Goal: Information Seeking & Learning: Learn about a topic

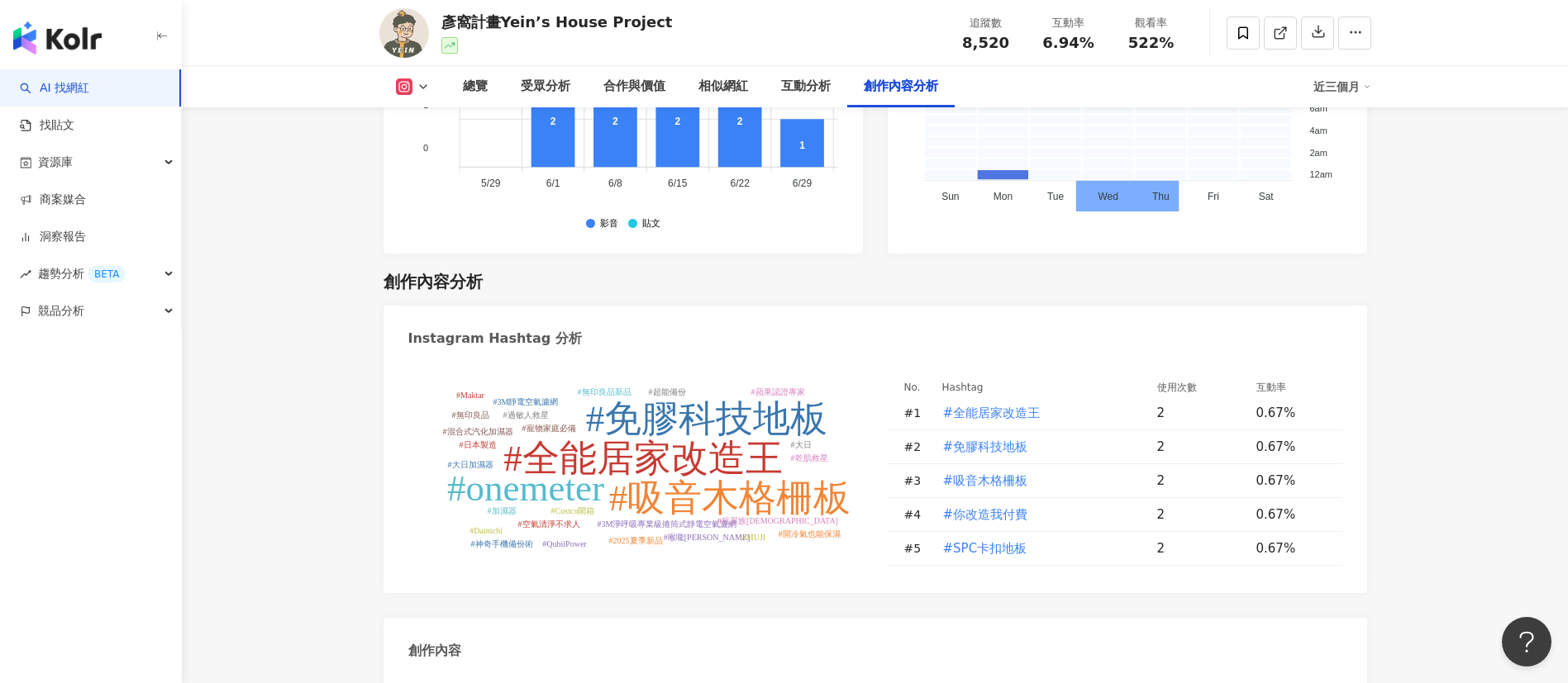
scroll to position [5056, 0]
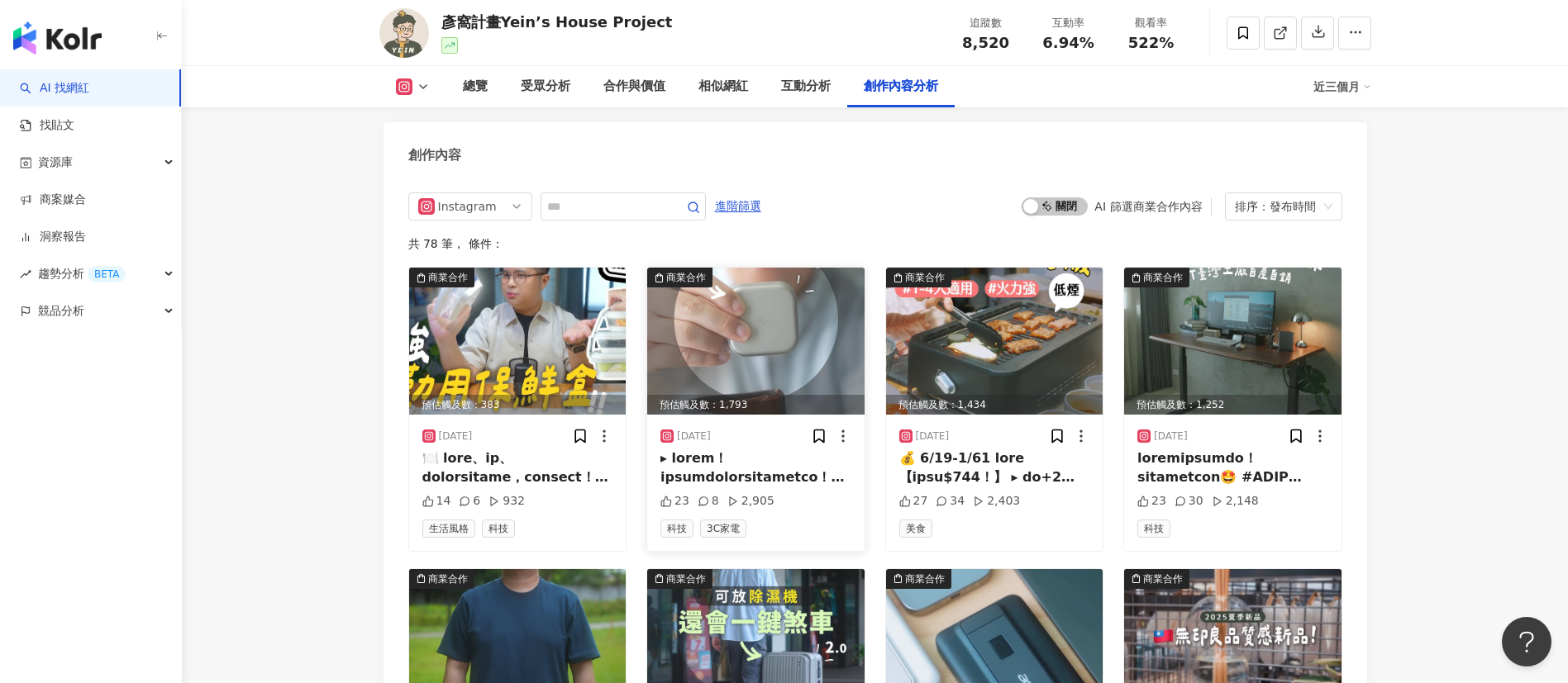
click at [719, 357] on img at bounding box center [755, 341] width 217 height 147
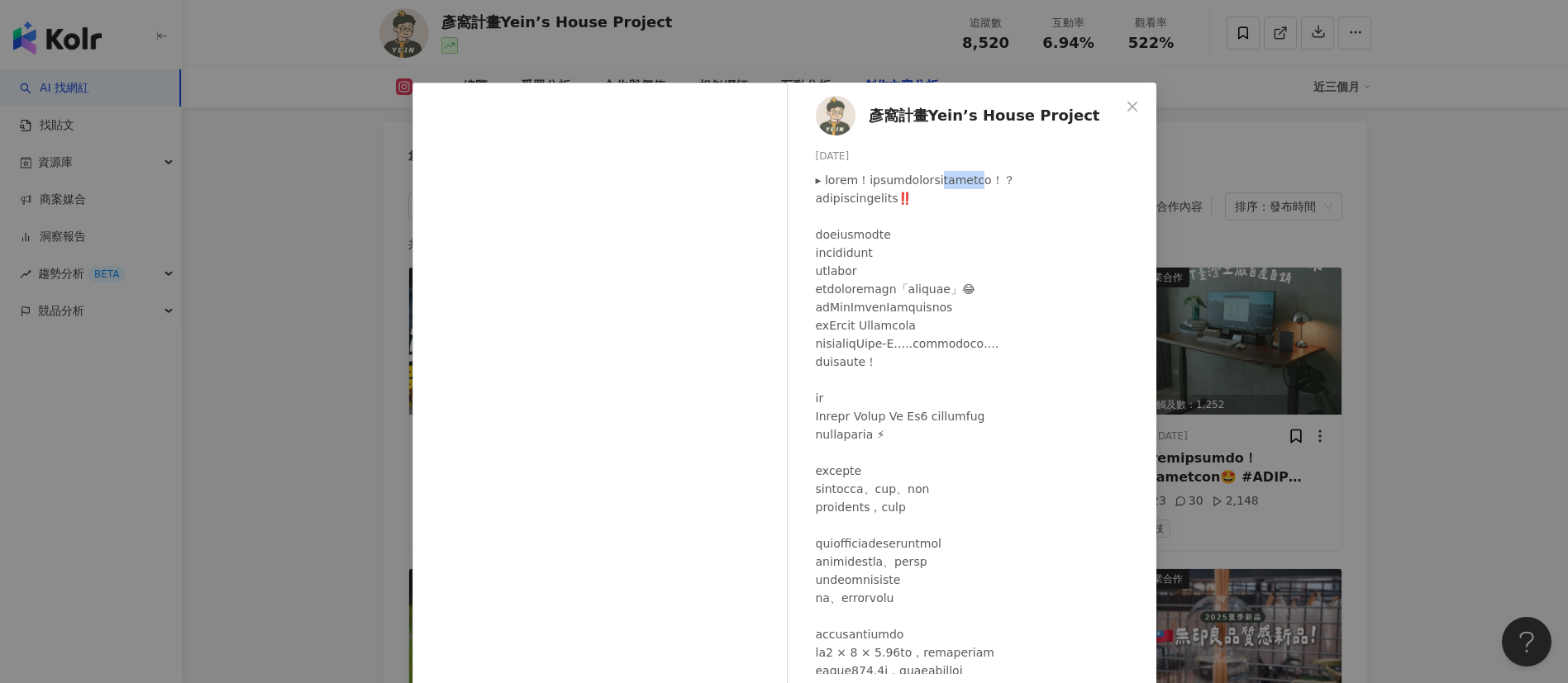
drag, startPoint x: 1028, startPoint y: 182, endPoint x: 1097, endPoint y: 181, distance: 69.0
click at [1097, 181] on div at bounding box center [979, 634] width 328 height 927
copy div "磁吸無線充電"
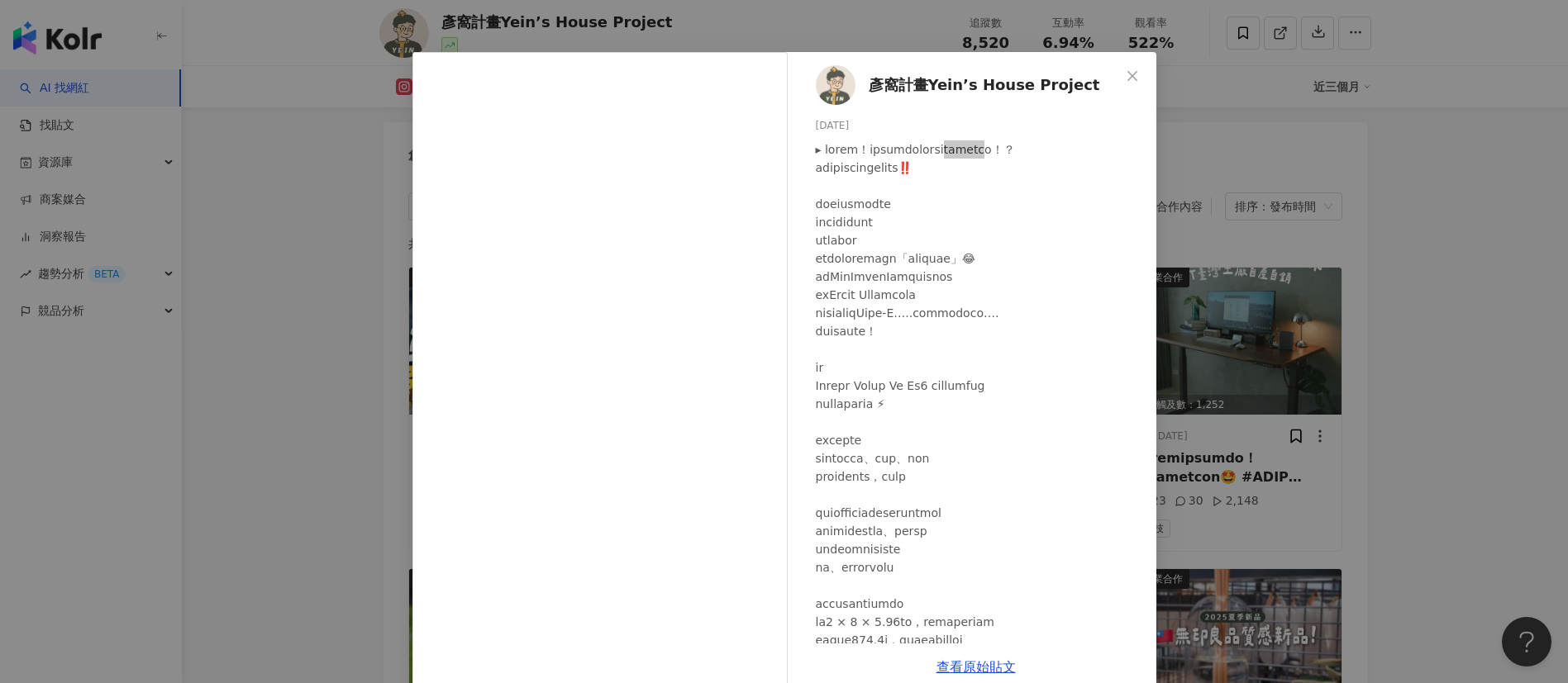
scroll to position [58, 0]
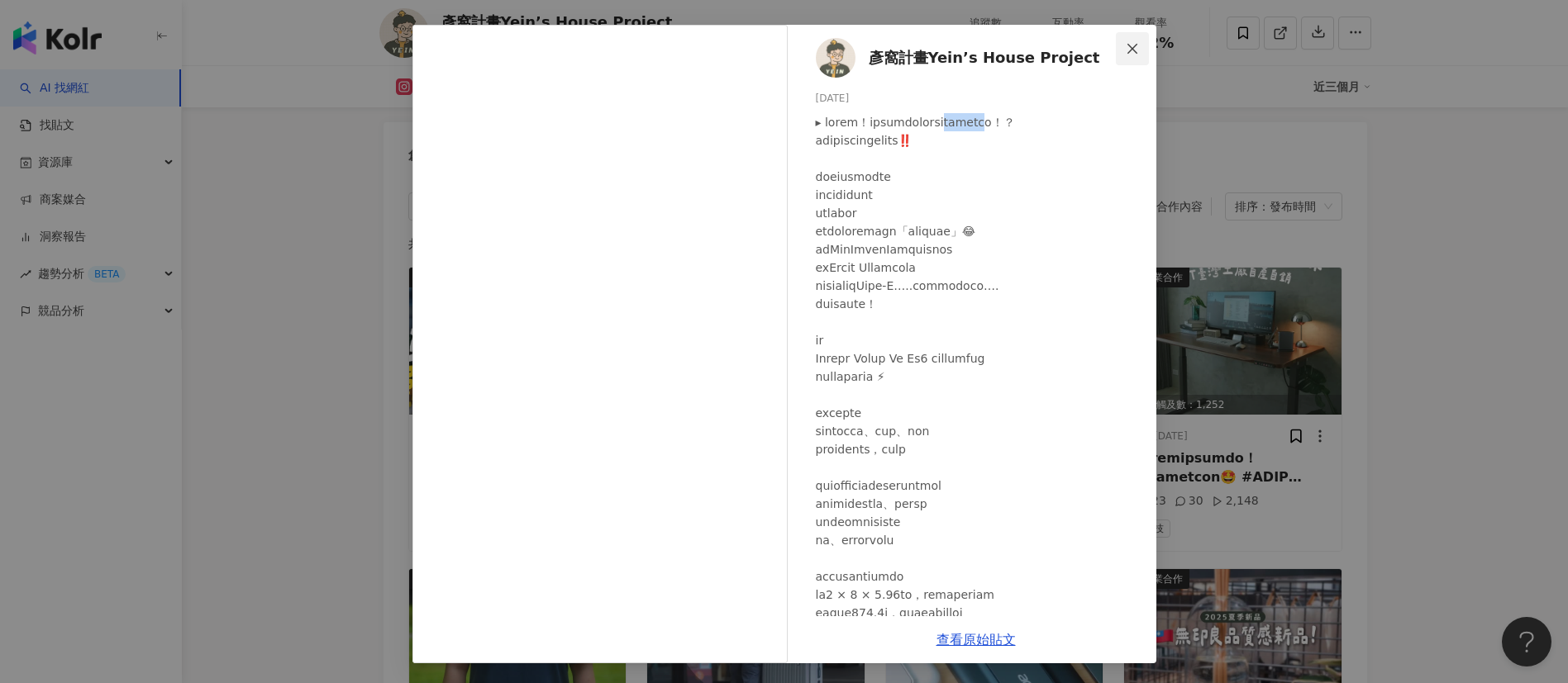
click at [1129, 50] on icon "close" at bounding box center [1132, 48] width 13 height 13
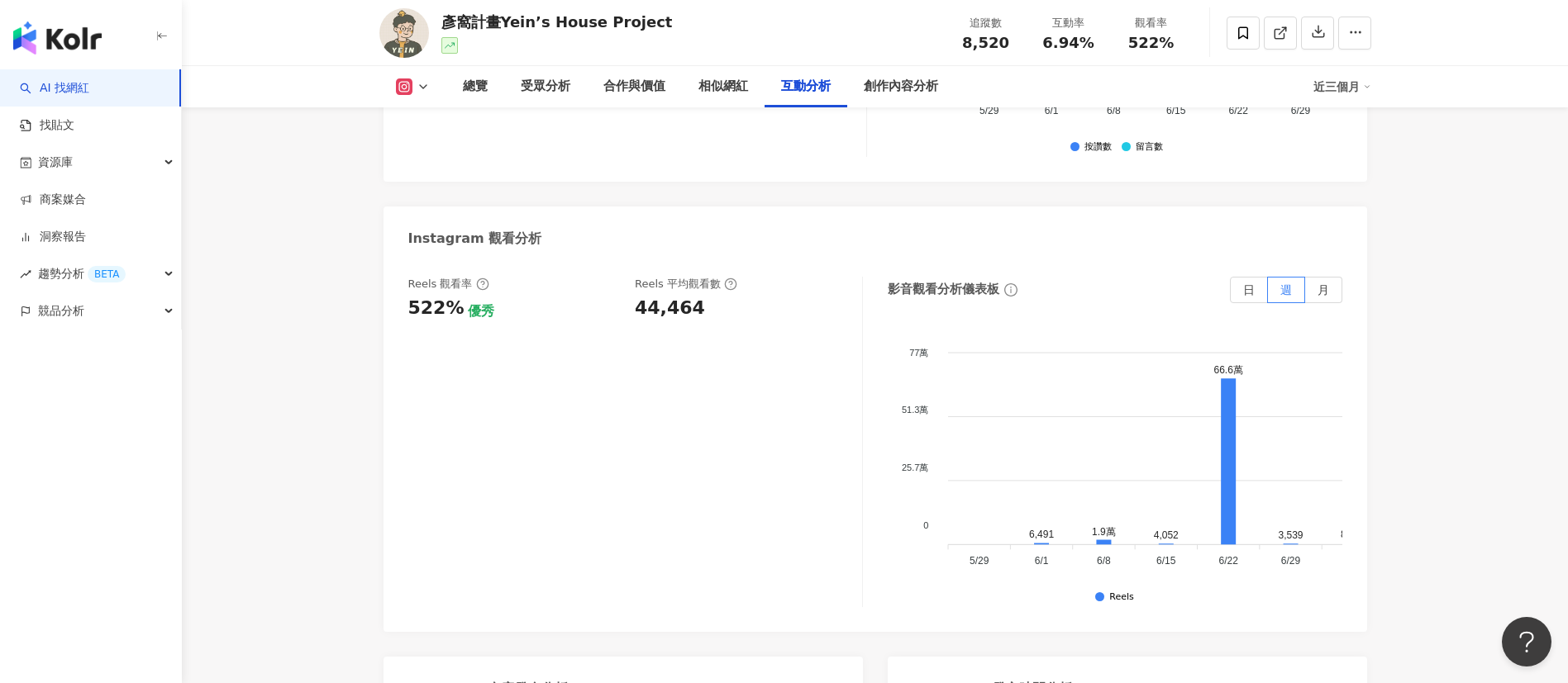
scroll to position [3694, 0]
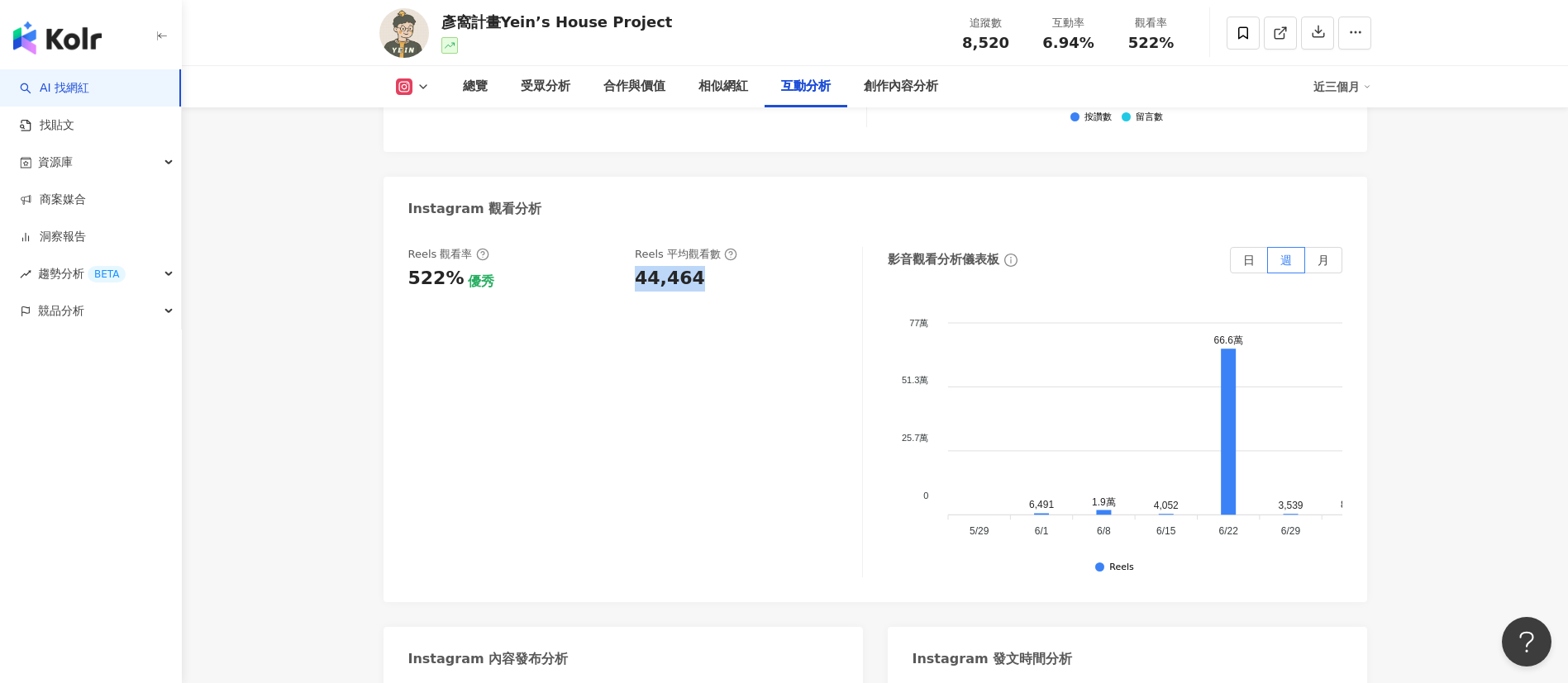
drag, startPoint x: 631, startPoint y: 280, endPoint x: 737, endPoint y: 283, distance: 106.0
click at [737, 283] on div "Reels 觀看率 522% 優秀 Reels 平均觀看數 44,464" at bounding box center [626, 269] width 437 height 44
copy div "44,464"
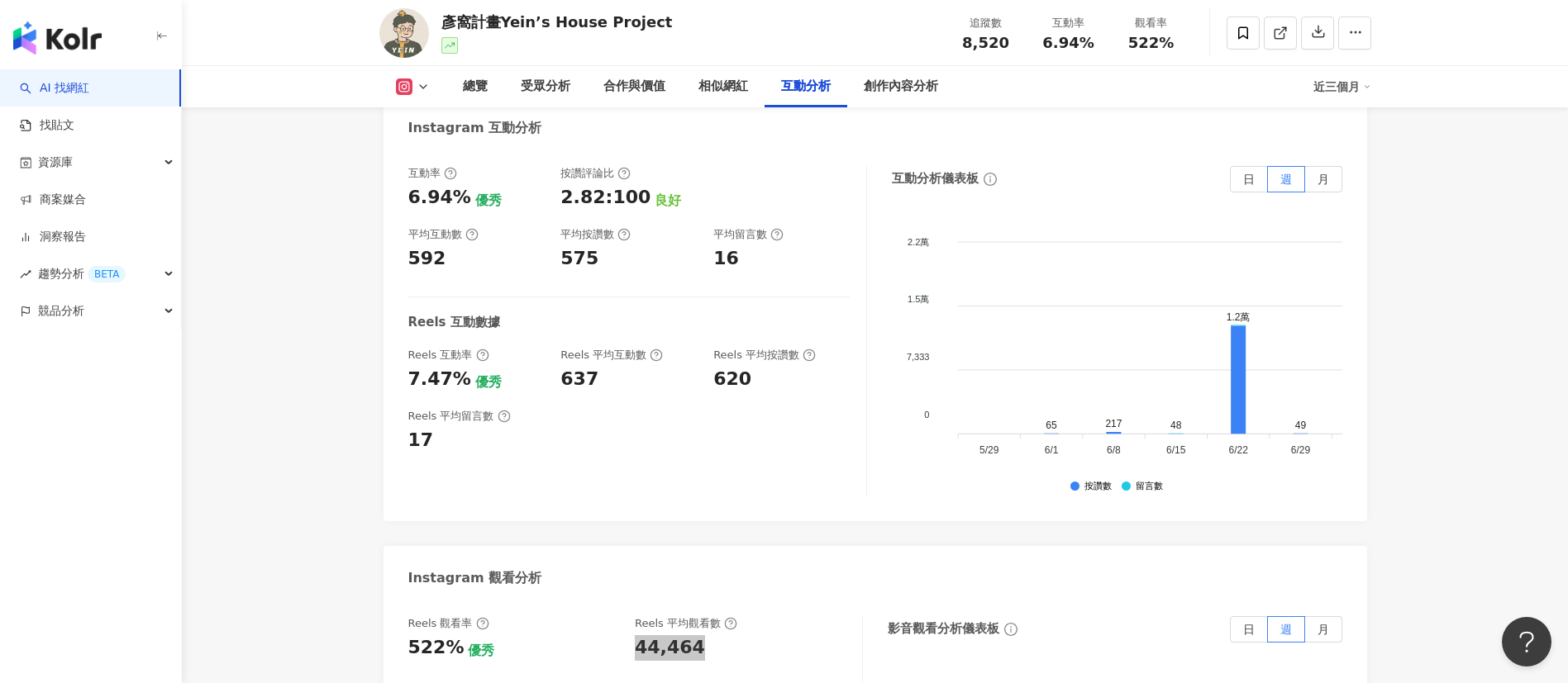
scroll to position [3323, 0]
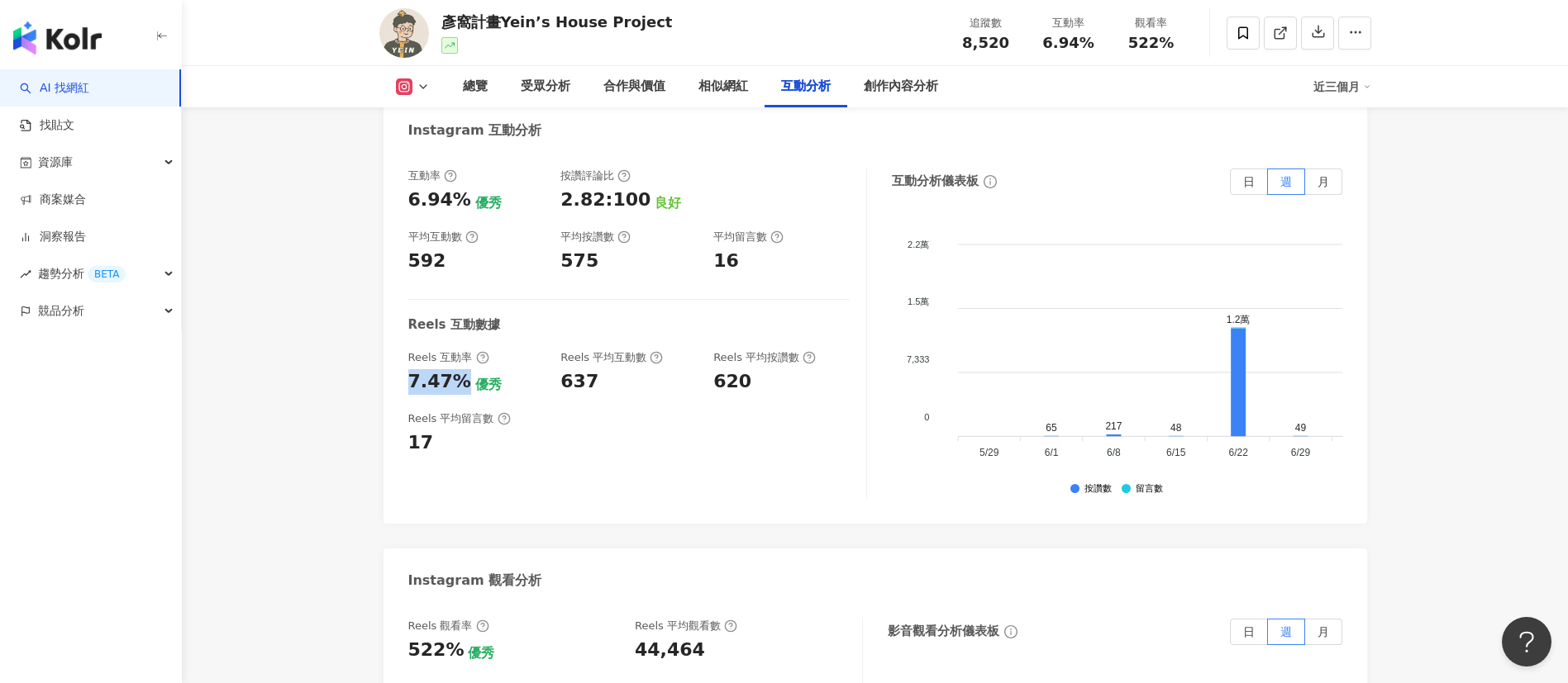
drag, startPoint x: 405, startPoint y: 382, endPoint x: 456, endPoint y: 381, distance: 51.0
click at [456, 381] on div "互動率 6.94% 優秀 按讚評論比 2.82:100 良好 平均互動數 592 平均按讚數 575 平均留言數 16 Reels 互動數據 Reels 互動…" at bounding box center [875, 338] width 984 height 372
copy div "7.47%"
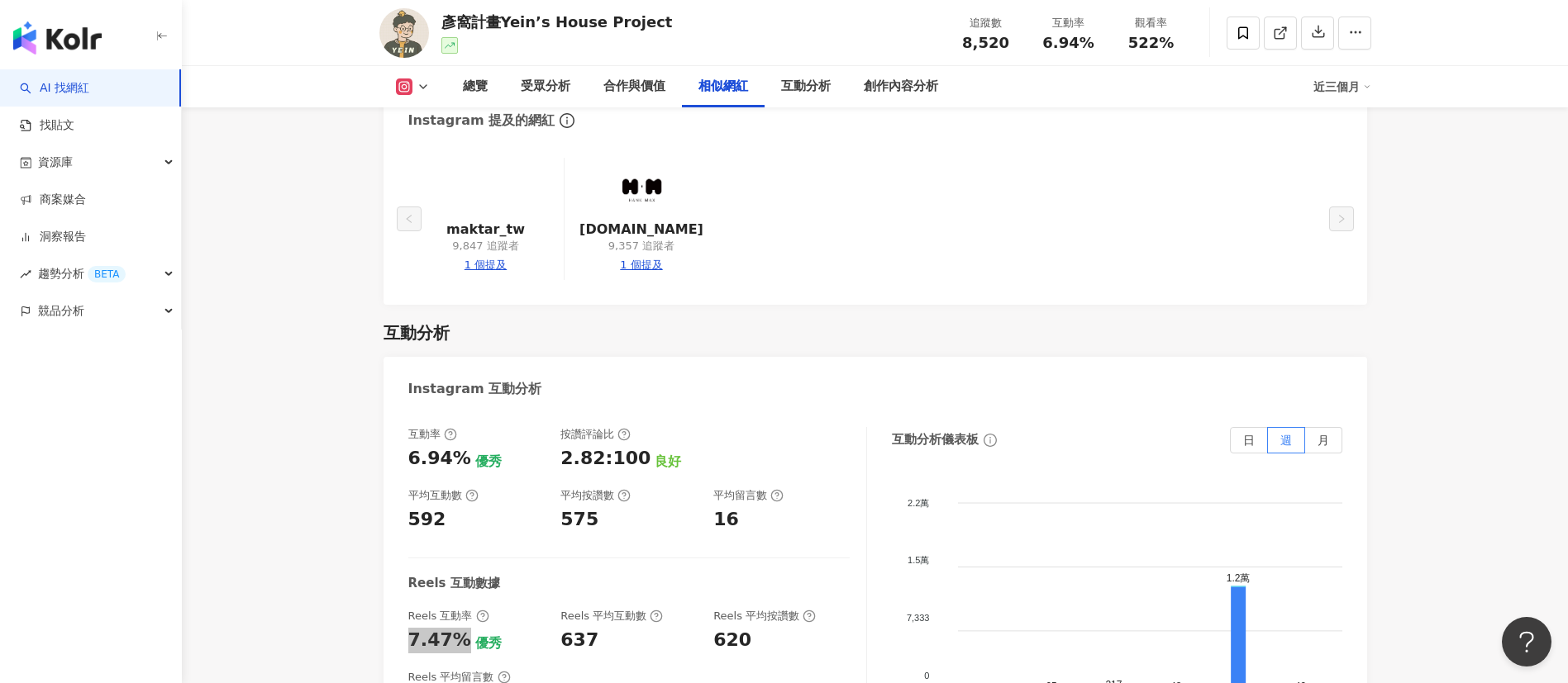
scroll to position [2703, 0]
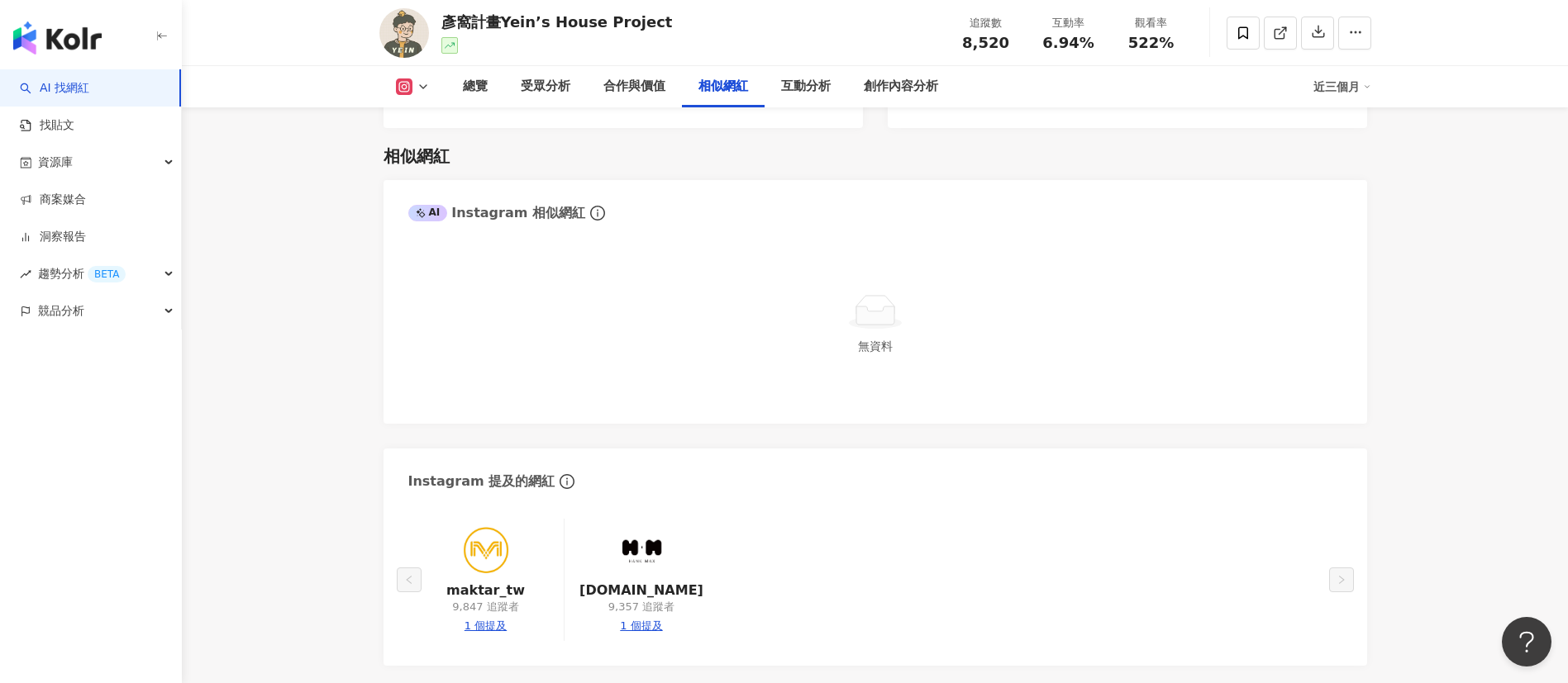
click at [423, 87] on polyline at bounding box center [423, 87] width 7 height 3
click at [435, 155] on button "Facebook" at bounding box center [439, 155] width 99 height 23
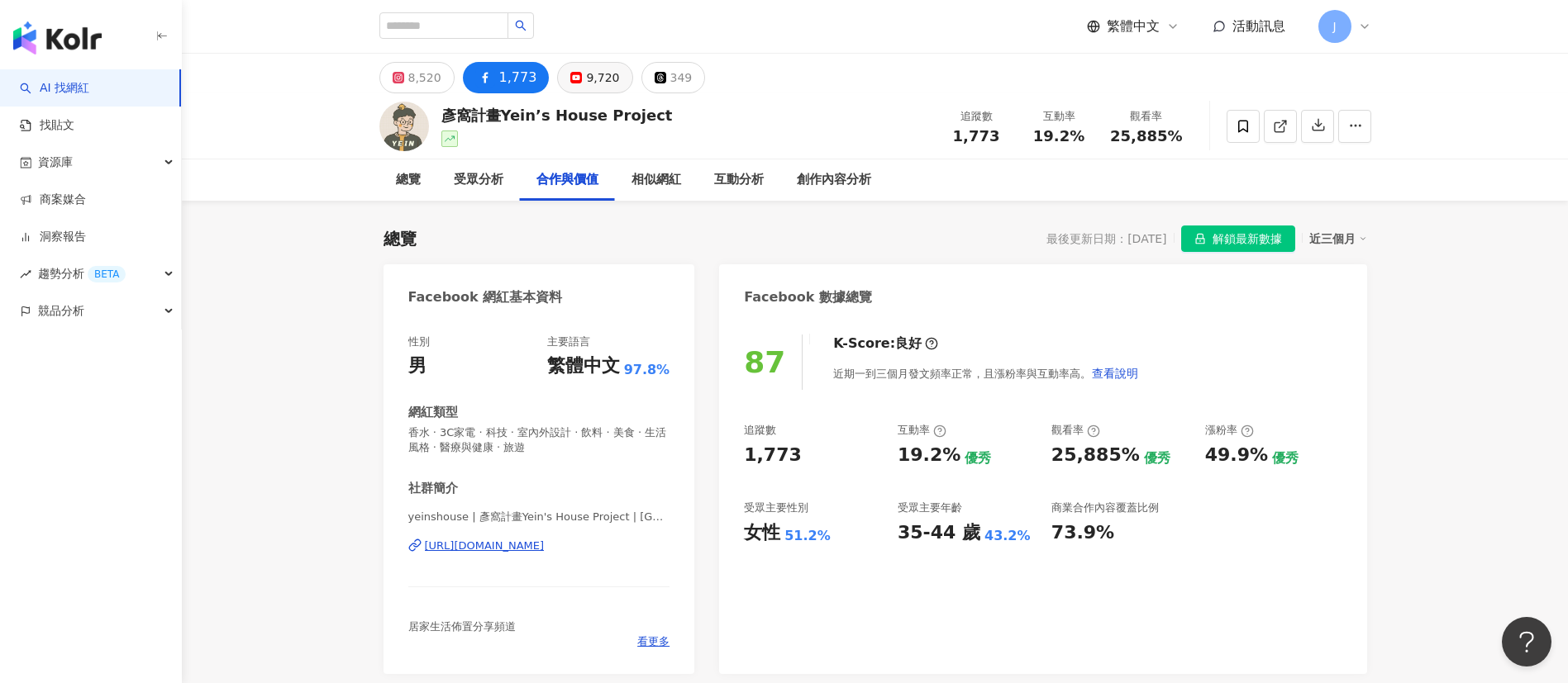
click at [587, 76] on div "9,720" at bounding box center [602, 77] width 33 height 23
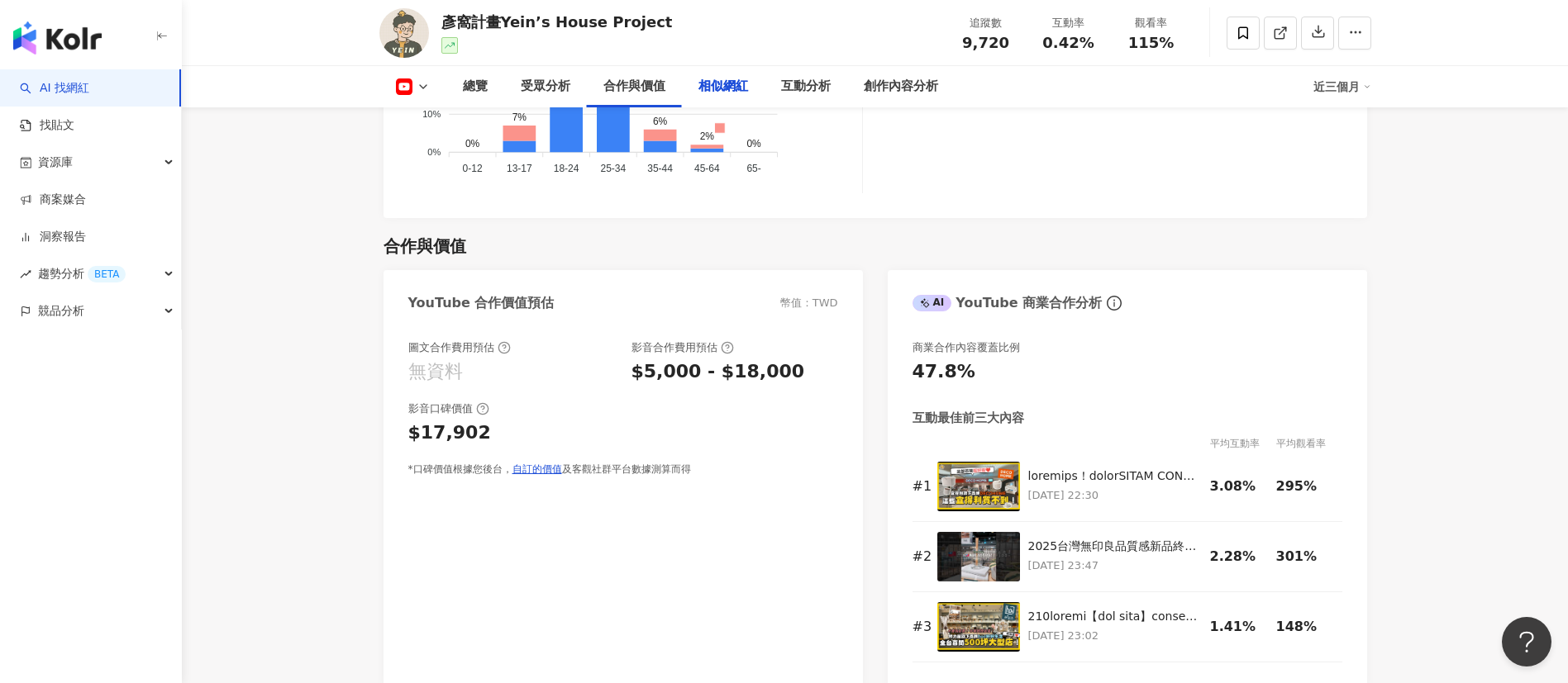
scroll to position [2725, 0]
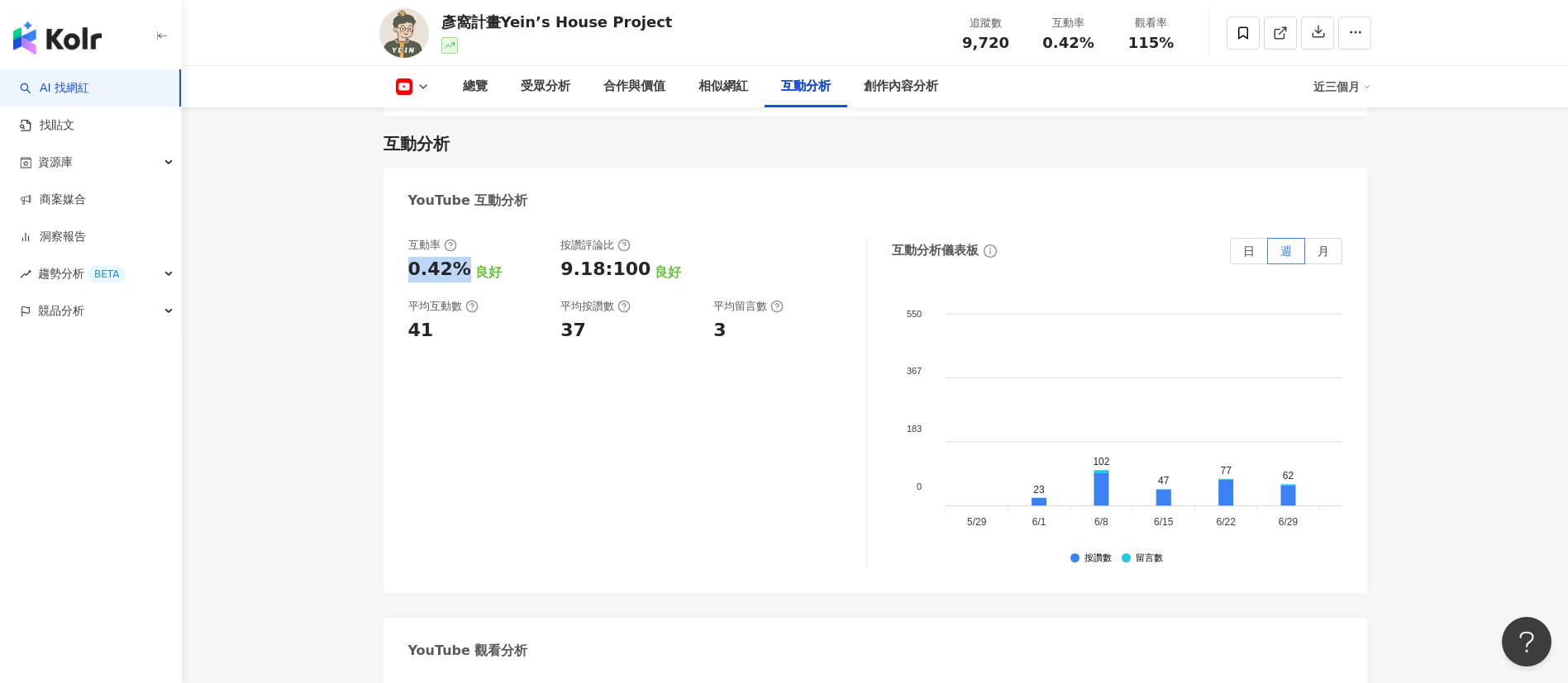
drag, startPoint x: 410, startPoint y: 275, endPoint x: 456, endPoint y: 269, distance: 46.4
click at [456, 269] on div "0.42%" at bounding box center [439, 269] width 62 height 26
copy div "0.42%"
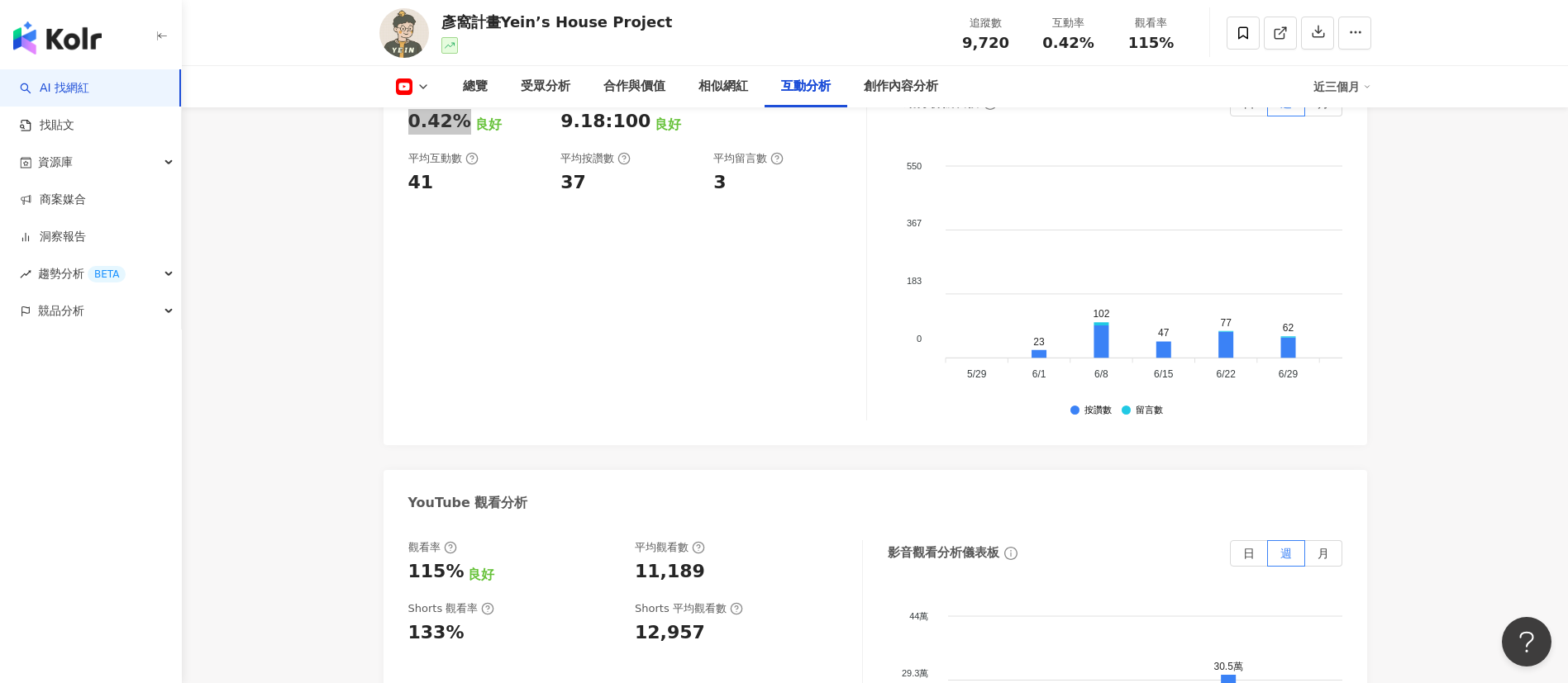
scroll to position [2973, 0]
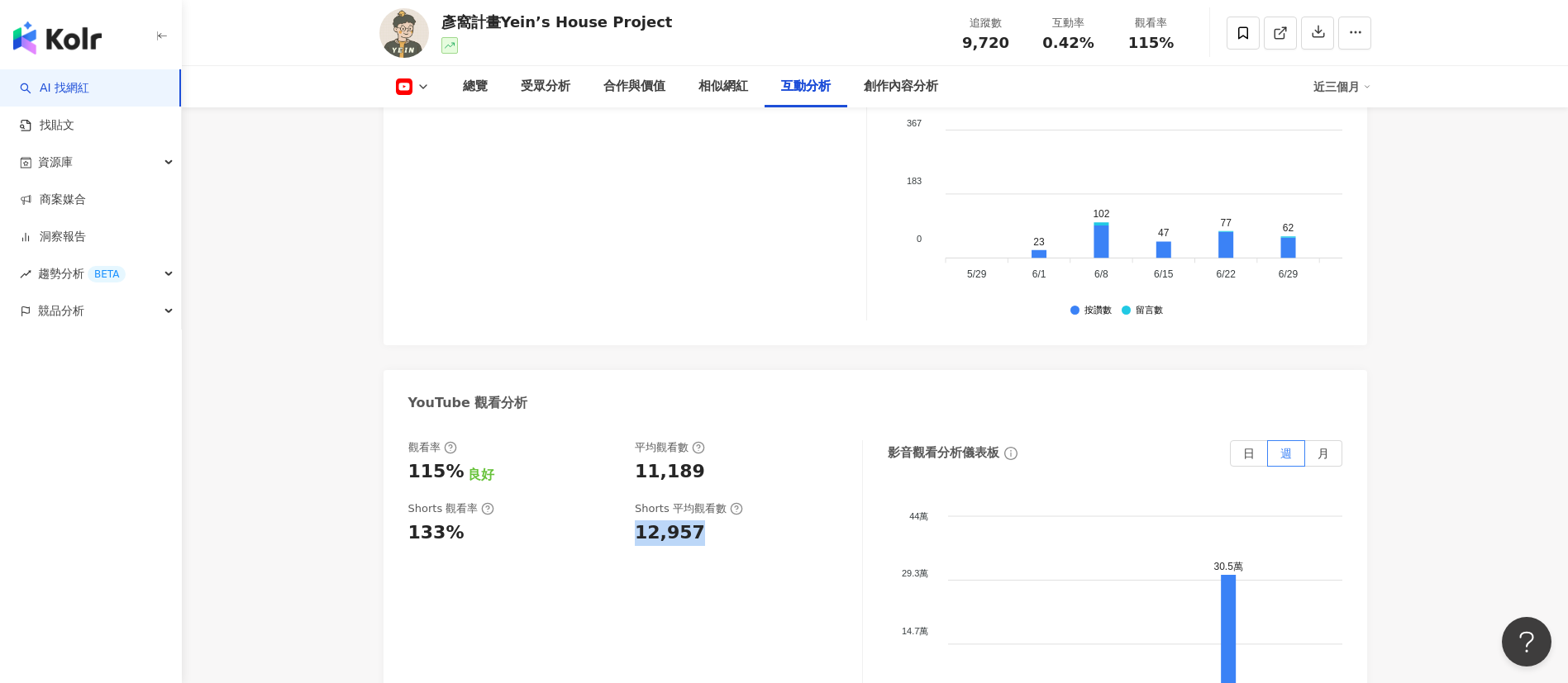
drag, startPoint x: 630, startPoint y: 529, endPoint x: 701, endPoint y: 538, distance: 71.6
click at [701, 538] on div "Shorts 觀看率 133% Shorts 平均觀看數 12,957" at bounding box center [626, 523] width 437 height 44
drag, startPoint x: 701, startPoint y: 474, endPoint x: 714, endPoint y: 474, distance: 13.0
click at [714, 474] on div "觀看率 115% 良好 平均觀看數 11,189" at bounding box center [626, 462] width 437 height 44
copy div "11,189"
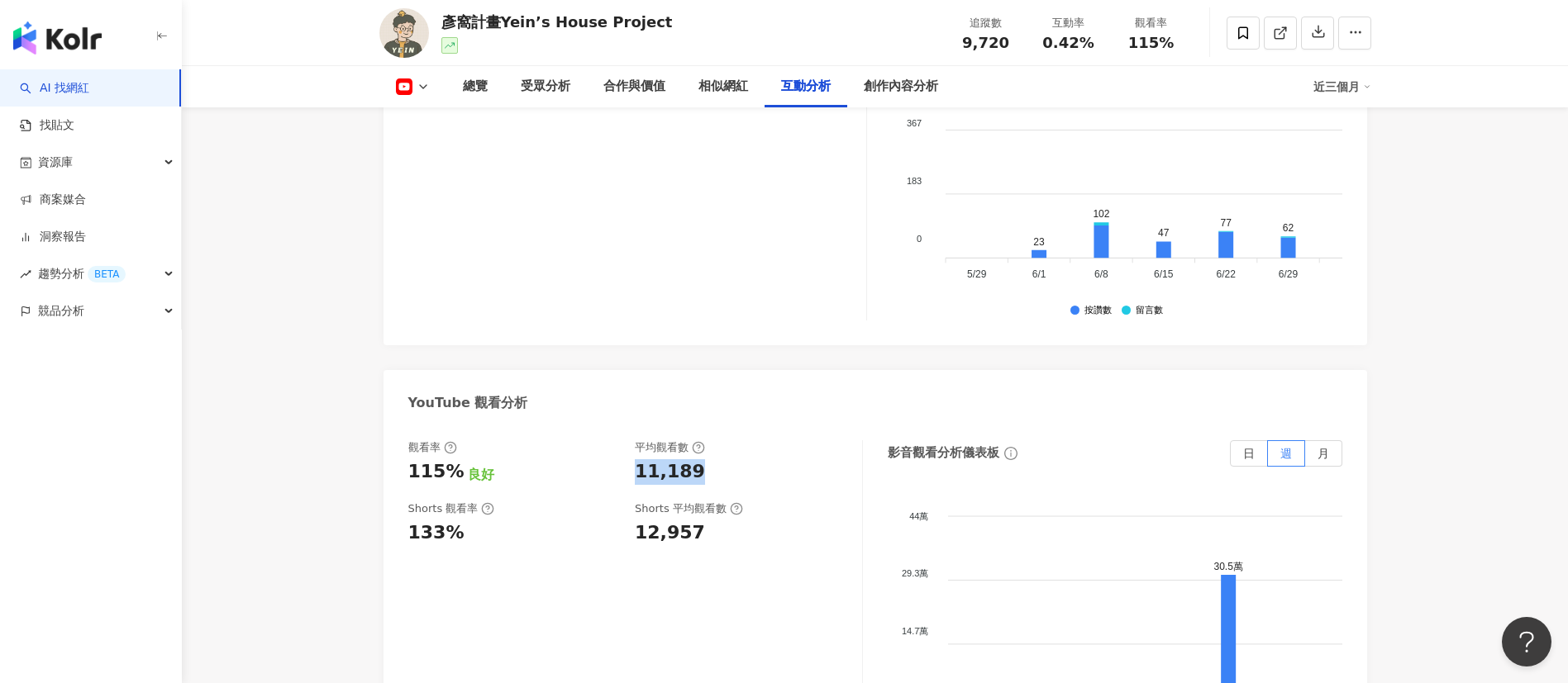
click at [423, 89] on icon at bounding box center [423, 86] width 13 height 13
click at [436, 113] on button "Instagram" at bounding box center [439, 117] width 99 height 23
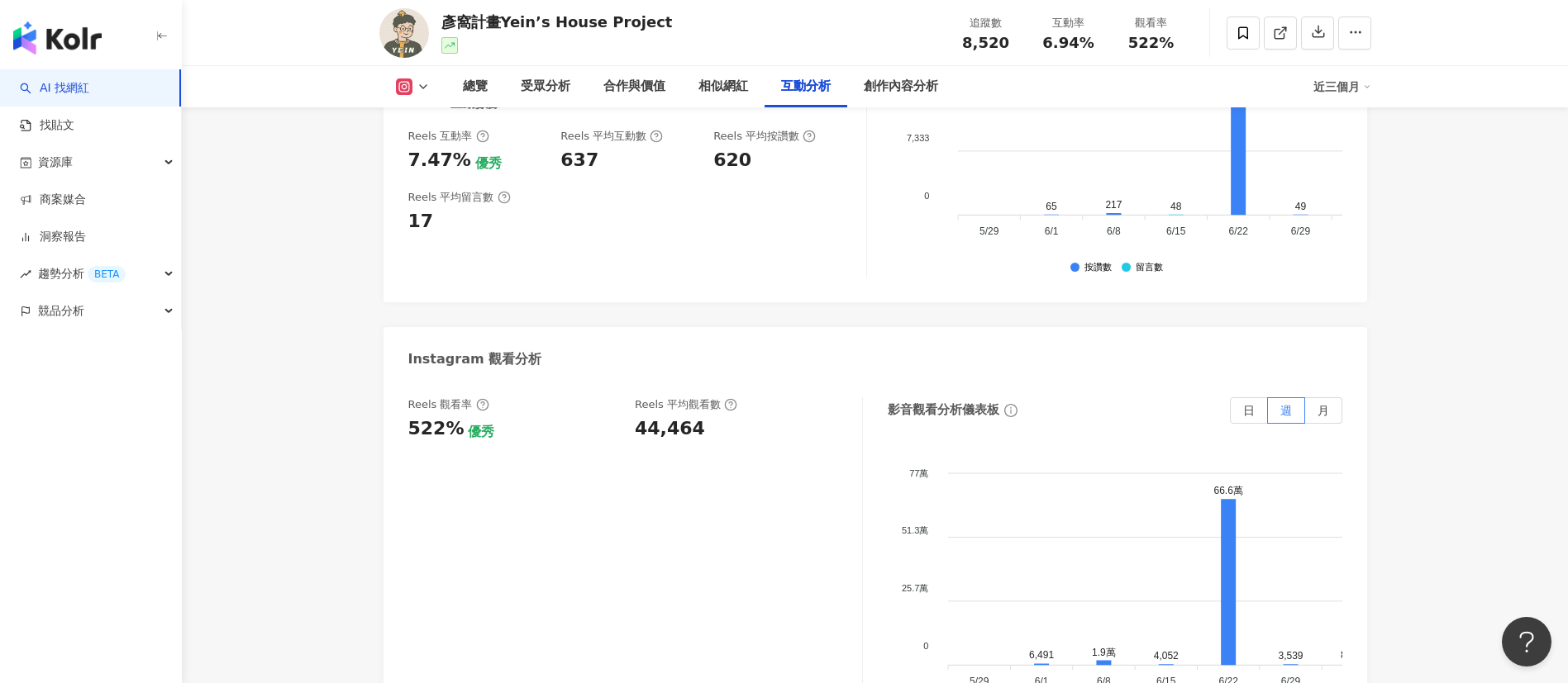
scroll to position [3500, 0]
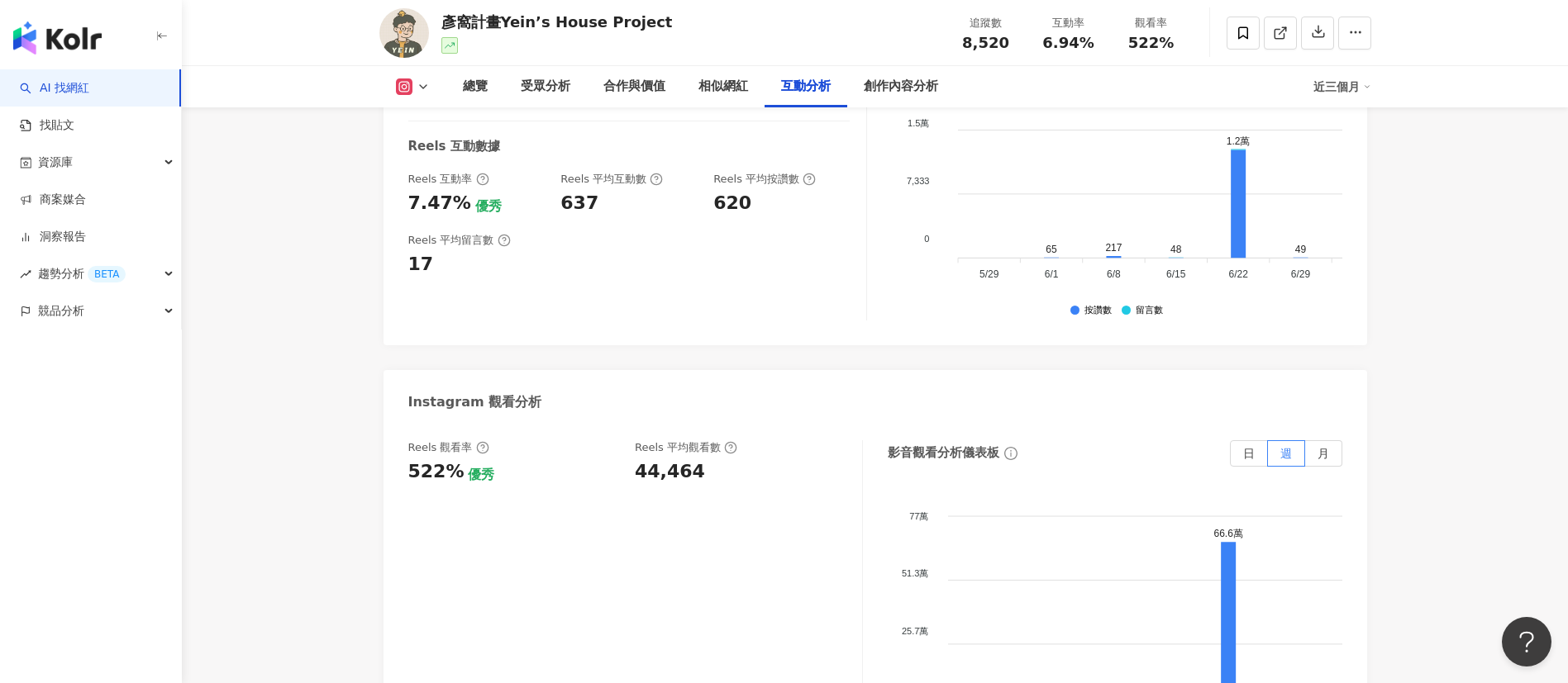
click at [606, 96] on div "互動率 6.94% 優秀 按讚評論比 2.82:100 良好 平均互動數 592 平均按讚數 575 平均留言數 16" at bounding box center [629, 43] width 441 height 106
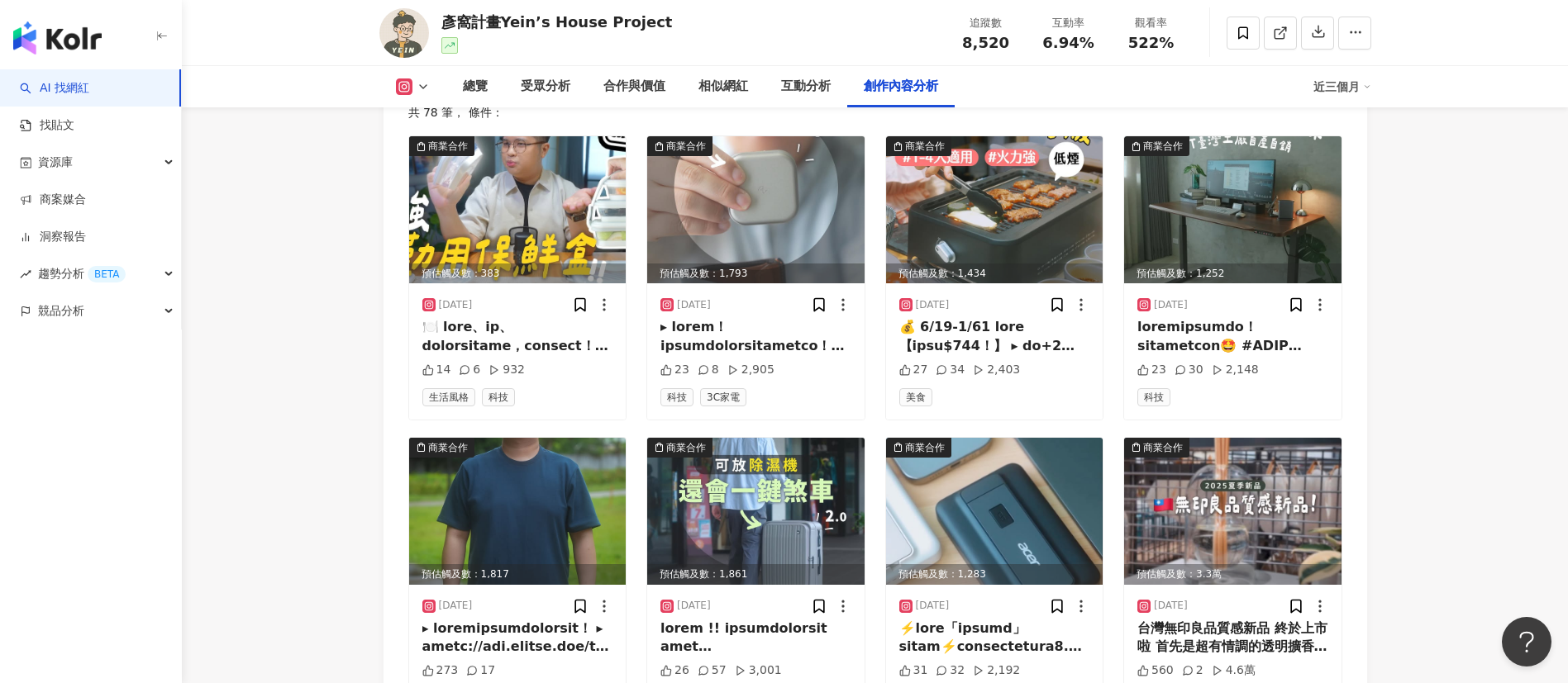
scroll to position [4940, 0]
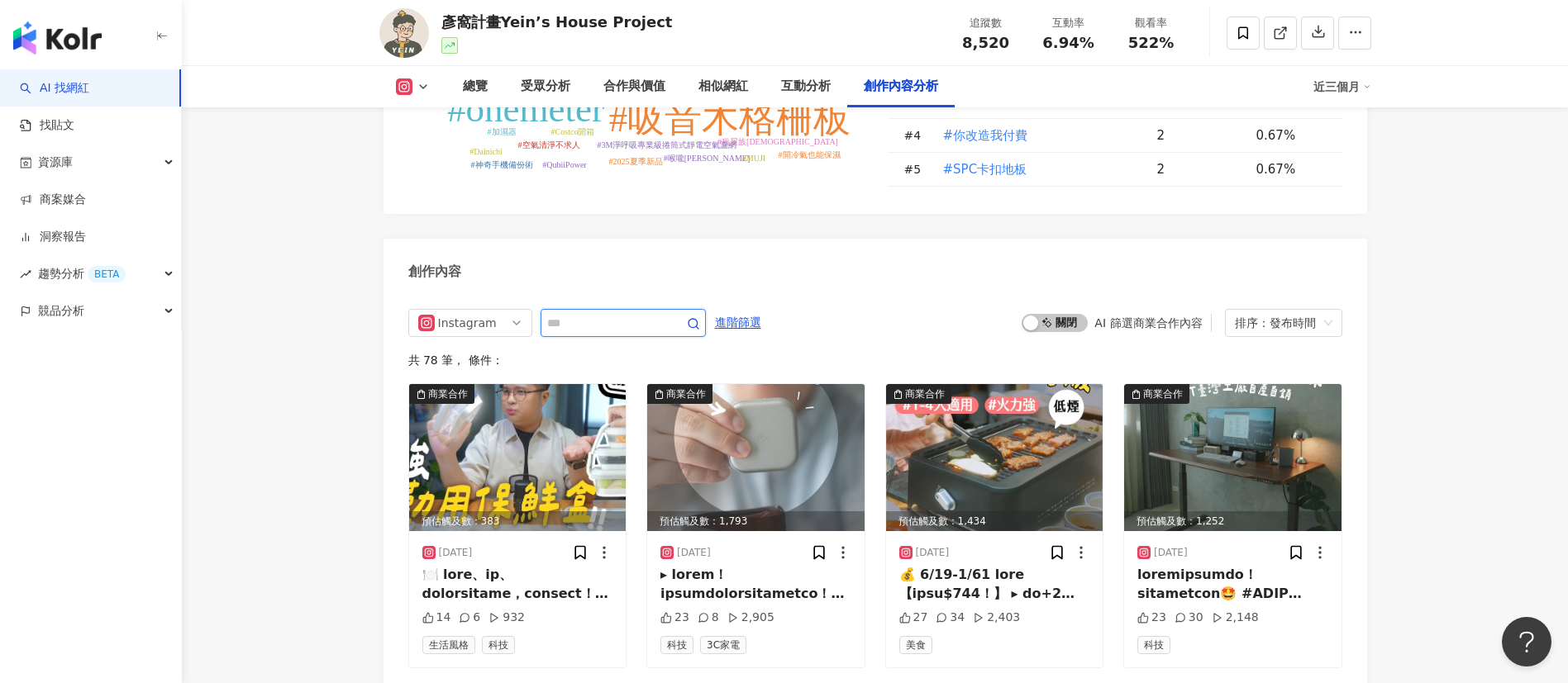
click at [630, 333] on input "text" at bounding box center [605, 322] width 115 height 20
type input "****"
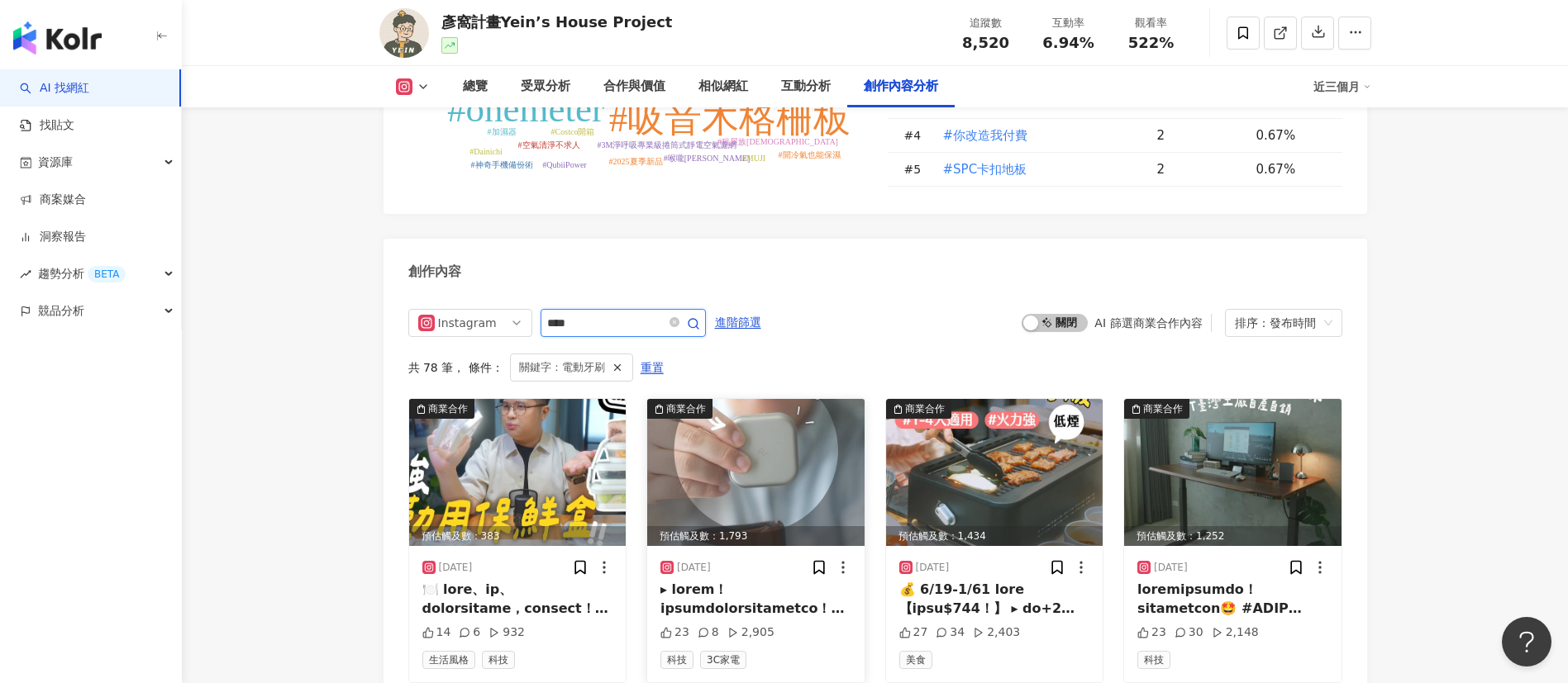
scroll to position [5090, 0]
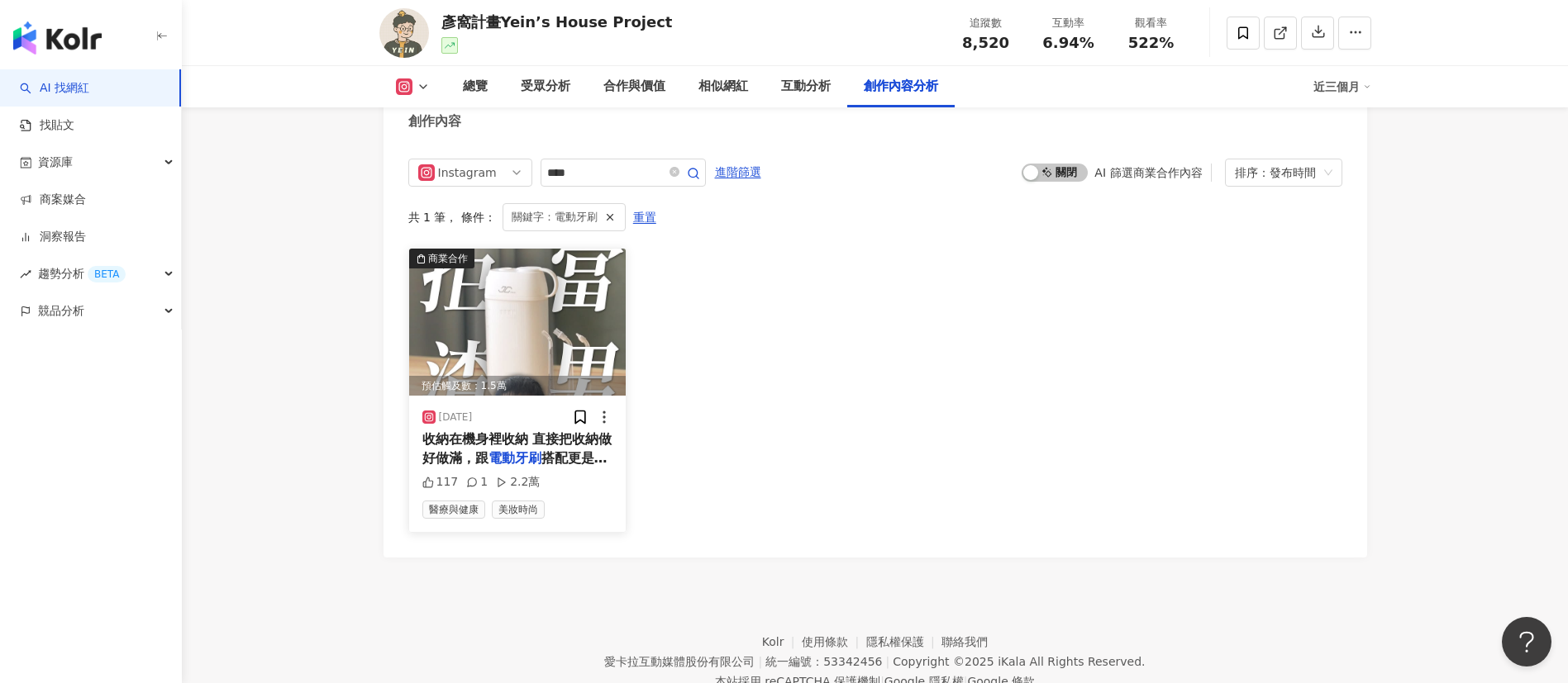
click at [556, 348] on img at bounding box center [518, 322] width 217 height 147
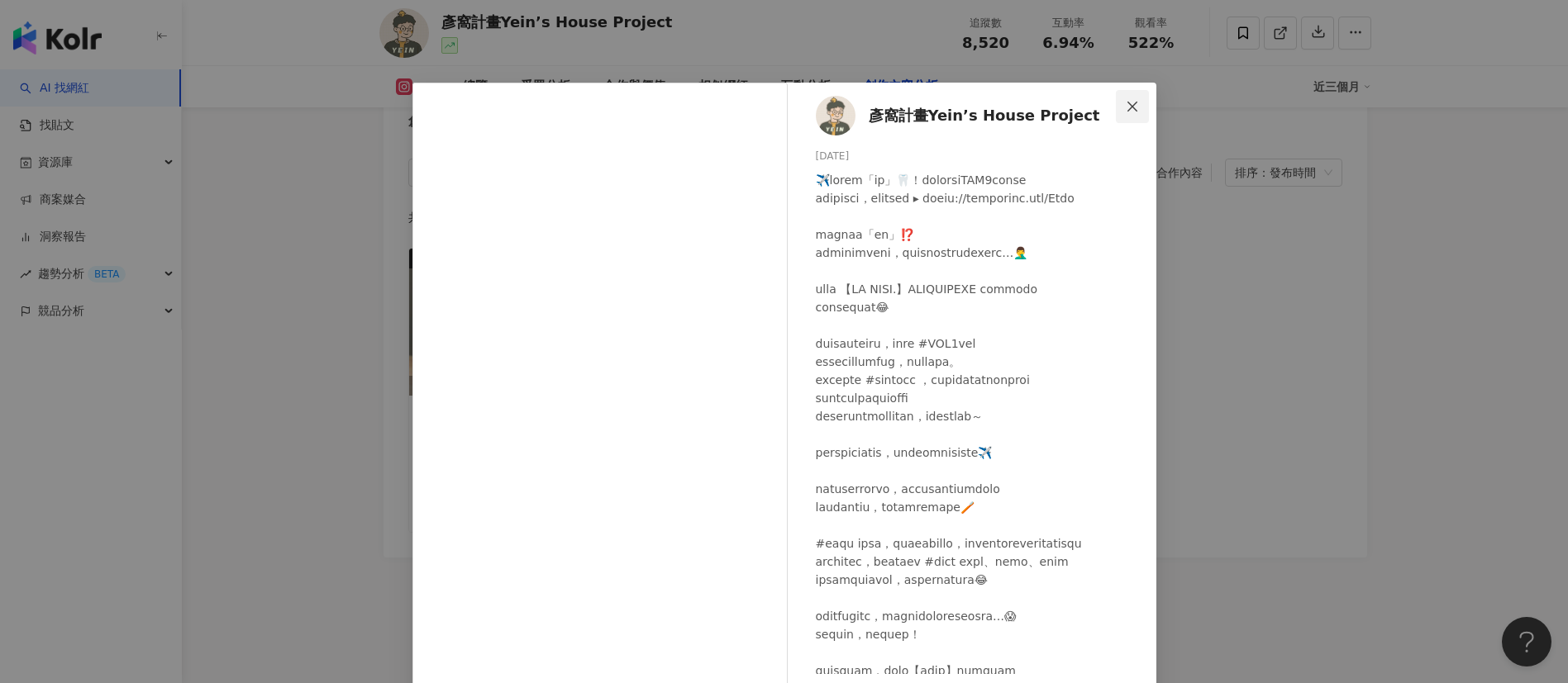
click at [1127, 104] on icon "close" at bounding box center [1133, 106] width 10 height 10
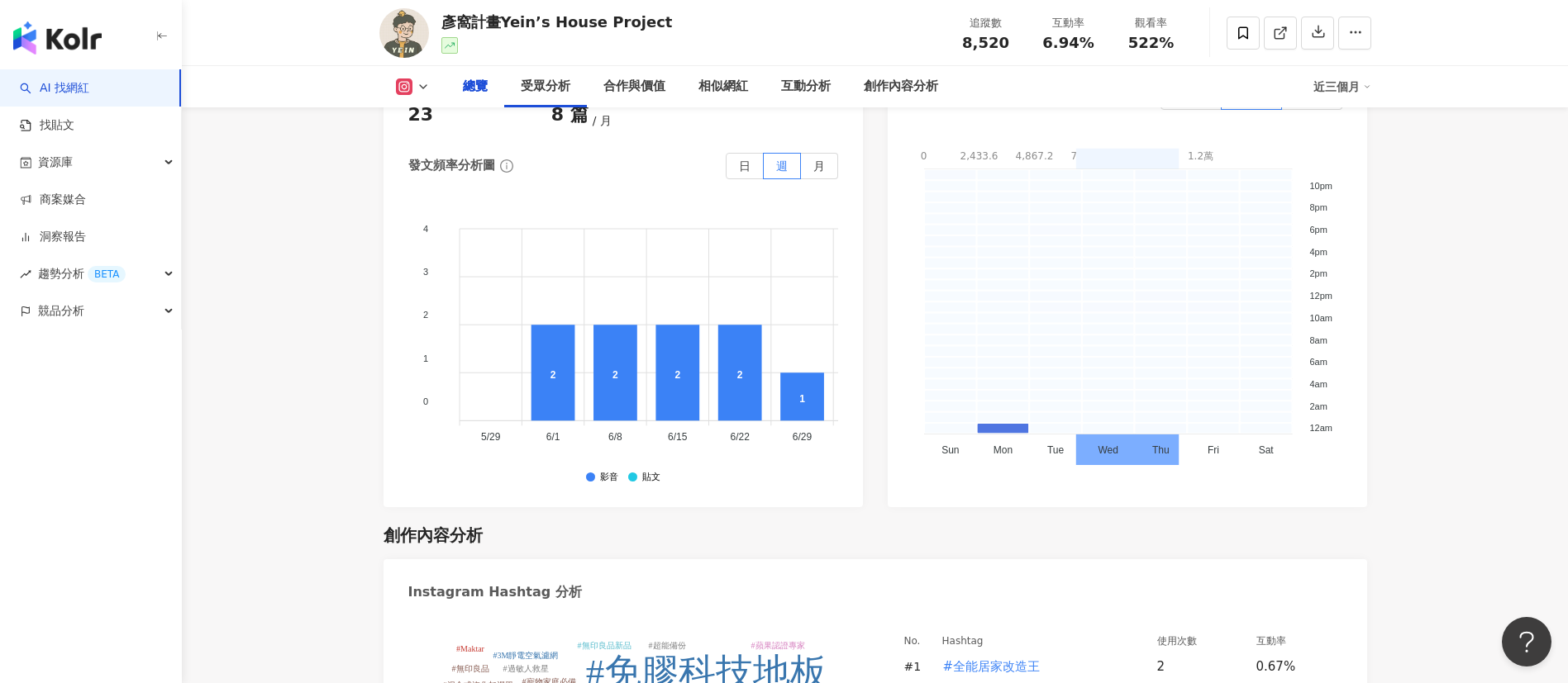
scroll to position [0, 0]
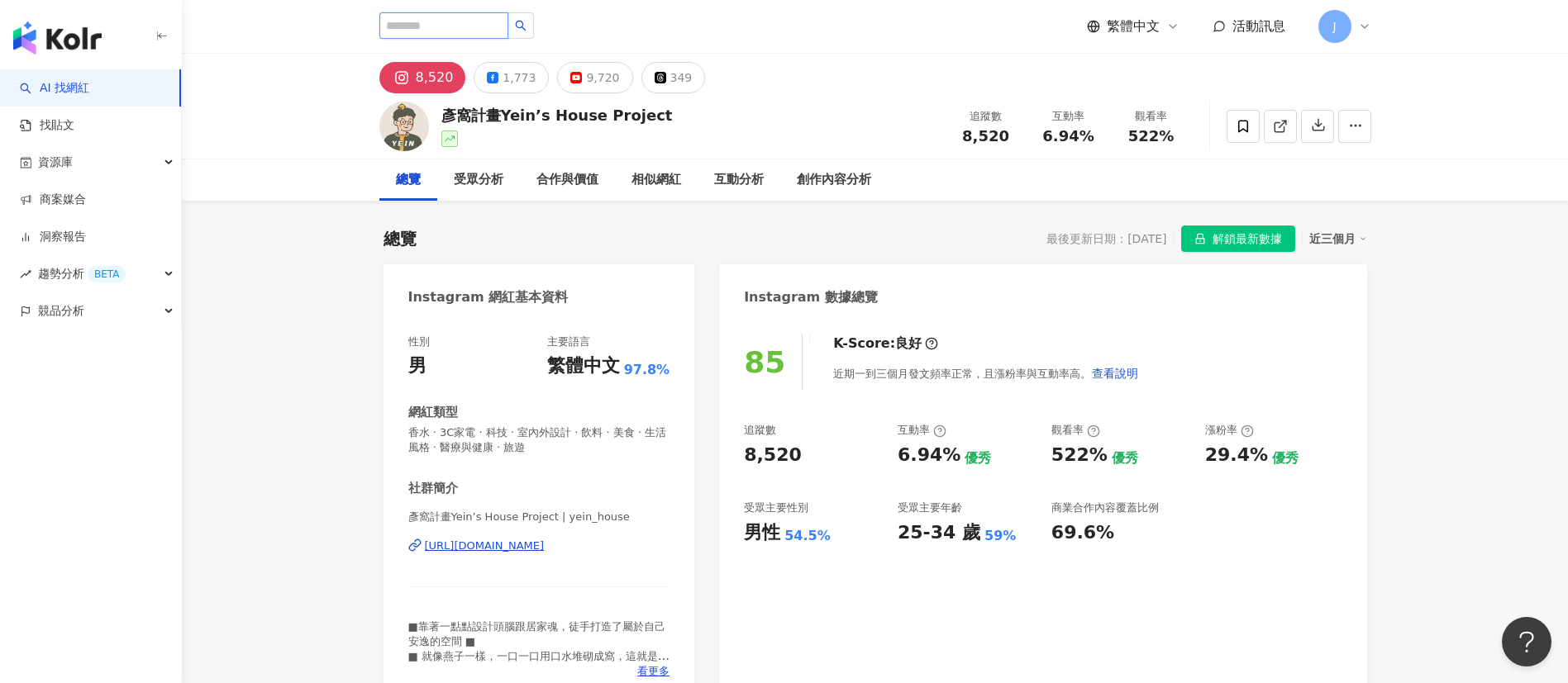
click at [465, 28] on input "search" at bounding box center [443, 25] width 129 height 26
paste input "****"
type input "****"
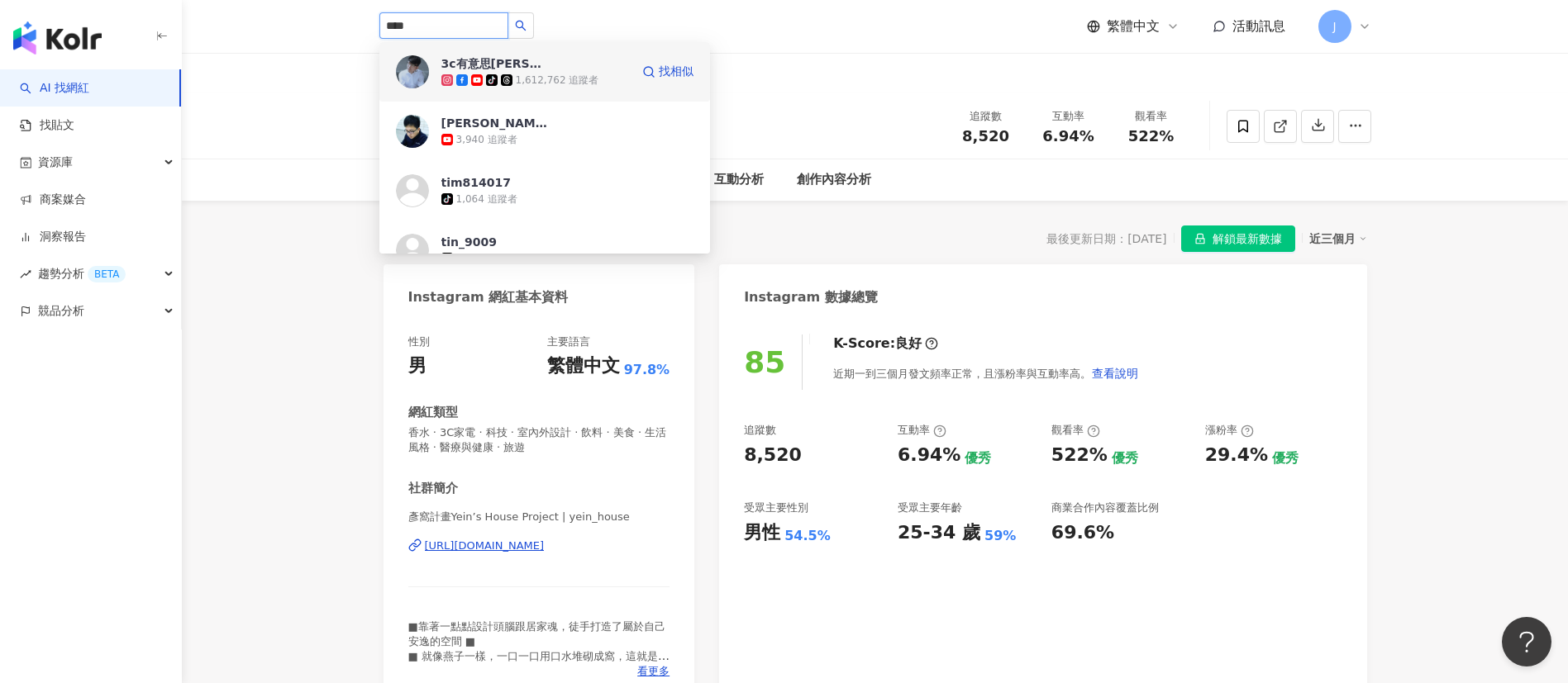
click at [528, 79] on div "1,612,762 追蹤者" at bounding box center [558, 80] width 84 height 14
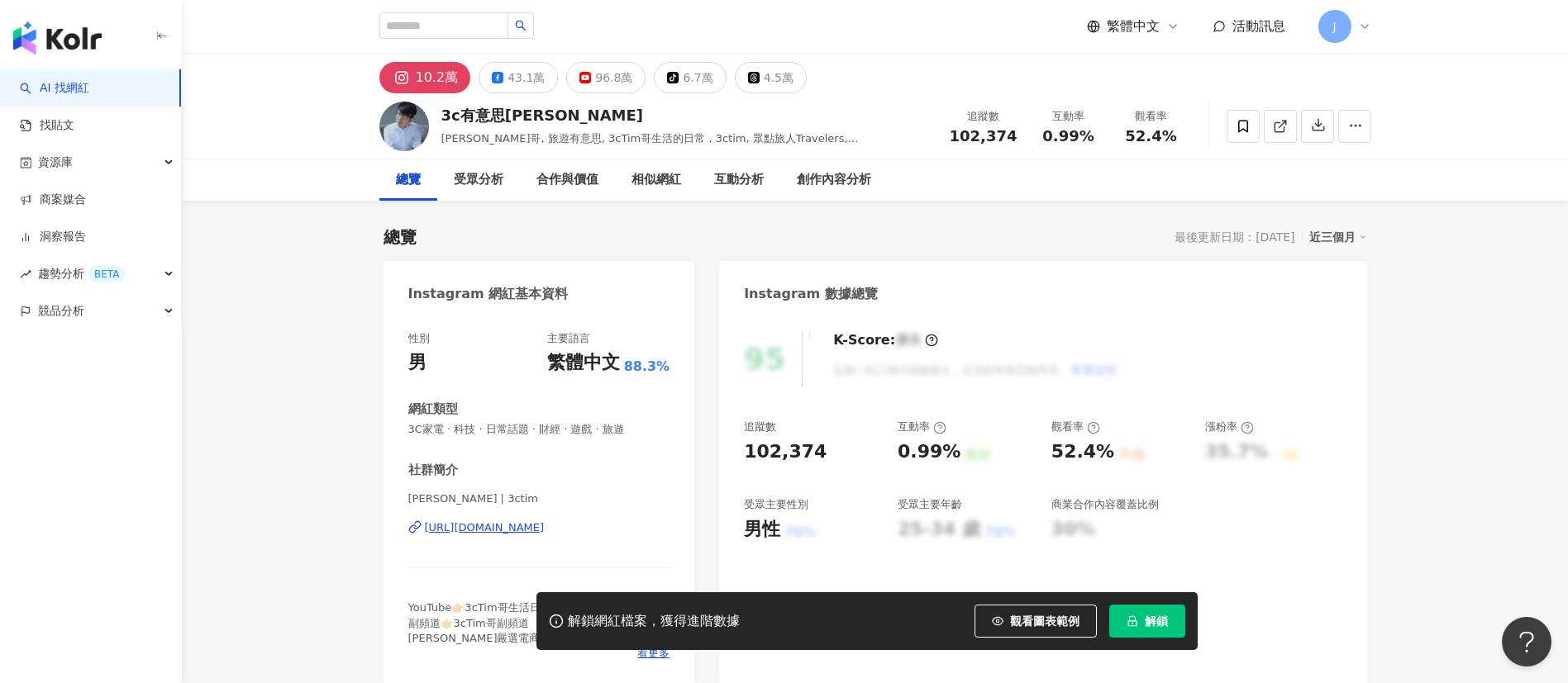
drag, startPoint x: 1167, startPoint y: 625, endPoint x: 1341, endPoint y: 531, distance: 197.8
click at [1167, 625] on span "解鎖" at bounding box center [1156, 621] width 23 height 13
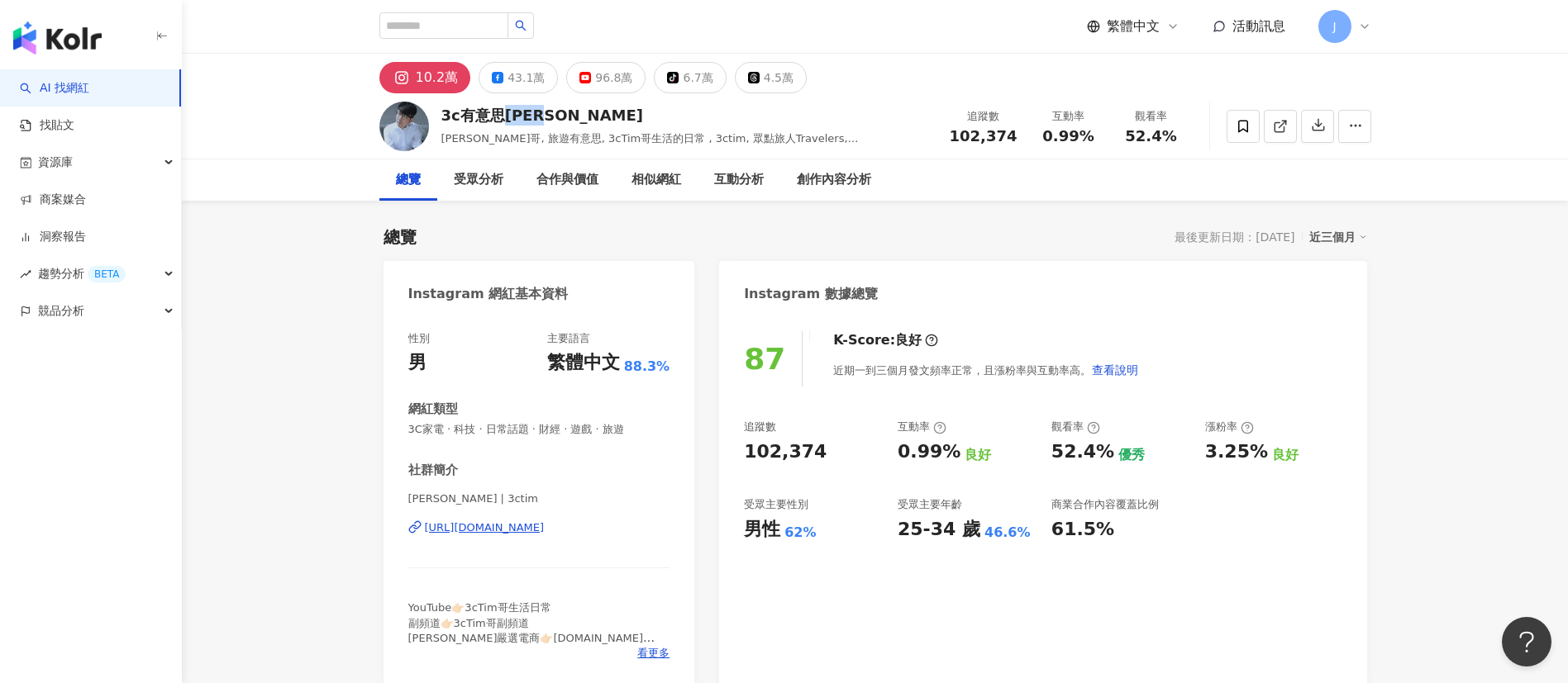
drag, startPoint x: 500, startPoint y: 115, endPoint x: 545, endPoint y: 113, distance: 45.0
click at [545, 113] on div "3c有意思tim哥" at bounding box center [686, 115] width 490 height 21
copy div "tim哥"
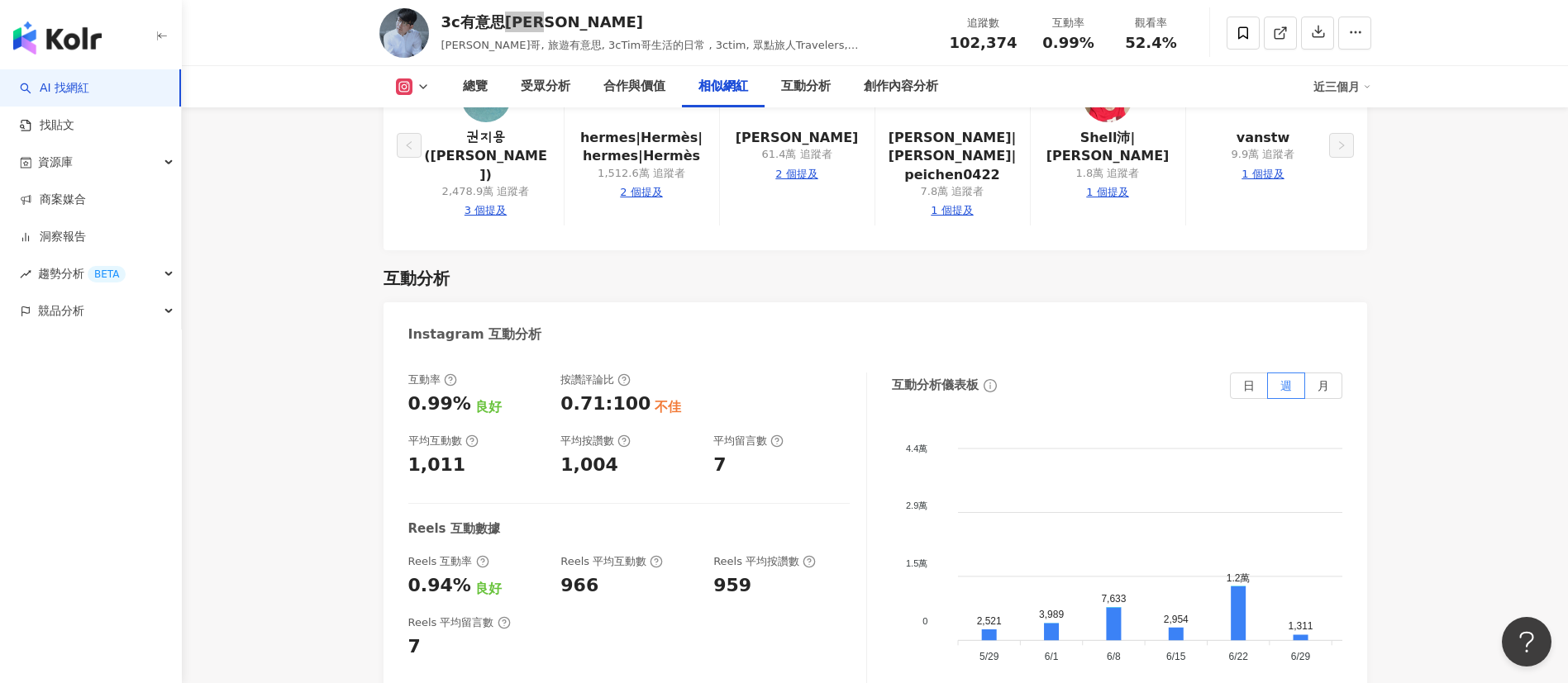
scroll to position [3221, 0]
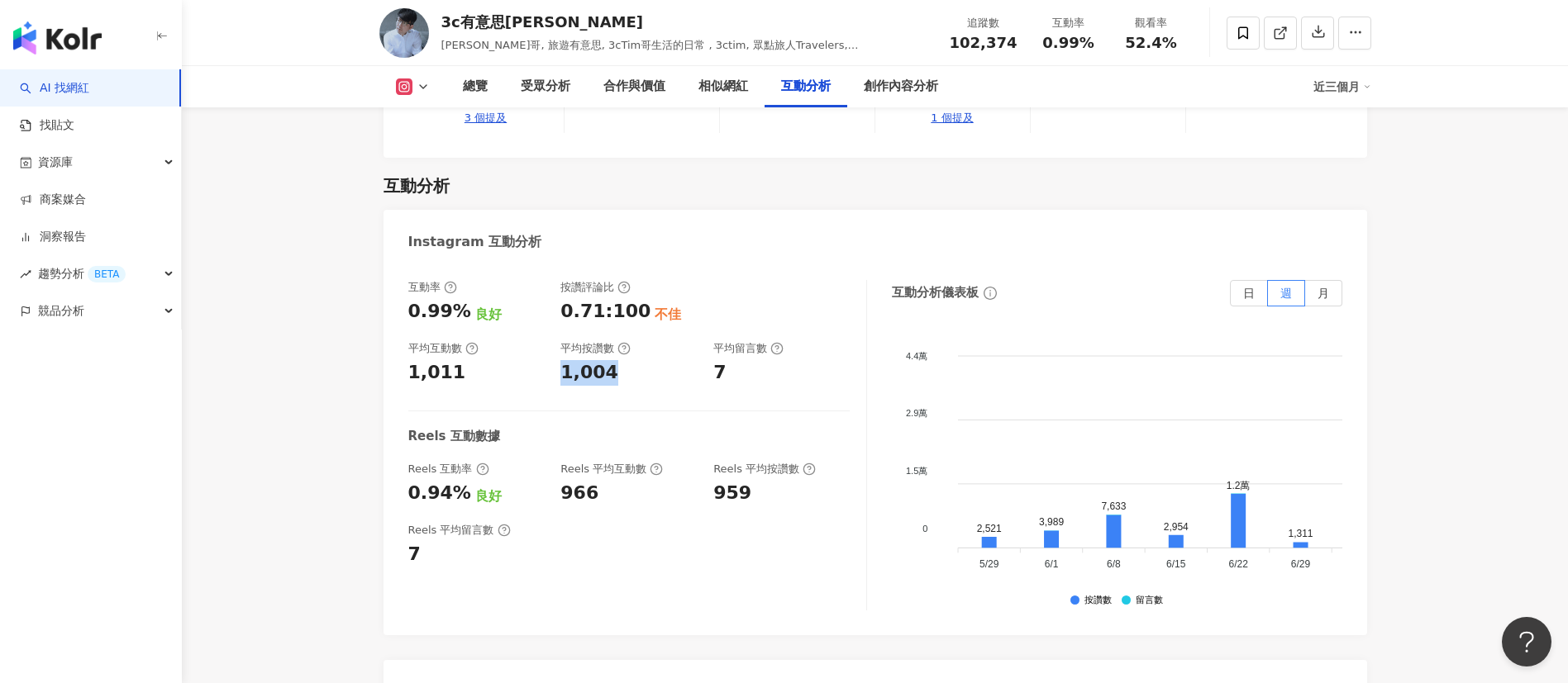
drag, startPoint x: 556, startPoint y: 353, endPoint x: 636, endPoint y: 352, distance: 80.0
click at [636, 352] on div "互動率 0.99% 良好 按讚評論比 0.71:100 不佳 平均互動數 1,011 平均按讚數 1,004 平均留言數 7" at bounding box center [629, 333] width 441 height 106
copy div "1,004"
drag, startPoint x: 1123, startPoint y: 43, endPoint x: 1182, endPoint y: 43, distance: 59.0
click at [1182, 43] on div "觀看率 52.4%" at bounding box center [1151, 32] width 83 height 36
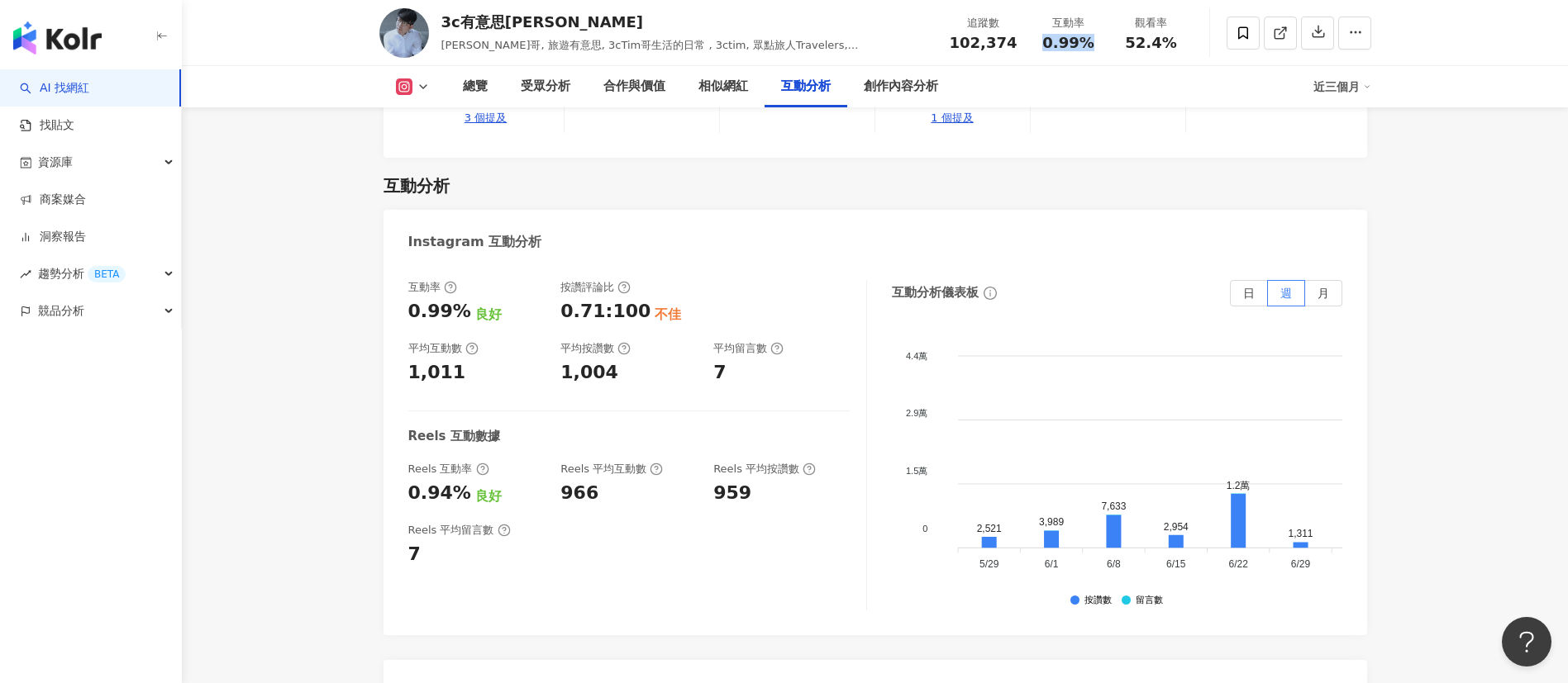
drag, startPoint x: 1046, startPoint y: 41, endPoint x: 1098, endPoint y: 41, distance: 52.0
click at [1098, 41] on div "0.99%" at bounding box center [1068, 43] width 62 height 16
copy span "0.99%"
drag, startPoint x: 405, startPoint y: 477, endPoint x: 456, endPoint y: 475, distance: 51.0
click at [456, 475] on div "互動率 0.99% 良好 按讚評論比 0.71:100 不佳 平均互動數 1,011 平均按讚數 1,004 平均留言數 7 Reels 互動數據 Reels…" at bounding box center [875, 449] width 984 height 372
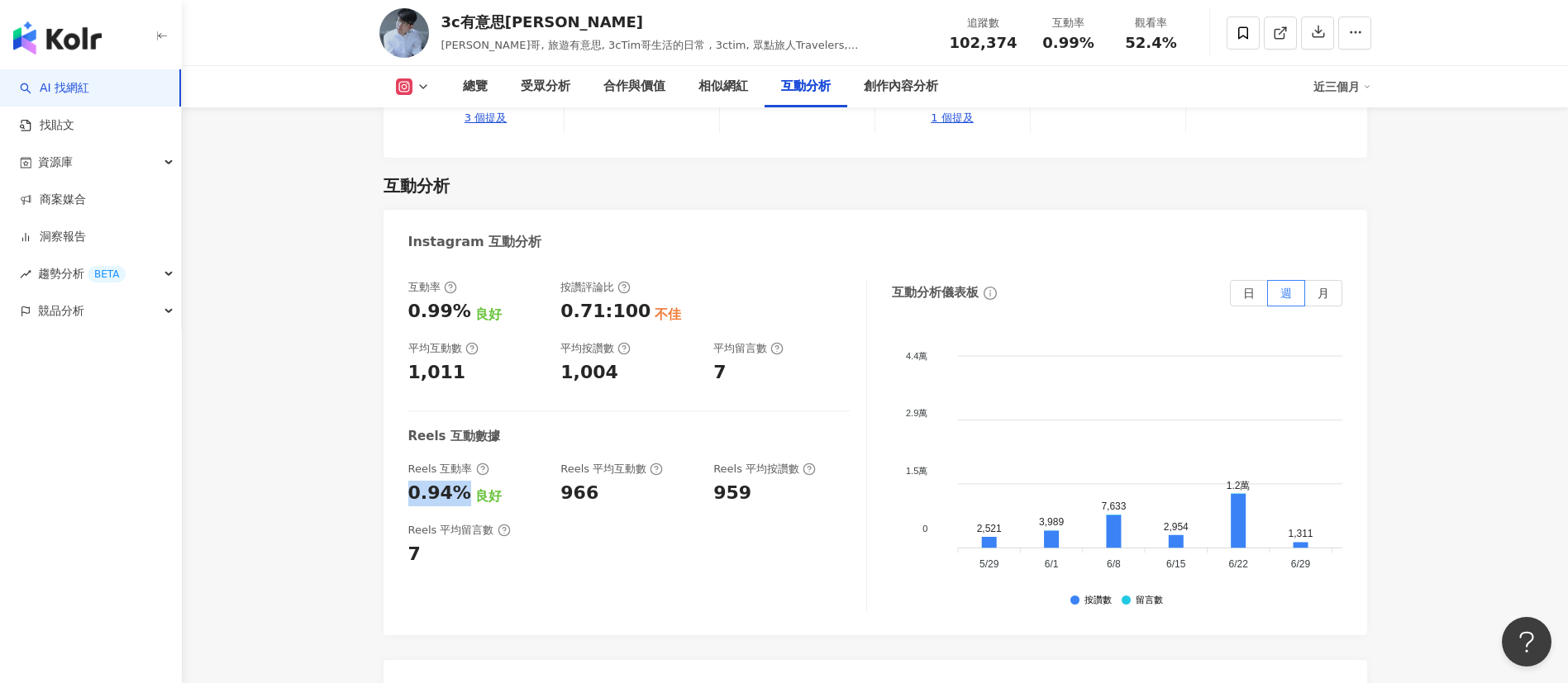
copy div "0.94%"
drag, startPoint x: 557, startPoint y: 476, endPoint x: 611, endPoint y: 476, distance: 54.0
click at [611, 476] on div "Reels 互動率 0.94% 良好 Reels 平均互動數 966 Reels 平均按讚數 959" at bounding box center [629, 484] width 441 height 44
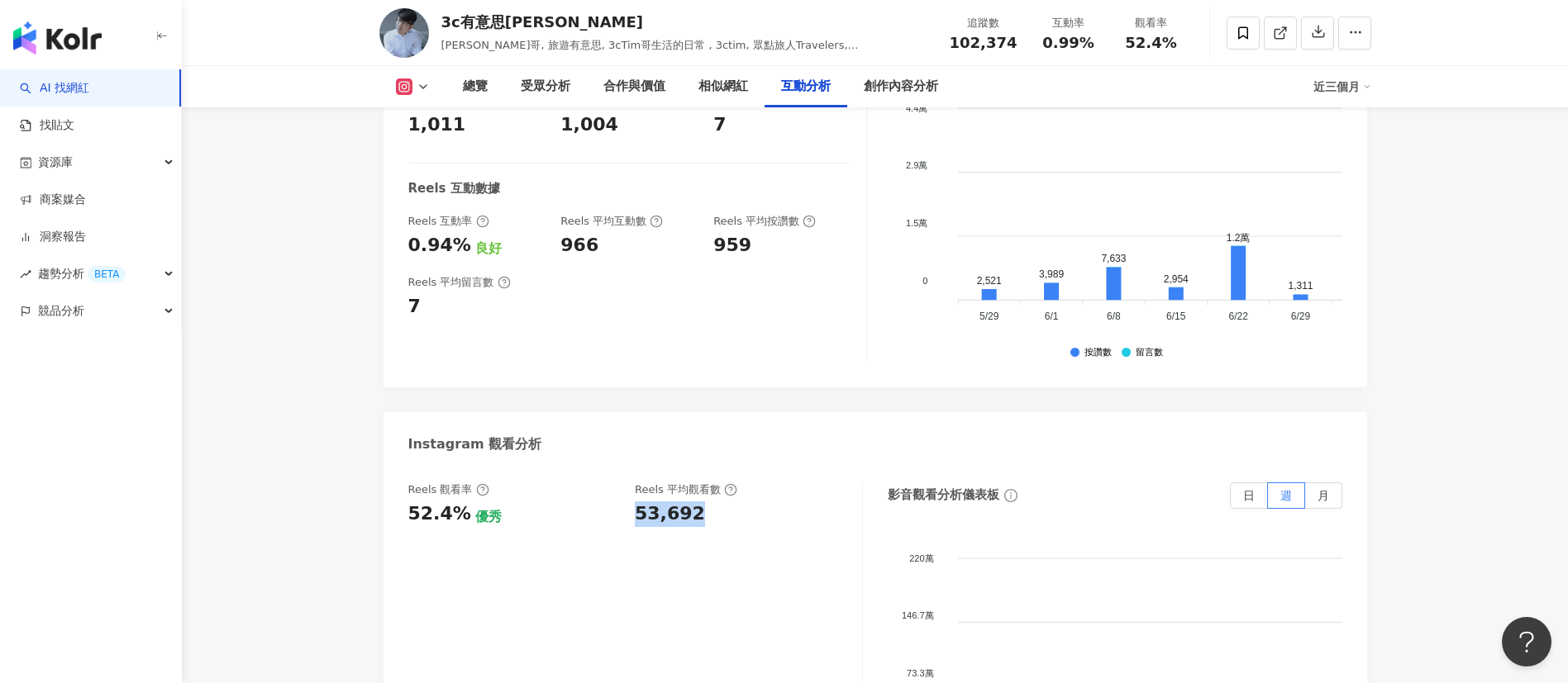
drag, startPoint x: 636, startPoint y: 497, endPoint x: 713, endPoint y: 493, distance: 77.1
click at [713, 501] on div "53,692" at bounding box center [740, 514] width 210 height 26
copy div "53,692"
drag, startPoint x: 406, startPoint y: 500, endPoint x: 464, endPoint y: 498, distance: 58.0
click at [464, 498] on div "Reels 觀看率 52.4% 優秀 Reels 平均觀看數 53,692 影音觀看分析儀表板 日 週 月 220萬 220萬 146.7萬 146.7萬 7…" at bounding box center [875, 651] width 984 height 372
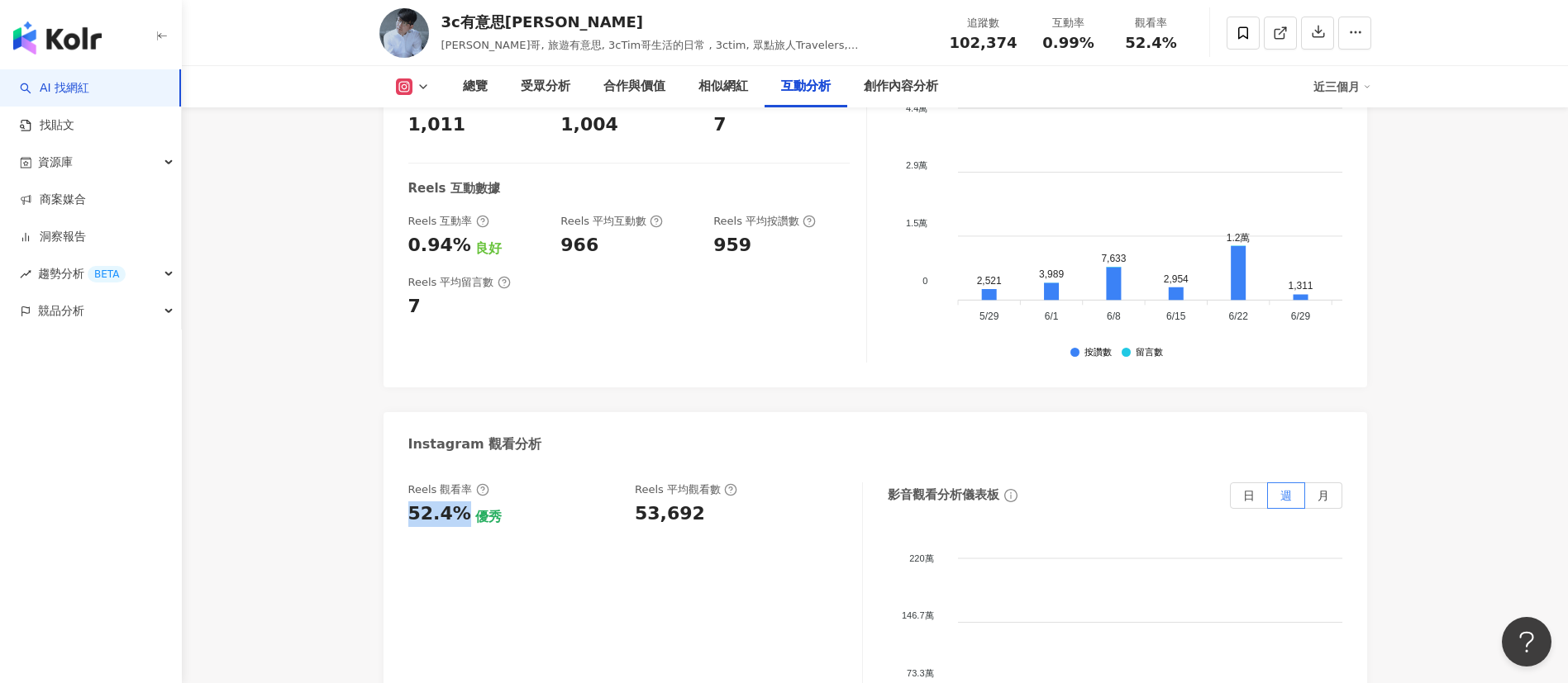
copy div "52.4%"
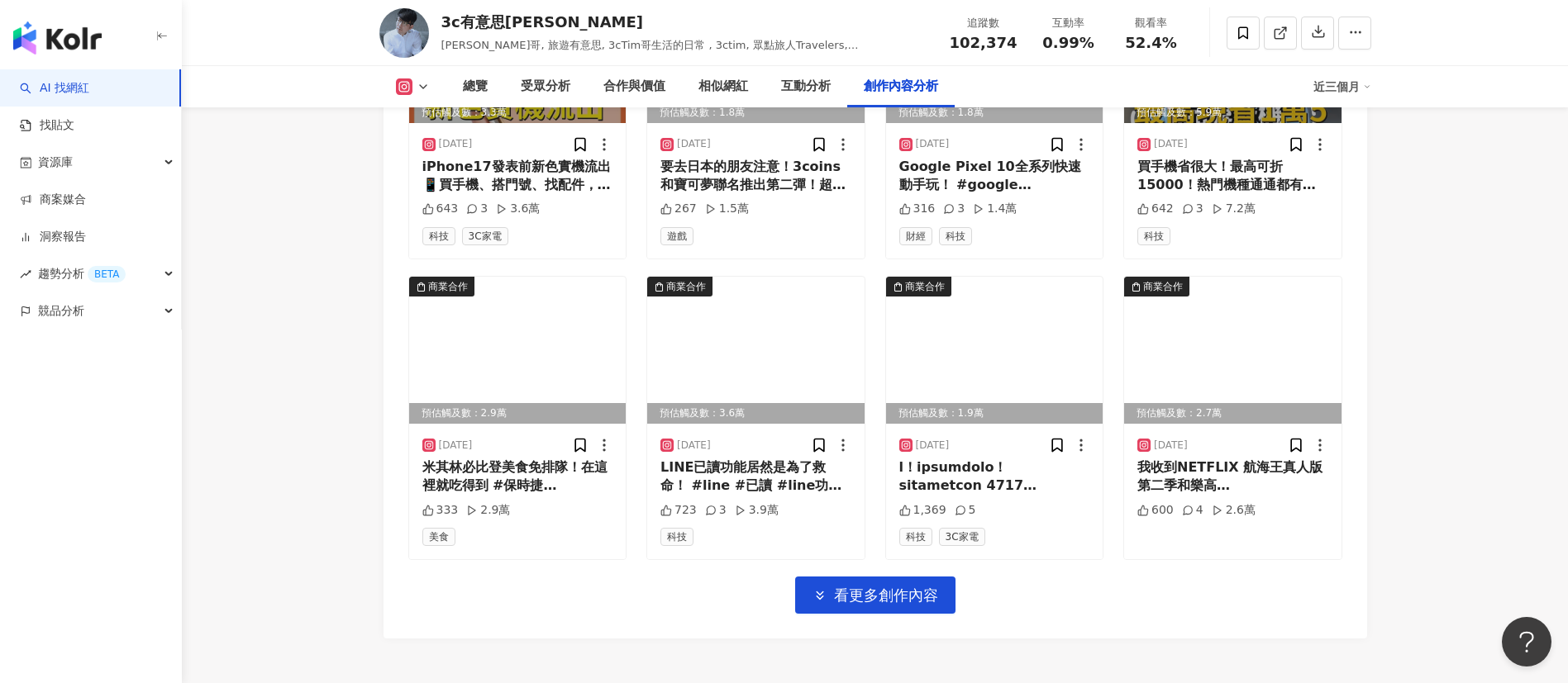
scroll to position [5698, 0]
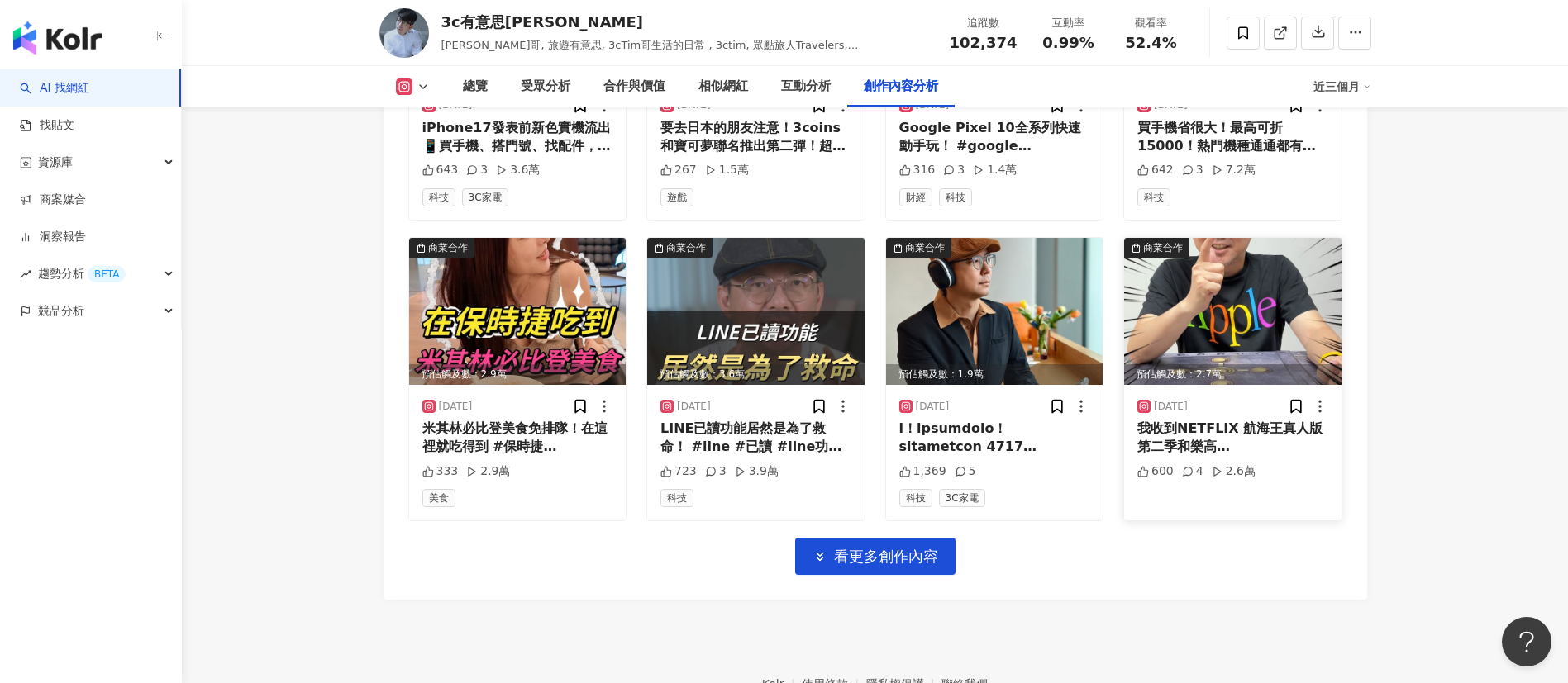
drag, startPoint x: 919, startPoint y: 547, endPoint x: 1130, endPoint y: 489, distance: 218.8
click at [919, 548] on span "看更多創作內容" at bounding box center [886, 556] width 104 height 18
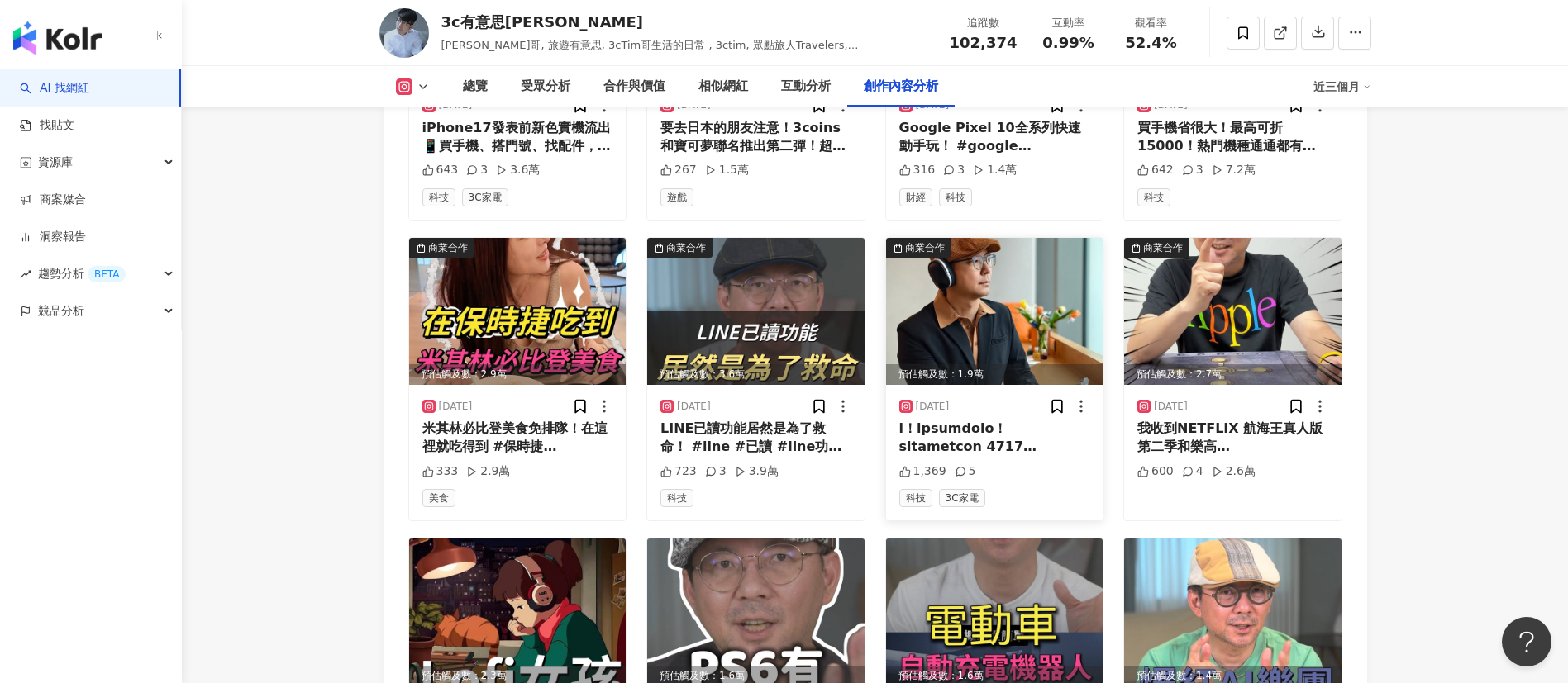
click at [991, 307] on img at bounding box center [995, 311] width 217 height 147
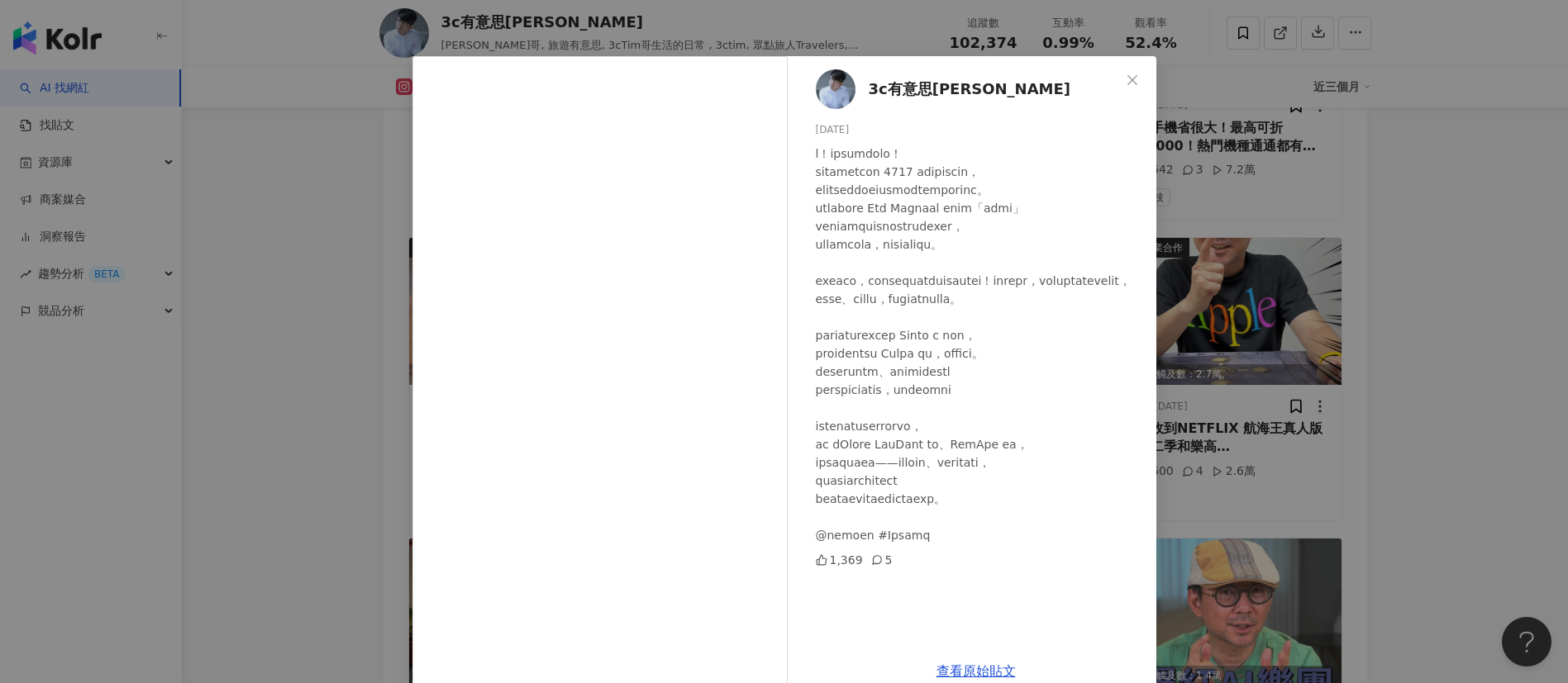
scroll to position [0, 0]
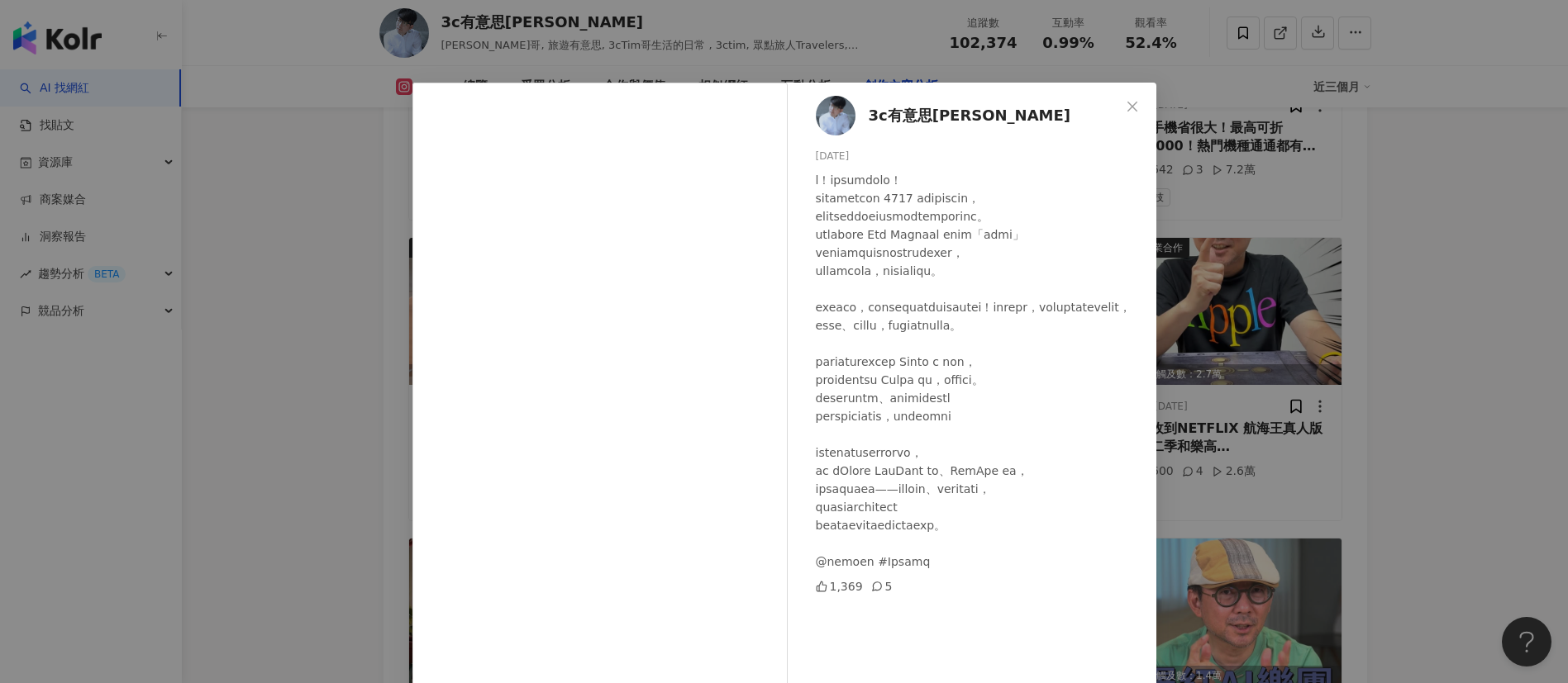
click at [1126, 101] on icon "close" at bounding box center [1132, 106] width 13 height 13
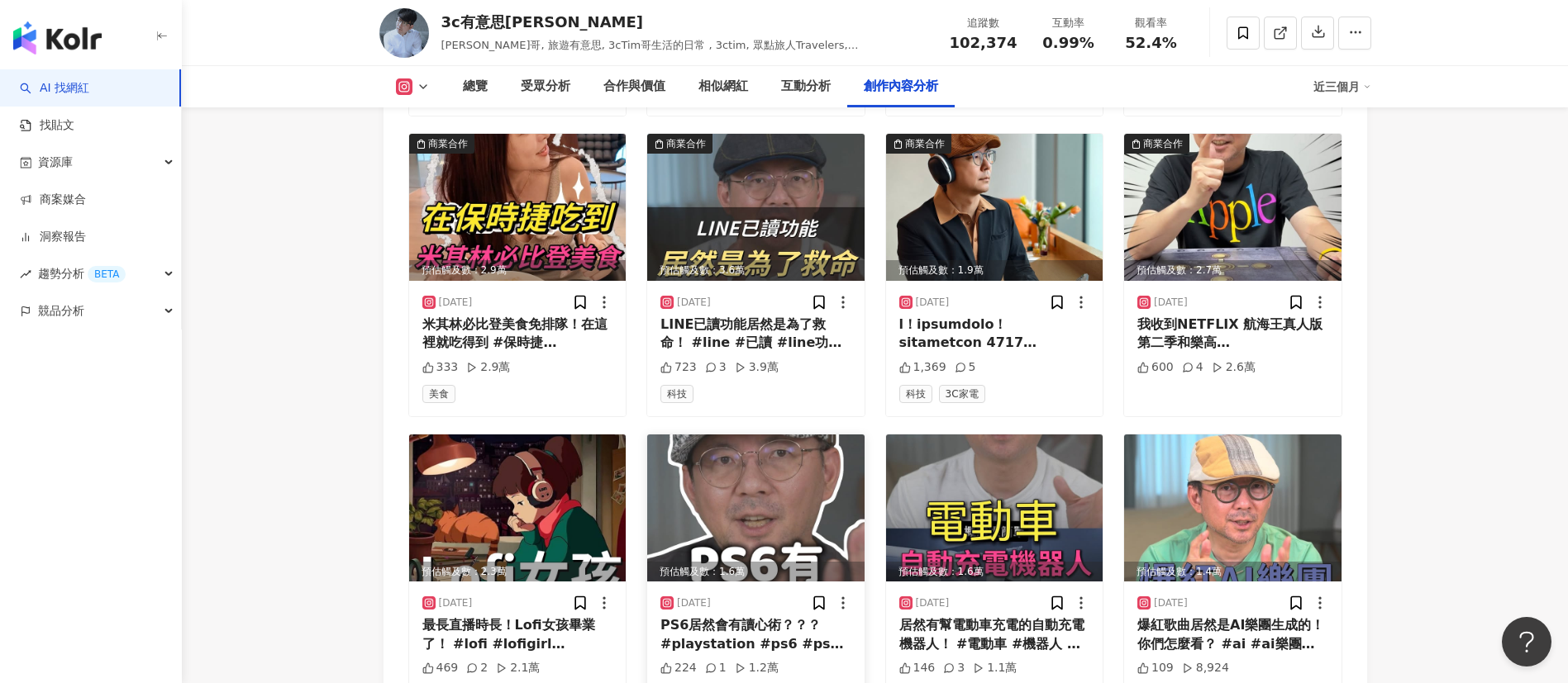
scroll to position [5698, 0]
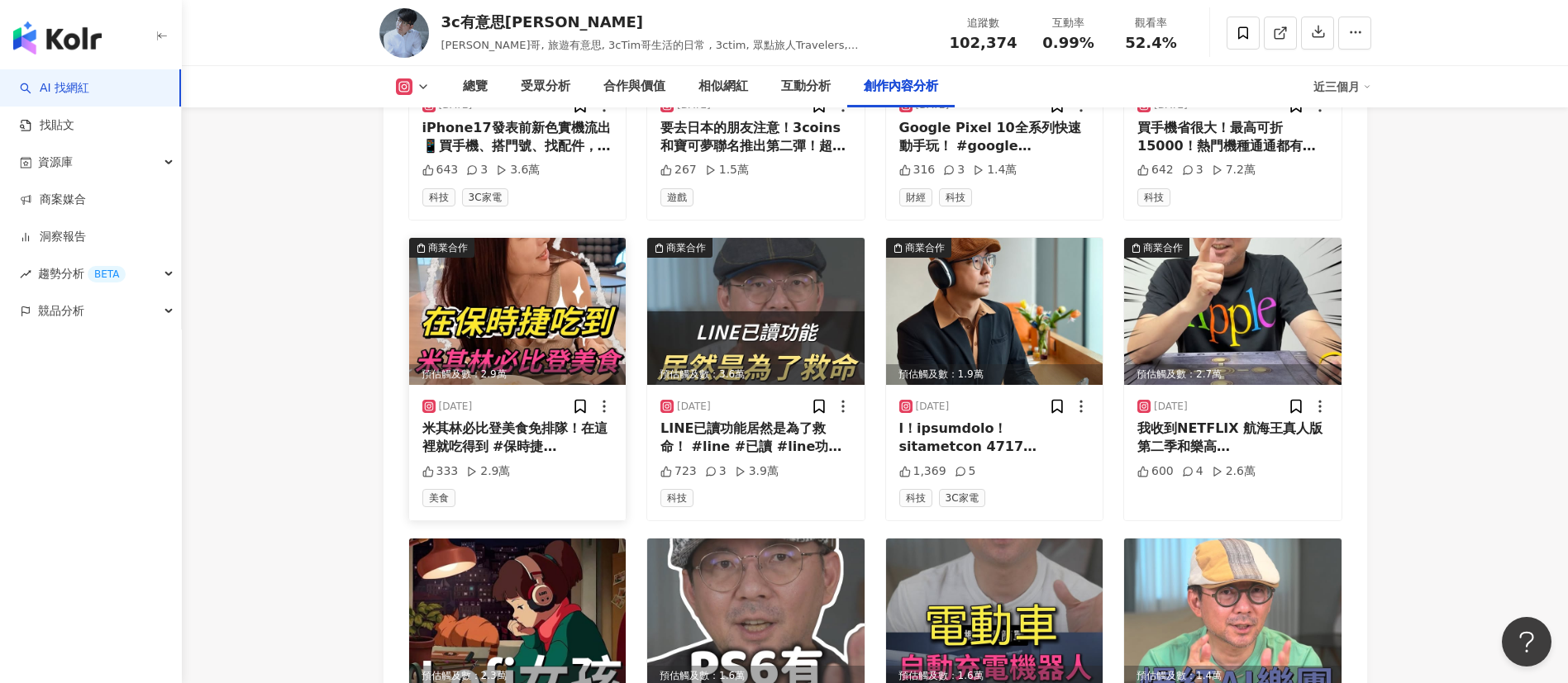
click at [551, 330] on img at bounding box center [518, 311] width 217 height 147
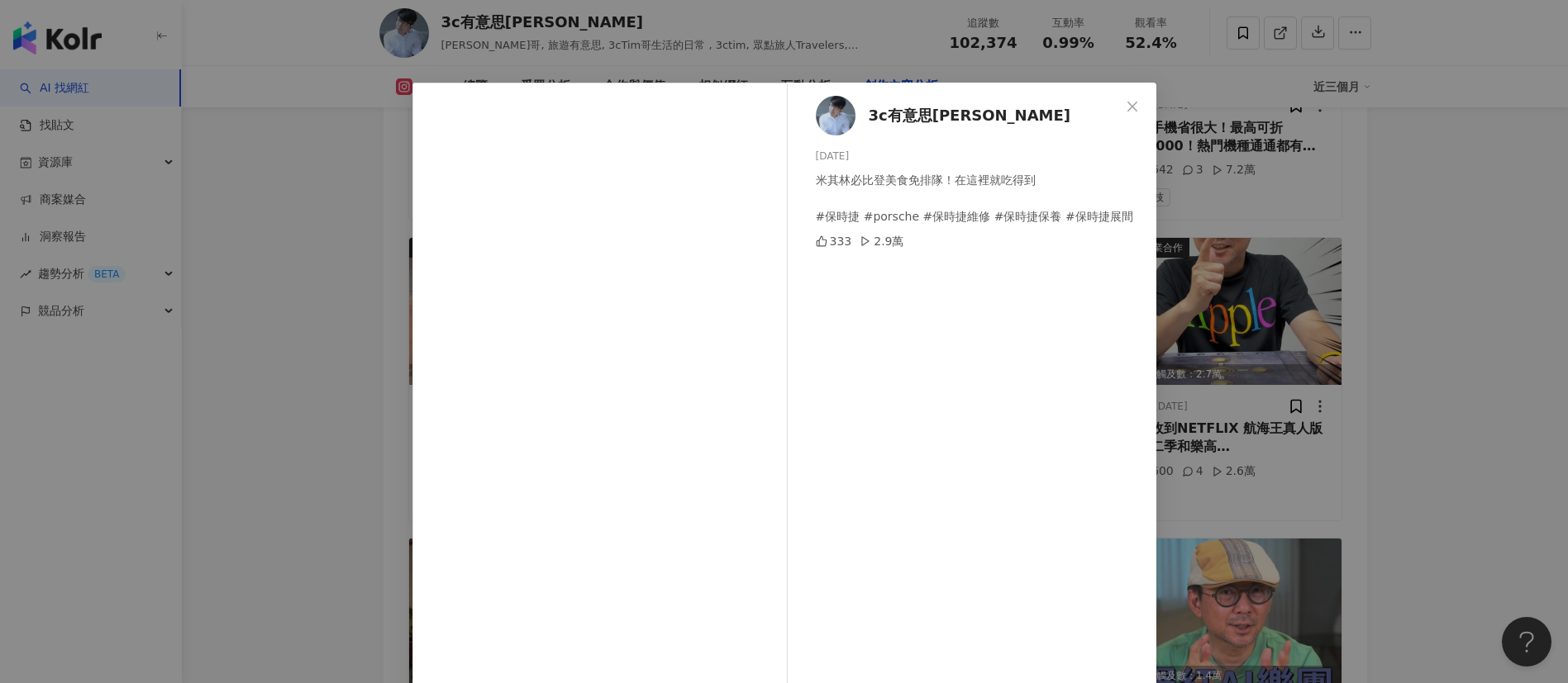
drag, startPoint x: 1123, startPoint y: 106, endPoint x: 1100, endPoint y: 238, distance: 134.0
click at [1127, 106] on icon "close" at bounding box center [1133, 106] width 10 height 10
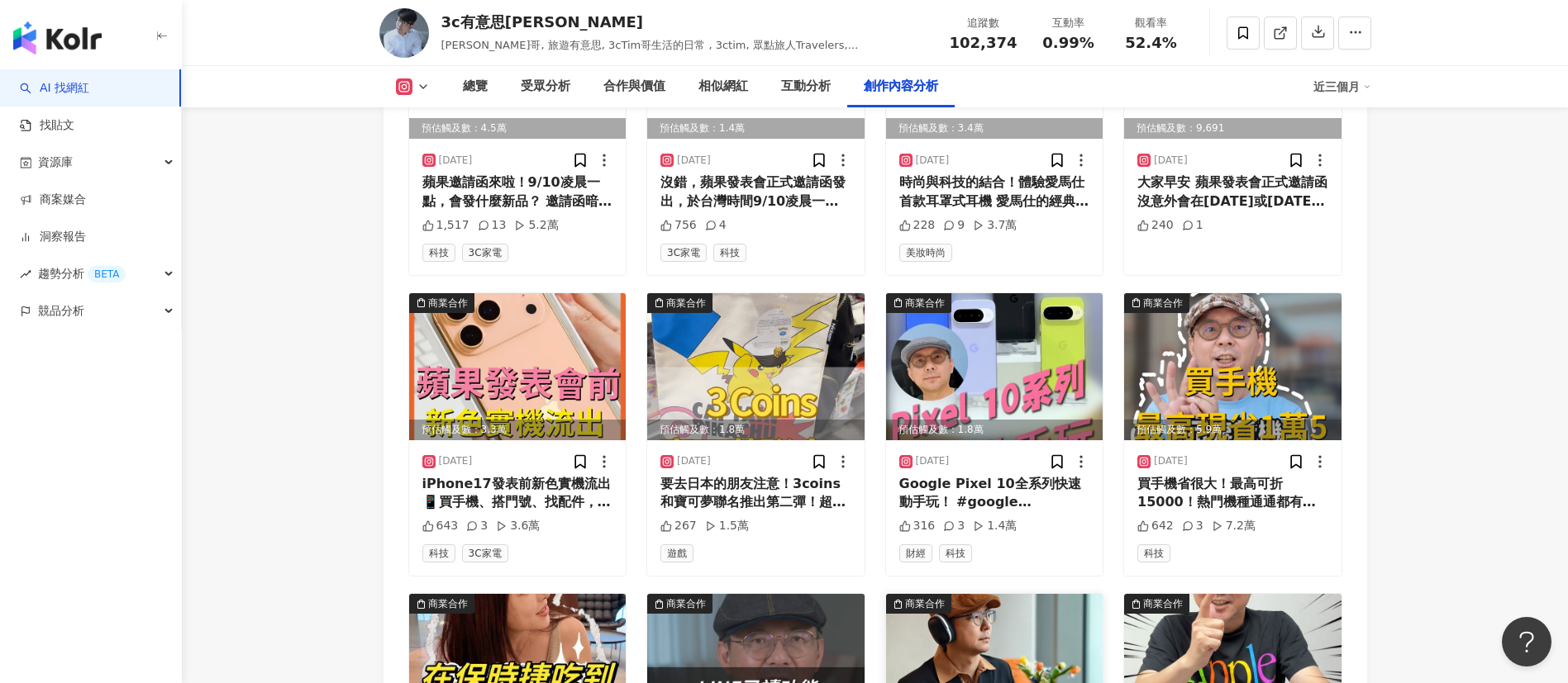
scroll to position [5326, 0]
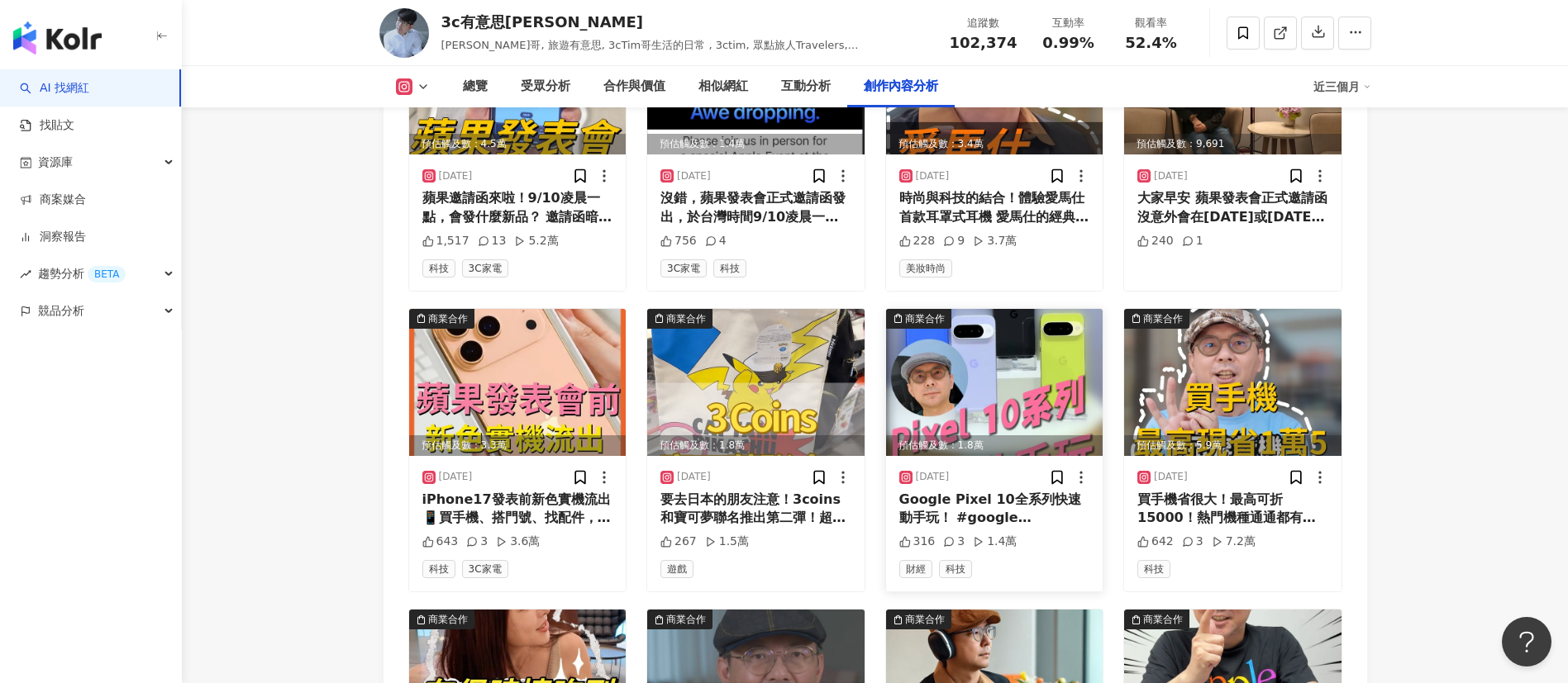
click at [993, 383] on img at bounding box center [995, 382] width 217 height 147
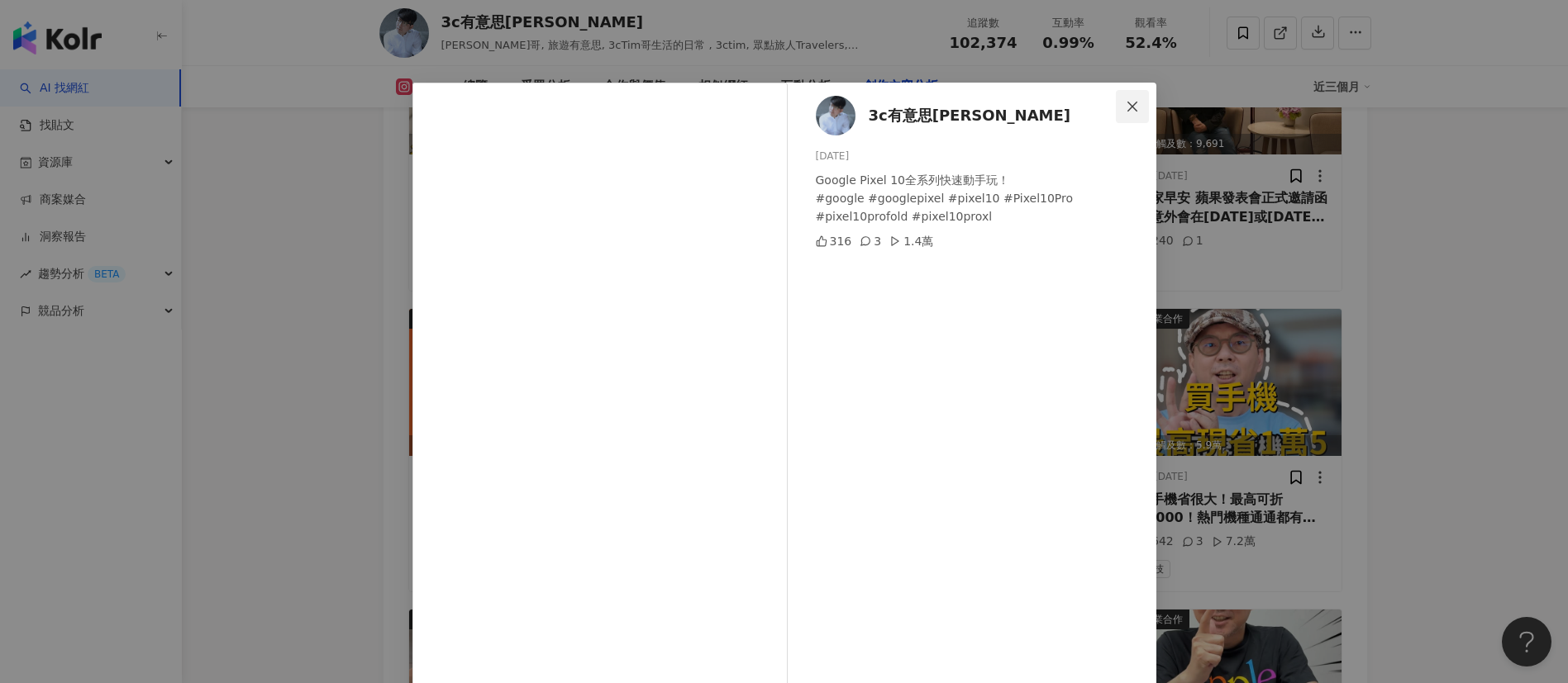
click at [1126, 108] on icon "close" at bounding box center [1132, 106] width 13 height 13
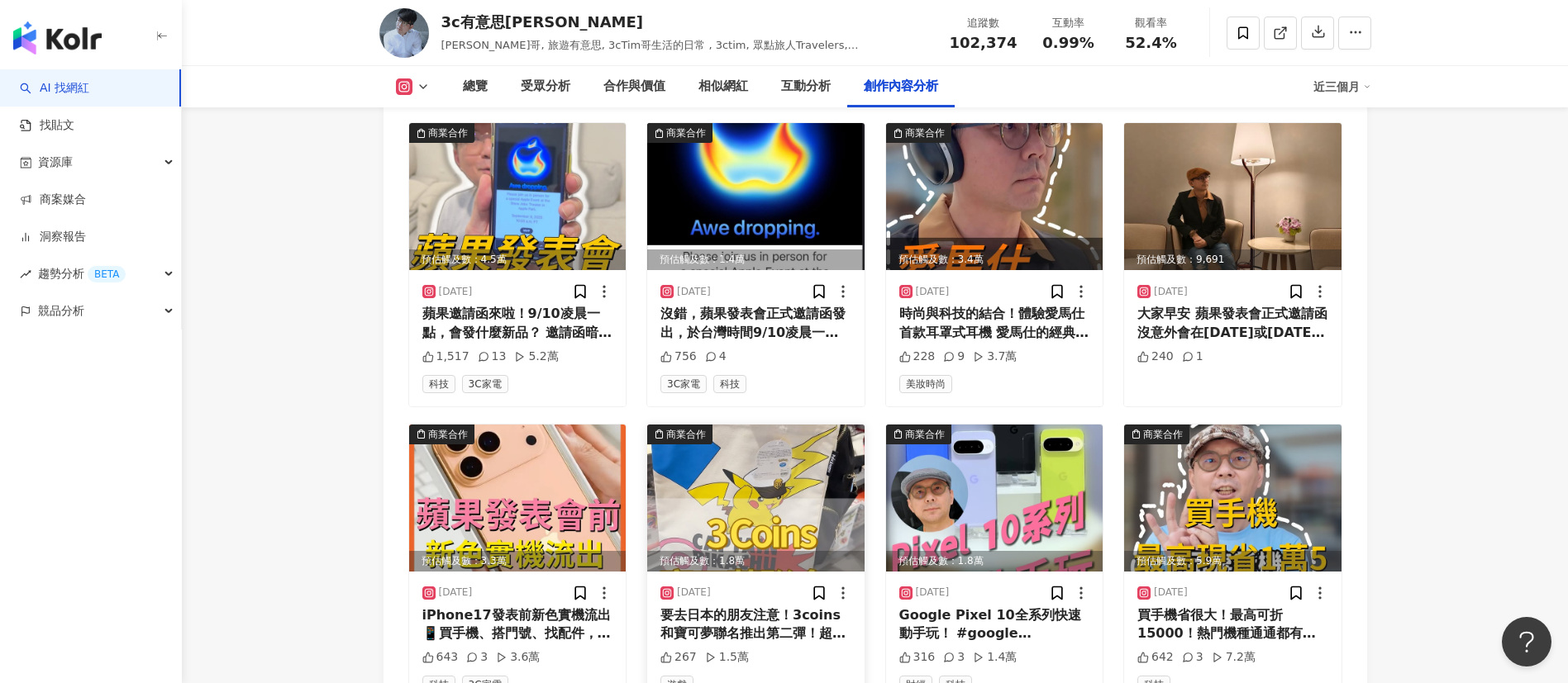
scroll to position [5079, 0]
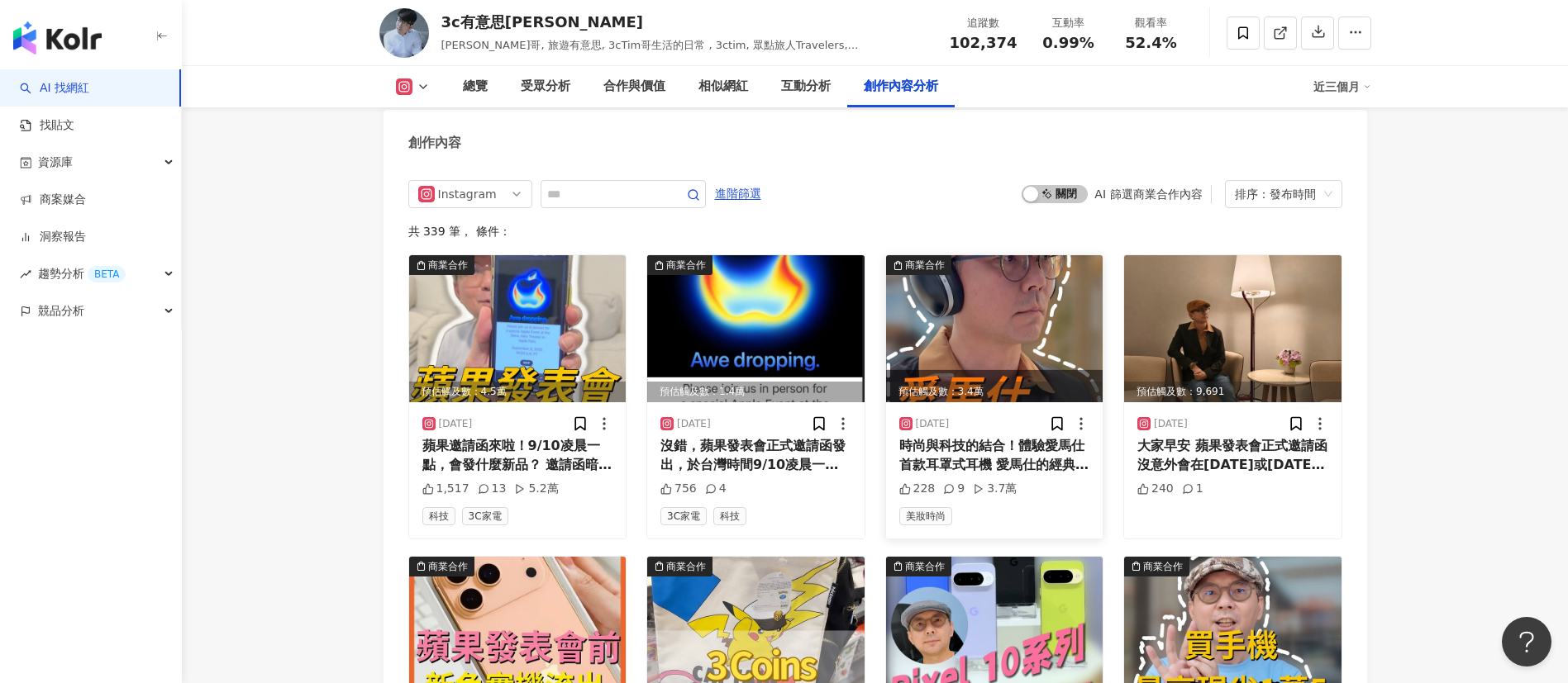
click at [1010, 314] on img at bounding box center [995, 329] width 217 height 147
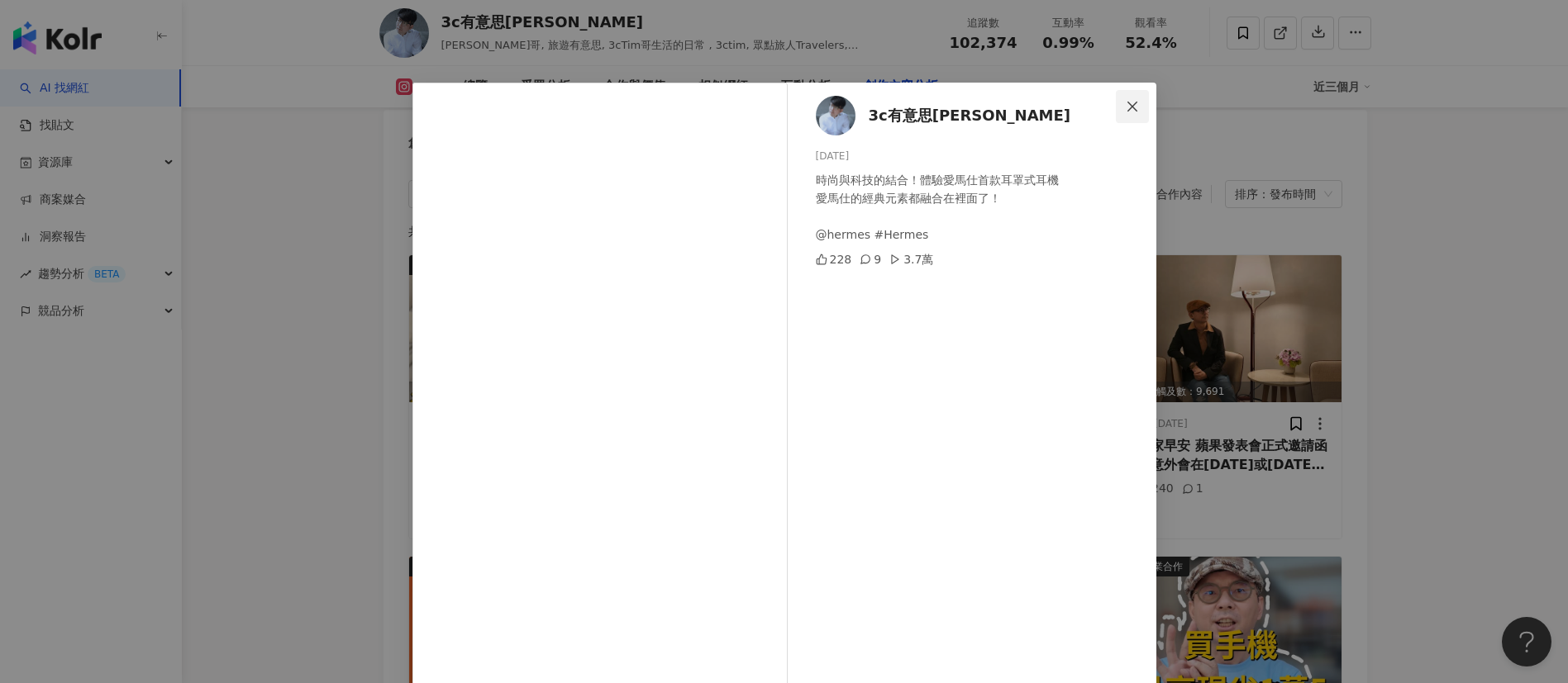
click at [1127, 109] on icon "close" at bounding box center [1133, 106] width 10 height 10
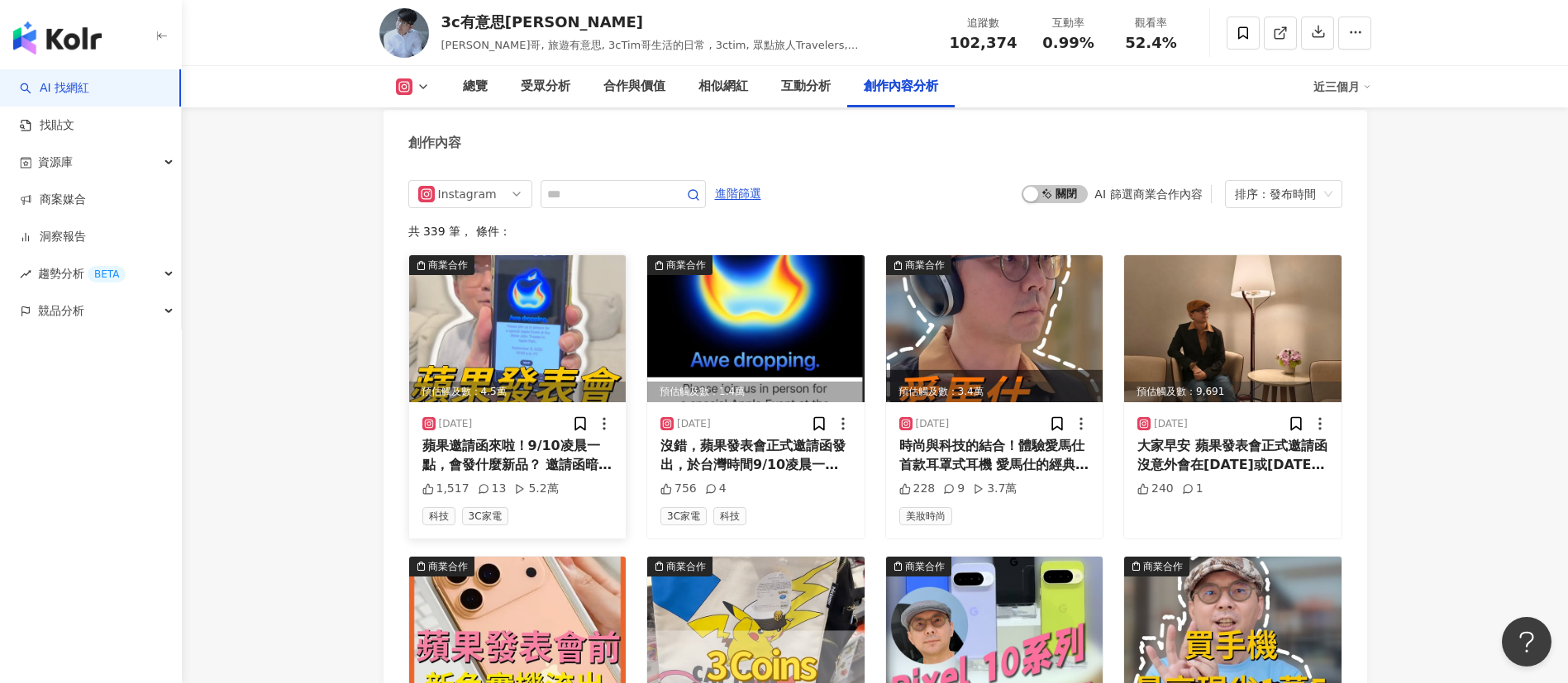
click at [546, 329] on img at bounding box center [518, 329] width 217 height 147
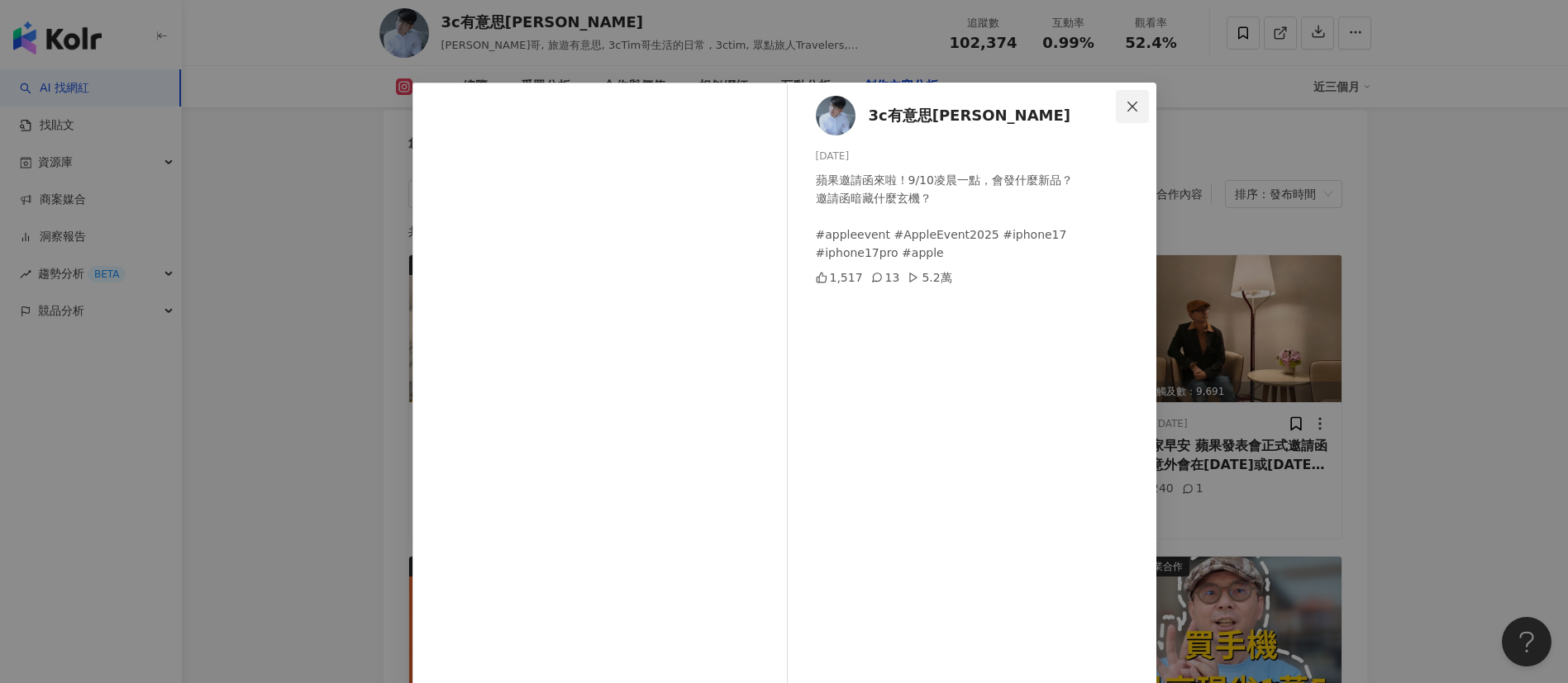
click at [1126, 104] on icon "close" at bounding box center [1132, 106] width 13 height 13
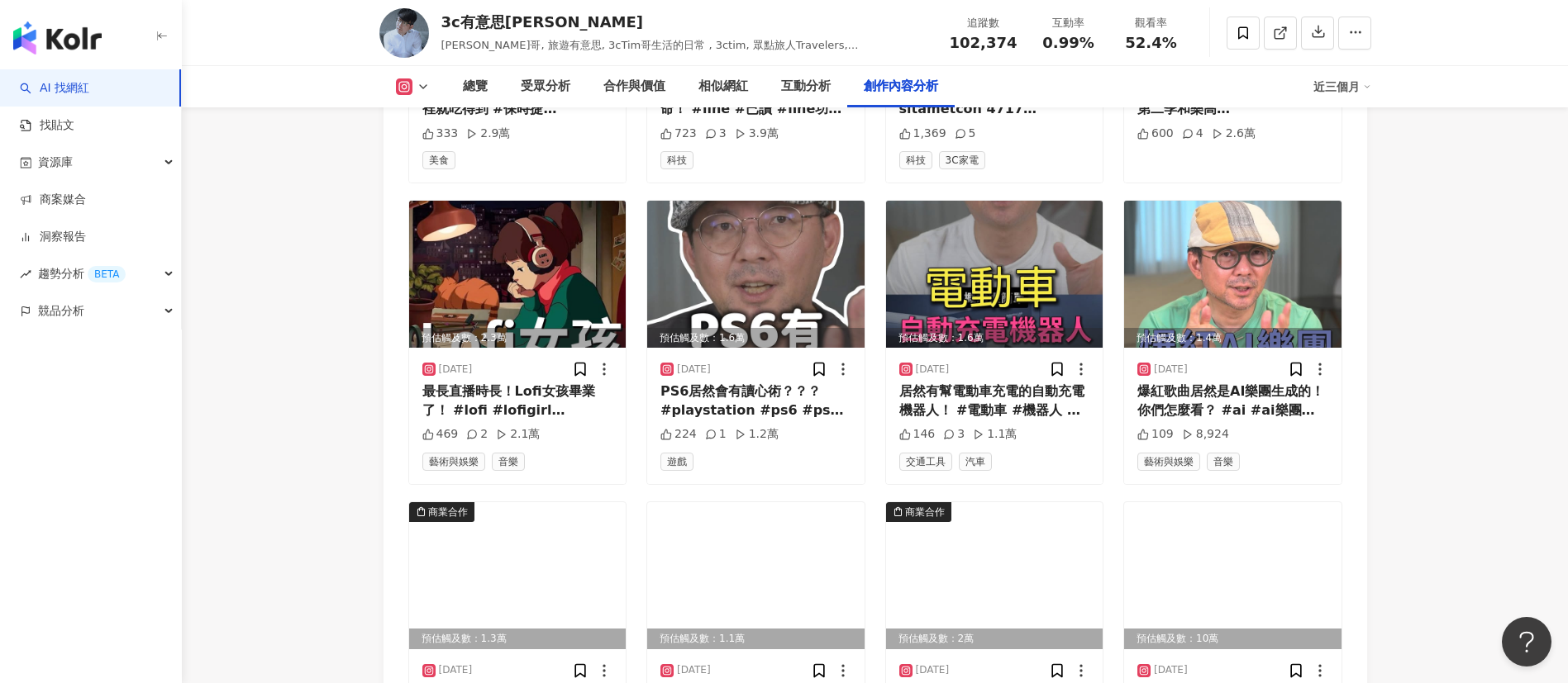
scroll to position [6194, 0]
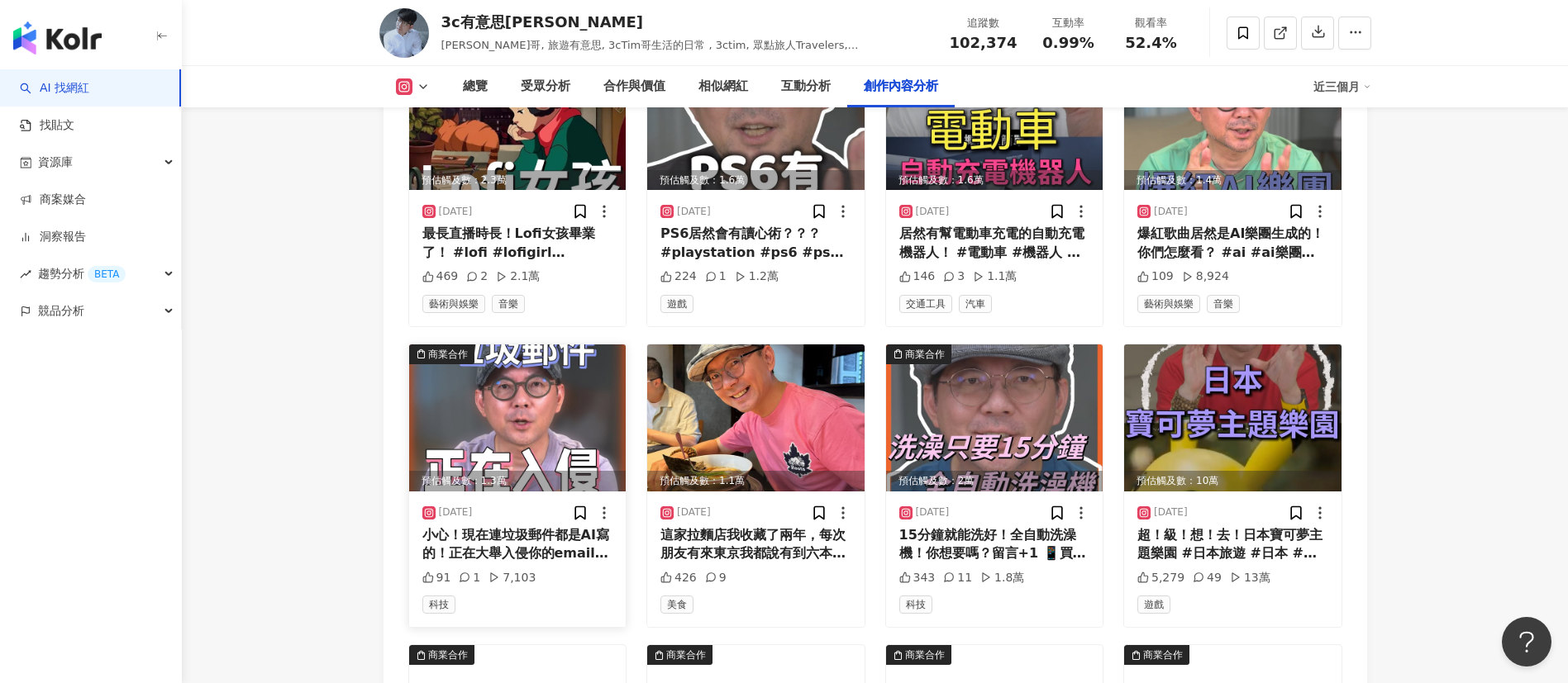
click at [552, 406] on img at bounding box center [518, 418] width 217 height 147
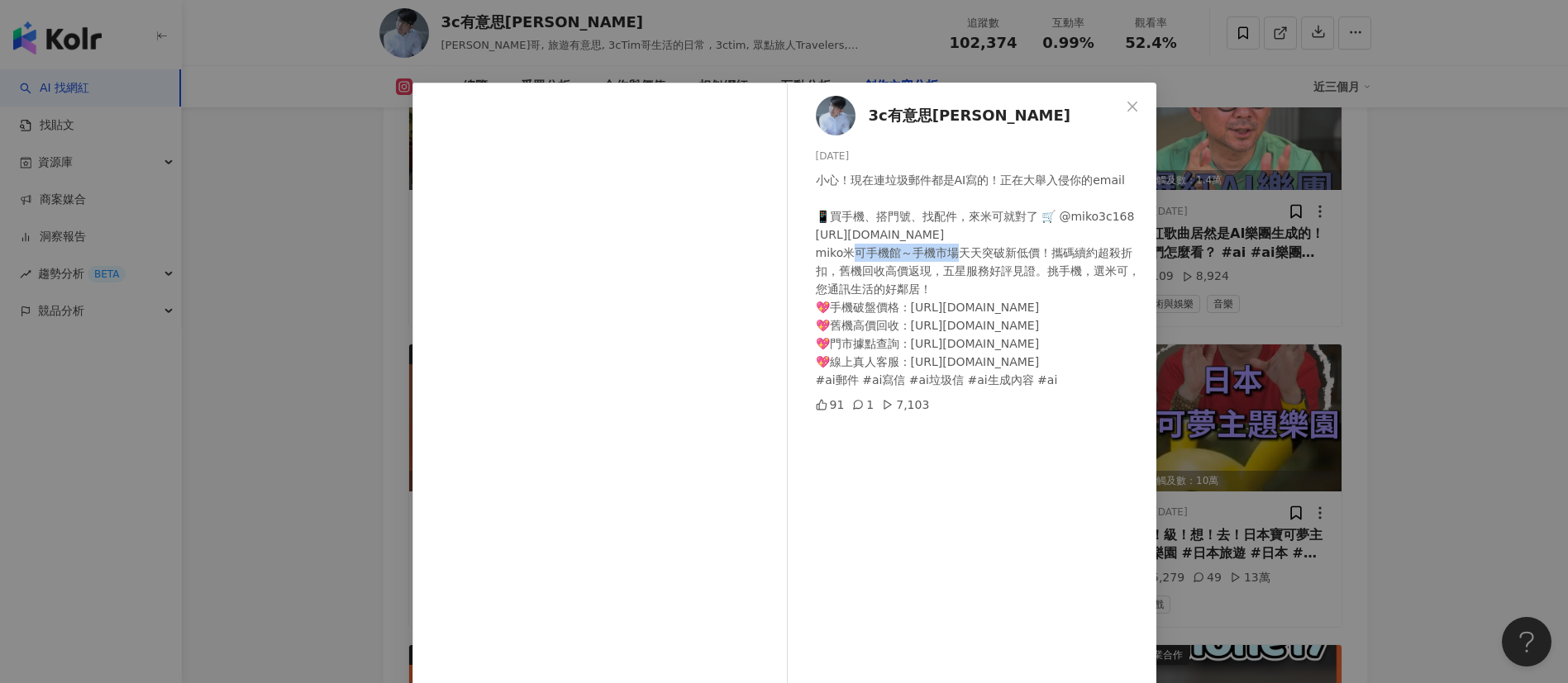
drag, startPoint x: 805, startPoint y: 255, endPoint x: 887, endPoint y: 249, distance: 82.2
click at [887, 249] on div "3c有意思tim哥 2025/8/5 小心！現在連垃圾郵件都是AI寫的！正在大舉入侵你的email 📱買手機、搭門號、找配件，來米可就對了 🛒 @miko3c…" at bounding box center [975, 379] width 360 height 592
copy div "ko米可手機館～手"
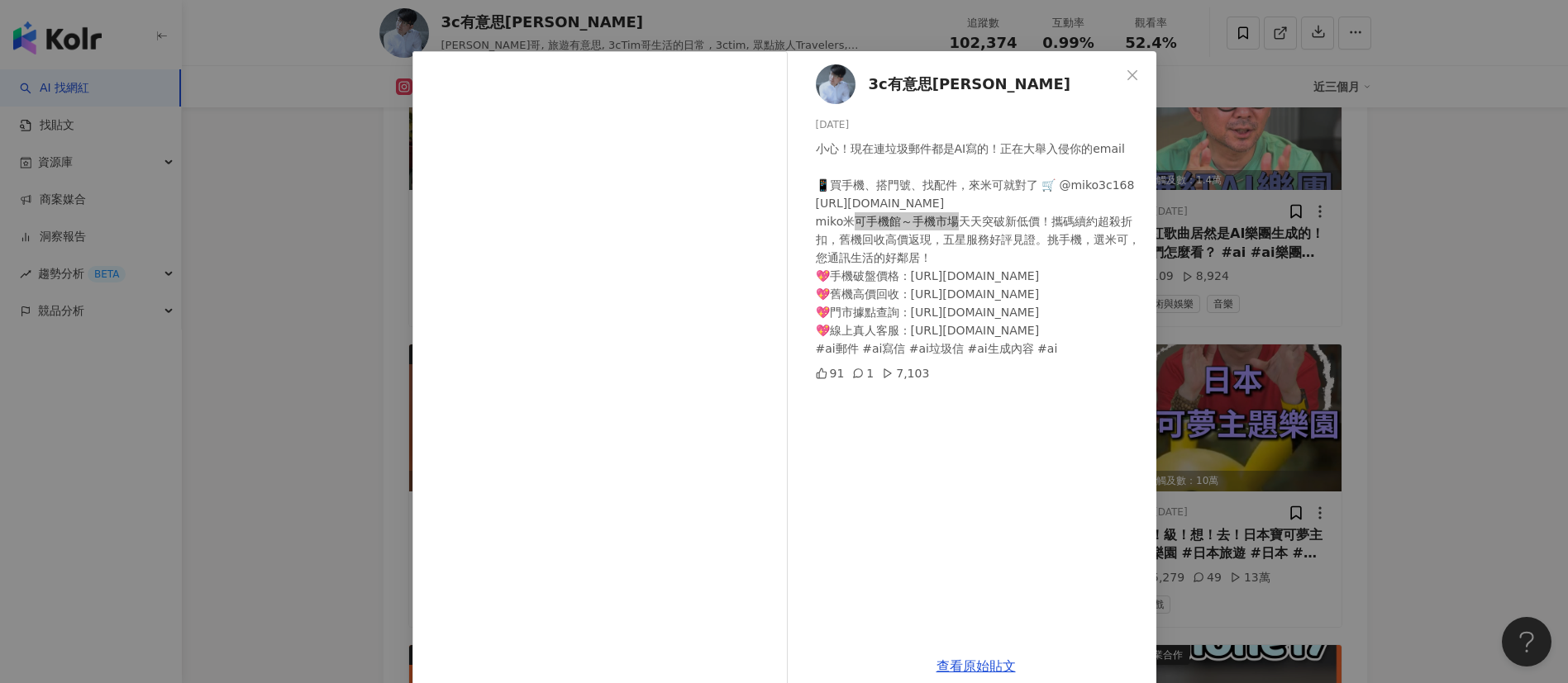
scroll to position [58, 0]
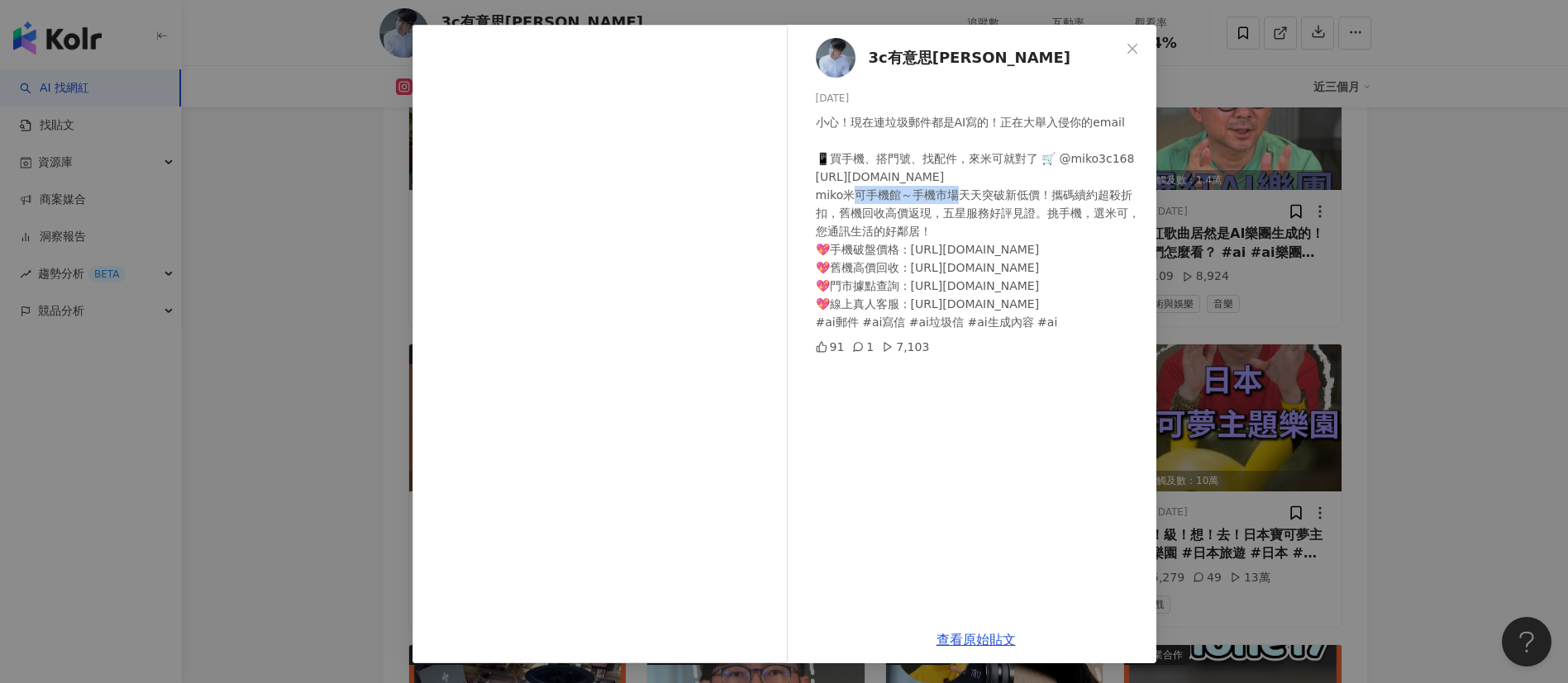
drag, startPoint x: 1132, startPoint y: 47, endPoint x: 973, endPoint y: 260, distance: 265.8
click at [1132, 47] on span "Close" at bounding box center [1132, 48] width 33 height 13
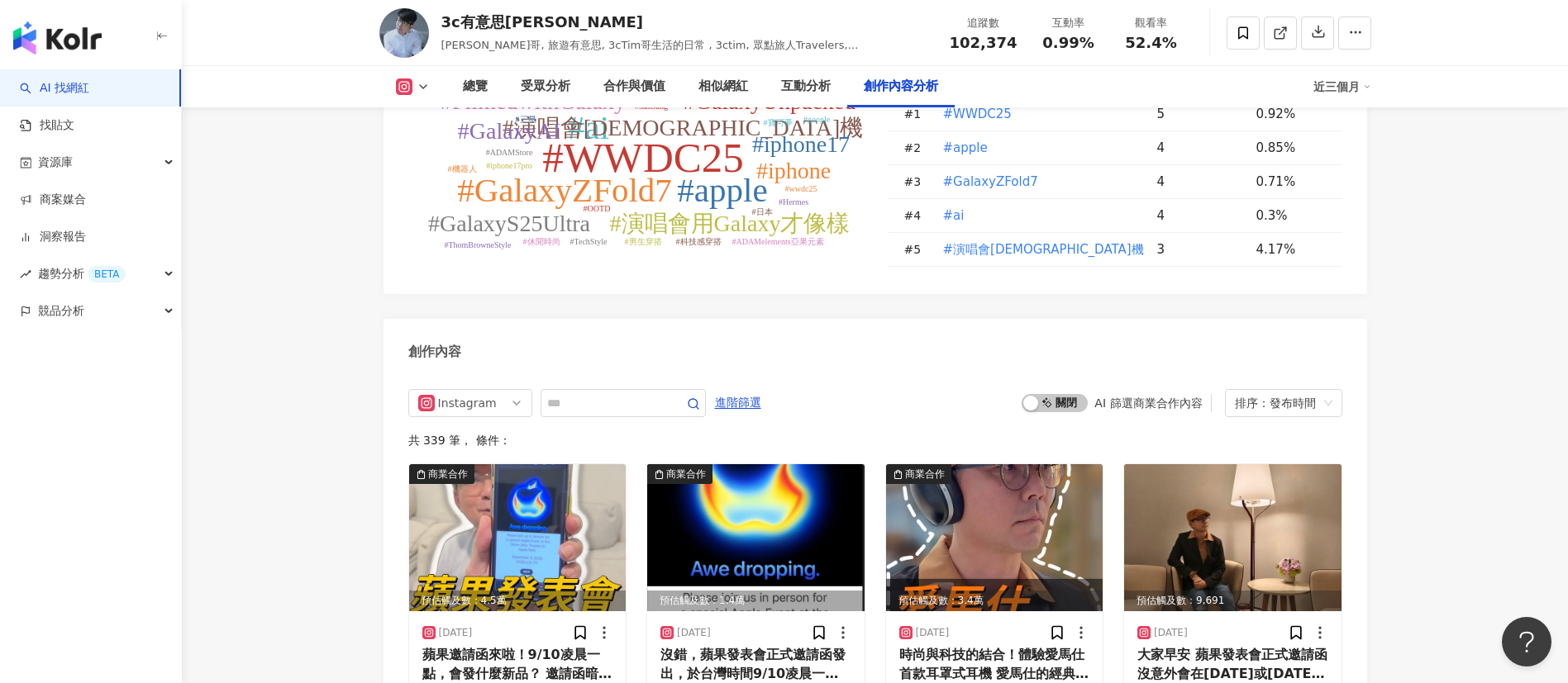
scroll to position [4831, 0]
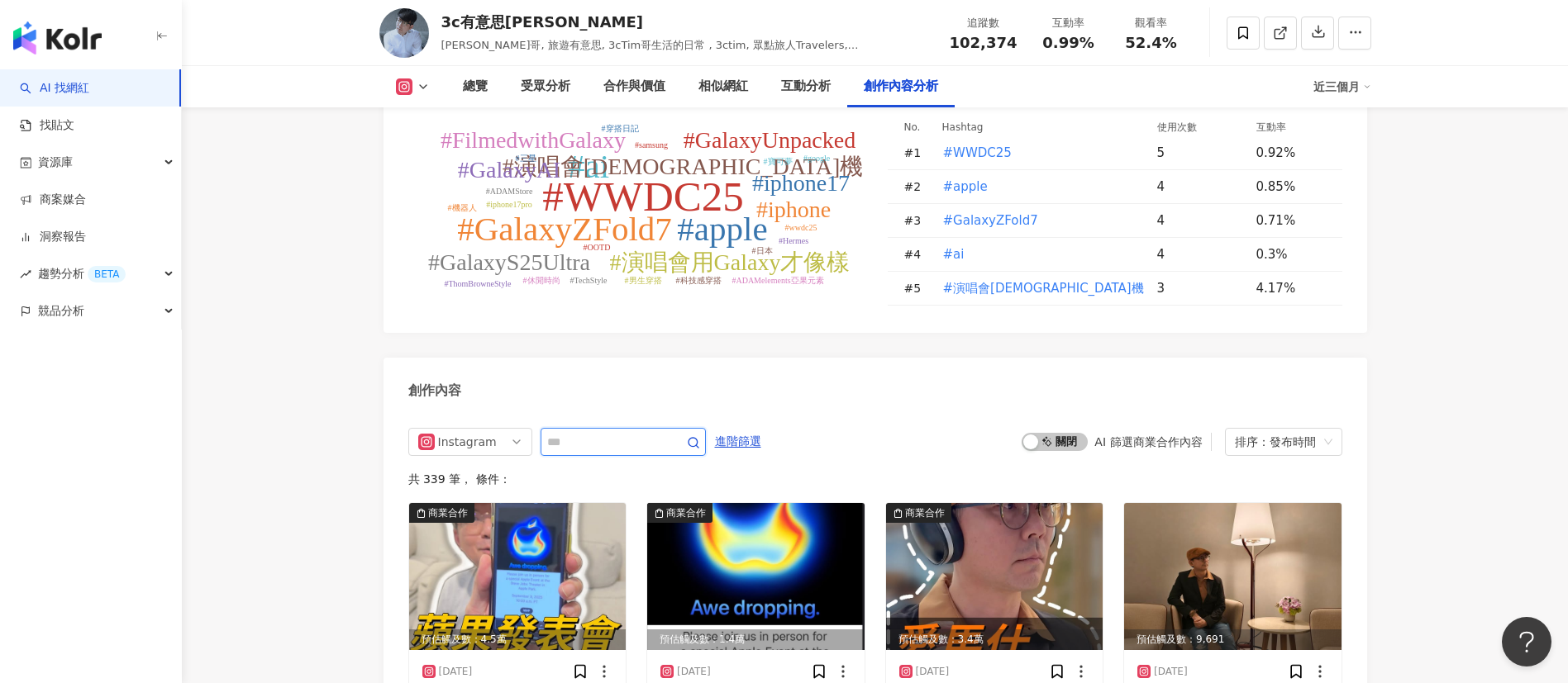
click at [642, 445] on input "text" at bounding box center [605, 441] width 115 height 20
type input "****"
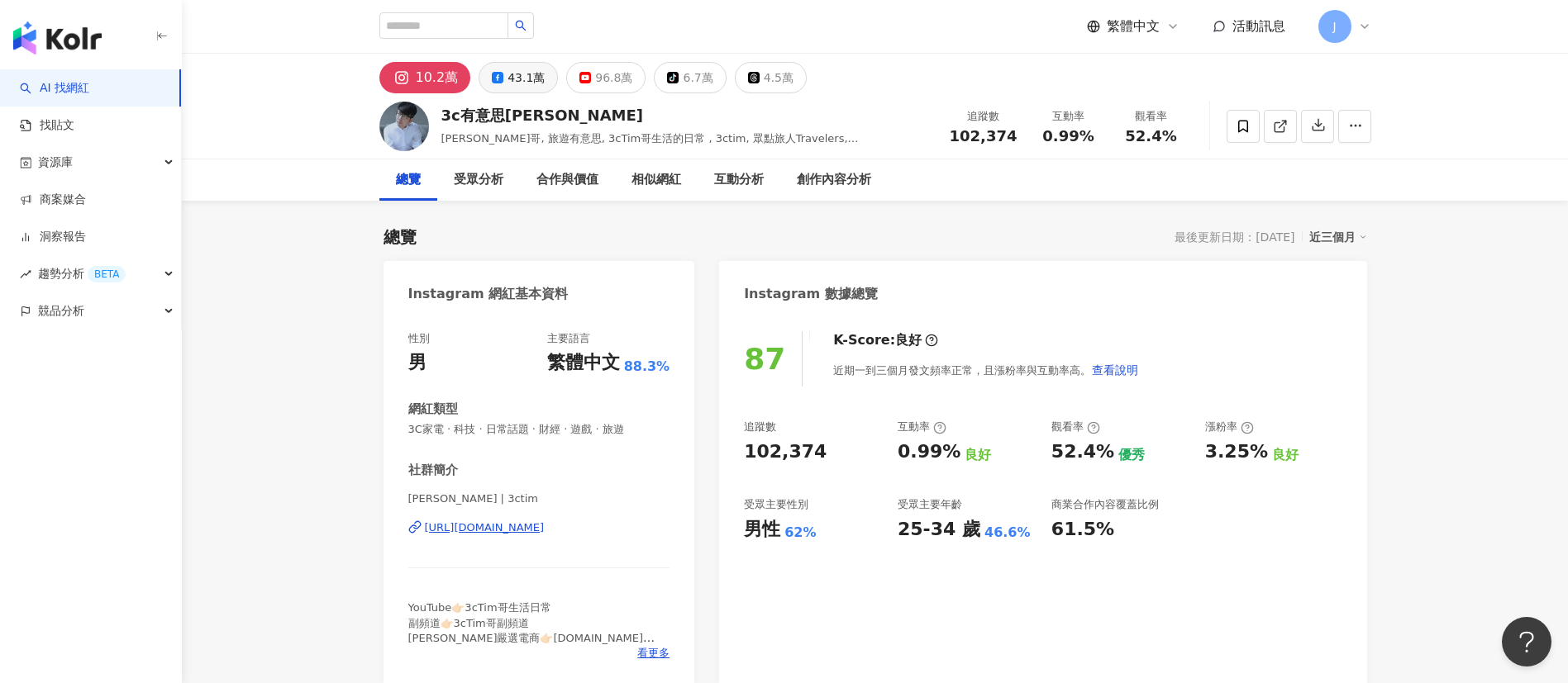
click at [528, 76] on div "43.1萬" at bounding box center [525, 77] width 37 height 23
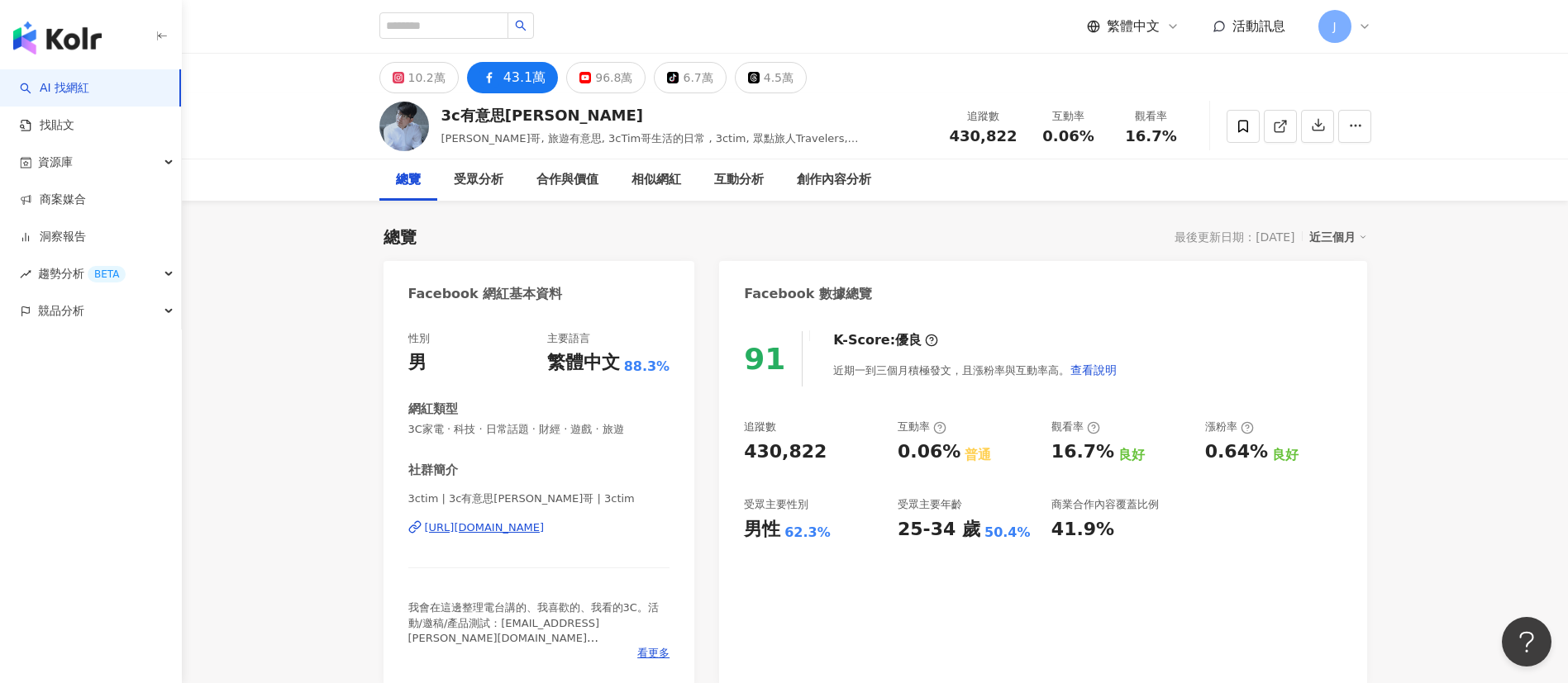
drag, startPoint x: 604, startPoint y: 519, endPoint x: 605, endPoint y: 527, distance: 8.1
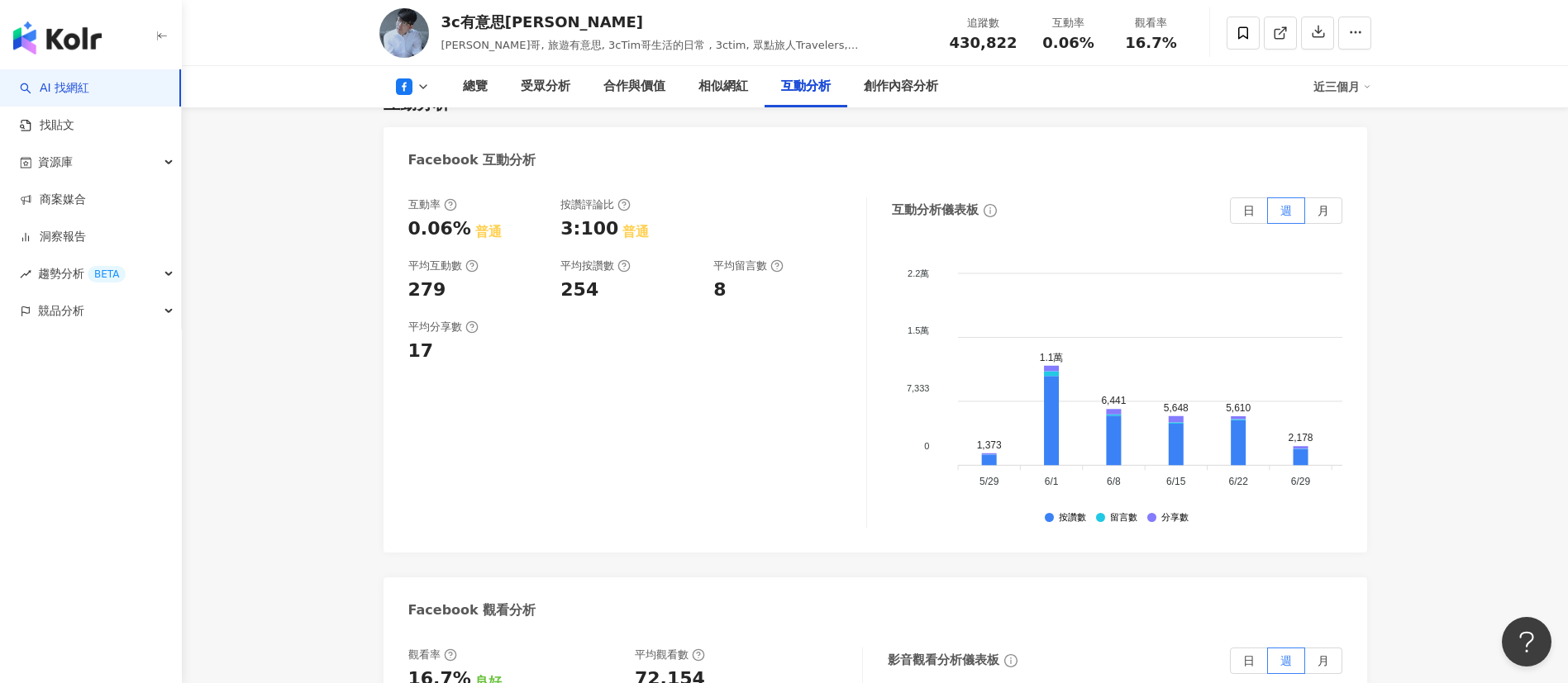
scroll to position [2601, 0]
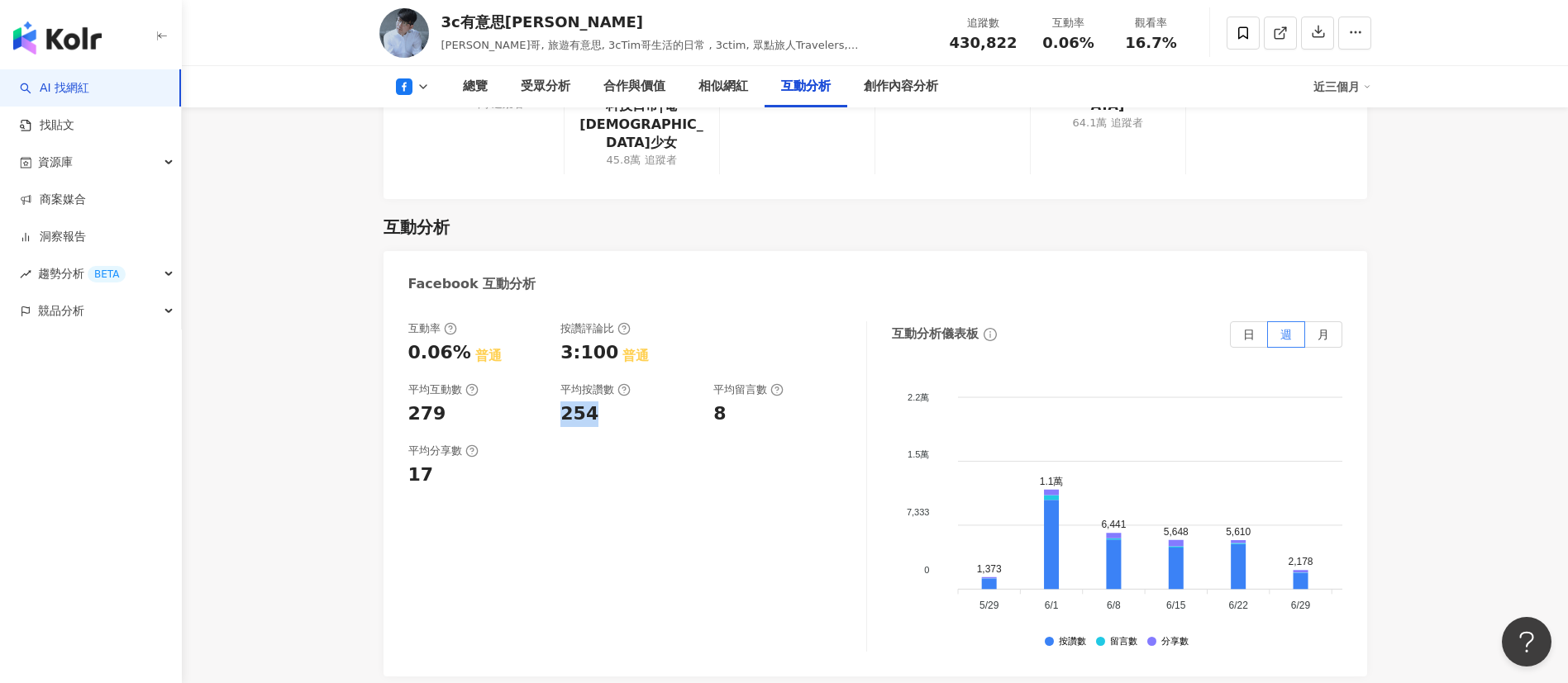
drag, startPoint x: 561, startPoint y: 334, endPoint x: 623, endPoint y: 333, distance: 62.0
click at [623, 402] on div "254" at bounding box center [628, 415] width 136 height 26
copy div "254"
drag, startPoint x: 1127, startPoint y: 41, endPoint x: 1137, endPoint y: 41, distance: 10.0
click at [1137, 41] on span "16.7%" at bounding box center [1151, 43] width 51 height 16
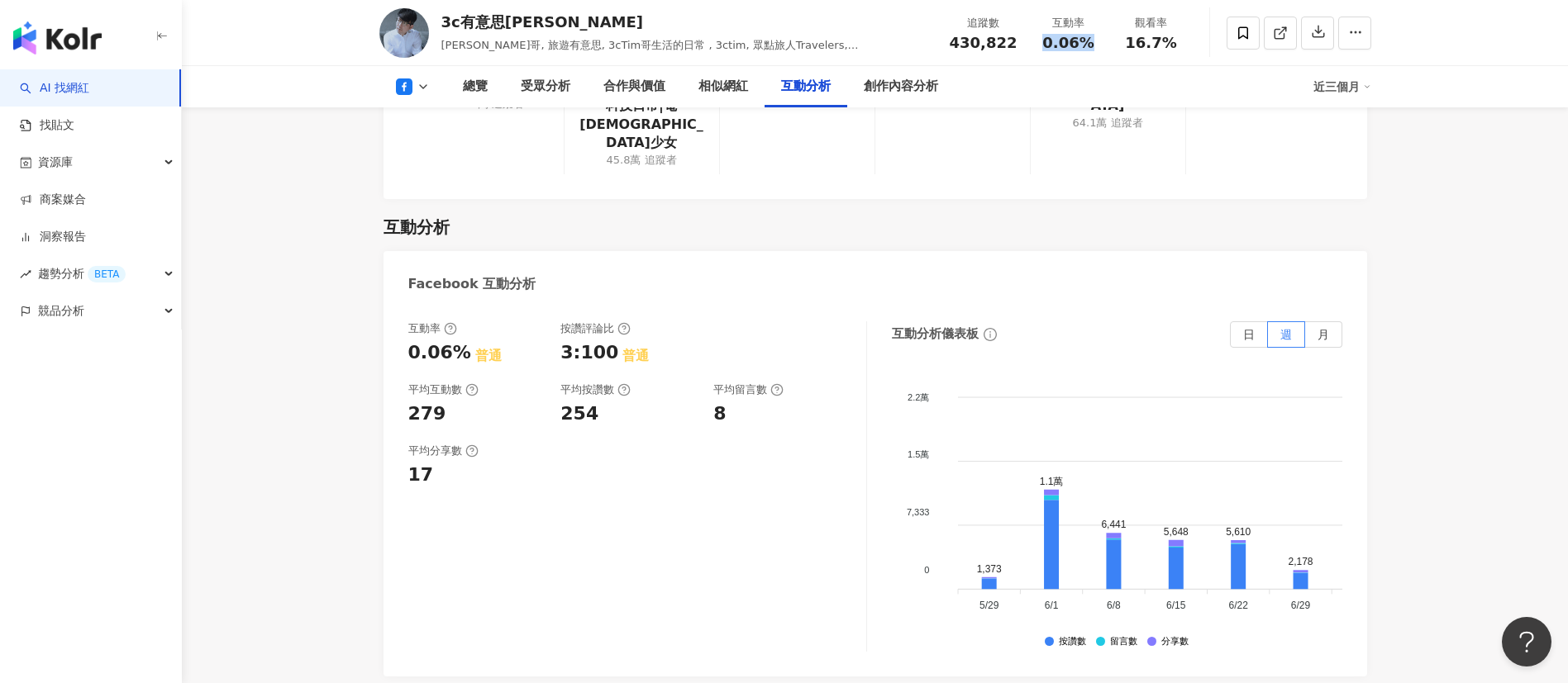
drag, startPoint x: 1049, startPoint y: 38, endPoint x: 1100, endPoint y: 37, distance: 51.0
click at [1100, 37] on div "互動率 0.06%" at bounding box center [1068, 32] width 83 height 36
copy span "0.06%"
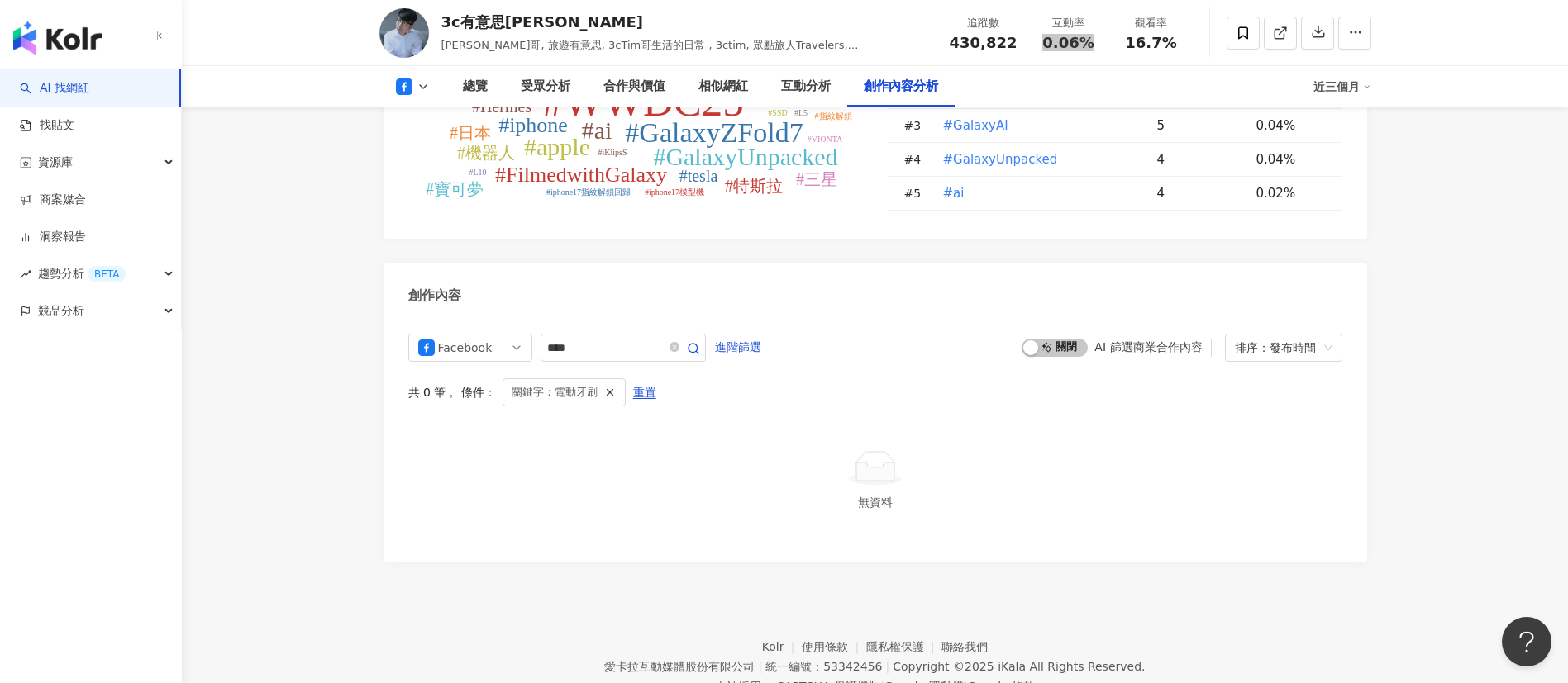
scroll to position [4355, 0]
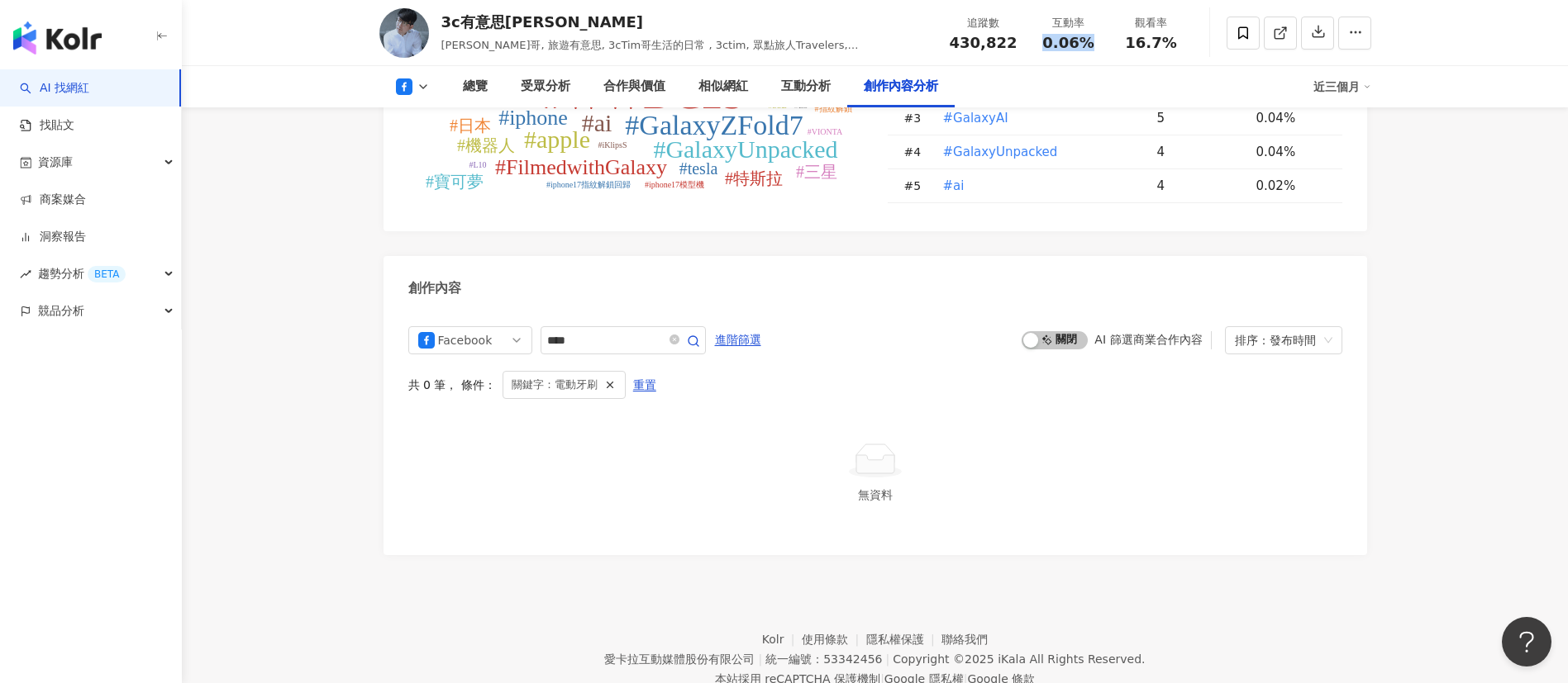
click at [423, 83] on icon at bounding box center [423, 86] width 13 height 13
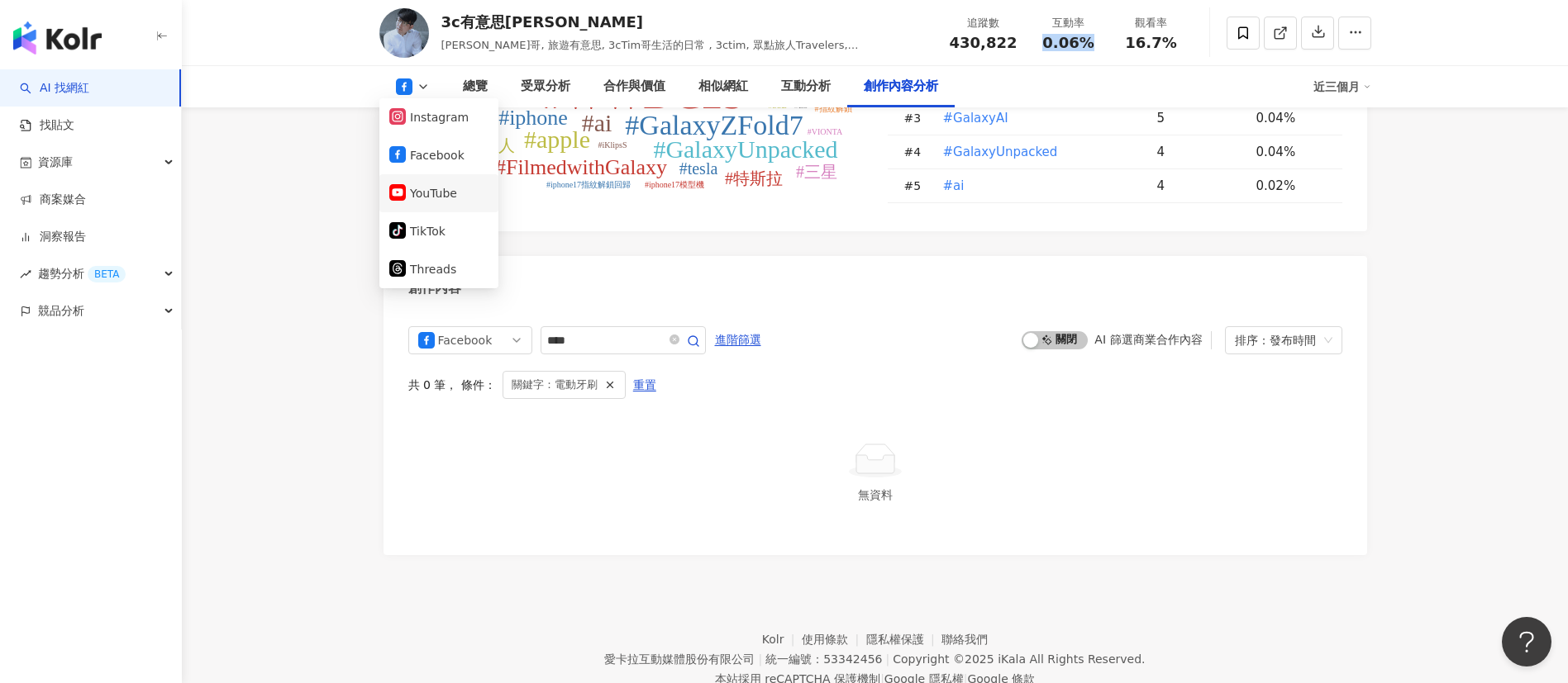
click at [441, 188] on button "YouTube" at bounding box center [439, 193] width 99 height 23
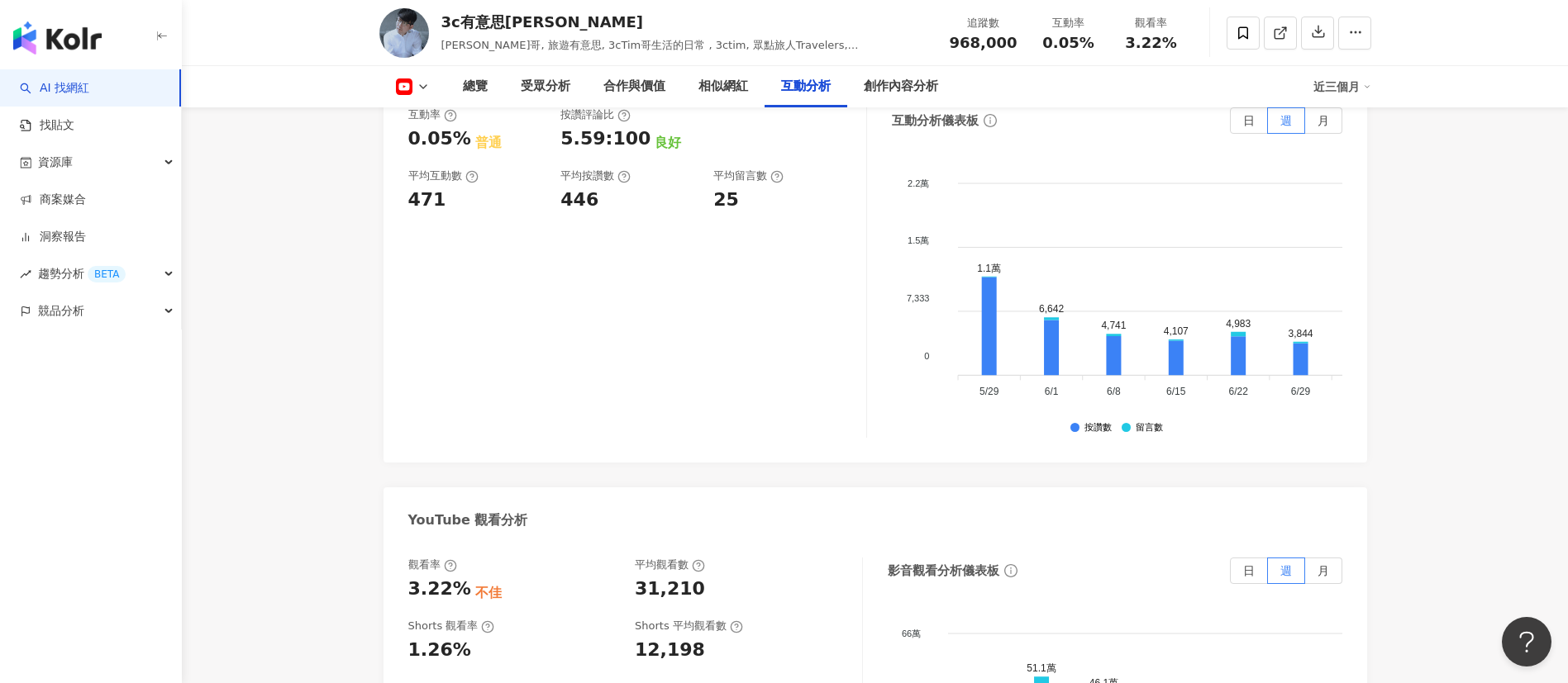
scroll to position [2957, 0]
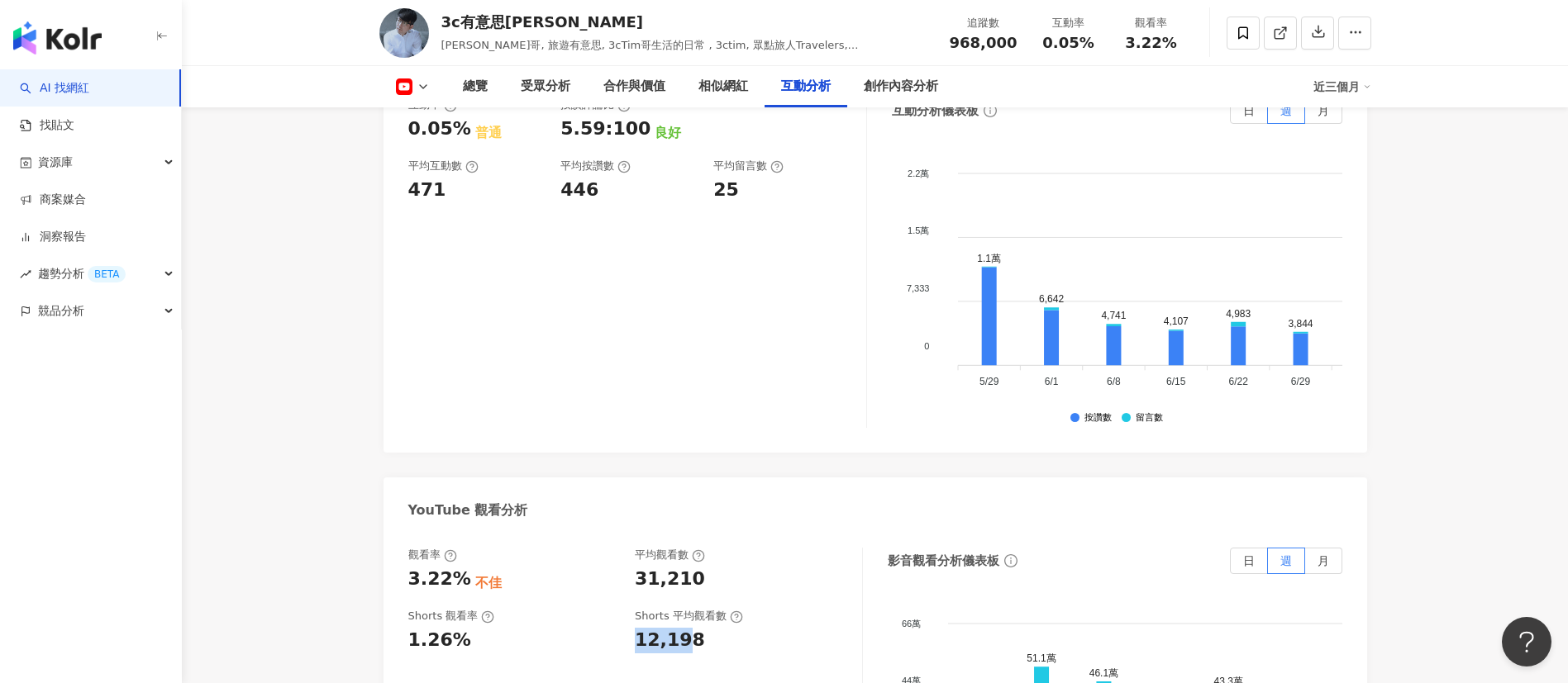
drag, startPoint x: 635, startPoint y: 522, endPoint x: 679, endPoint y: 508, distance: 46.2
click at [687, 627] on div "12,198" at bounding box center [670, 640] width 70 height 26
click at [712, 548] on div "觀看率 3.22% 不佳 平均觀看數 31,210" at bounding box center [626, 570] width 437 height 44
copy div "31,210"
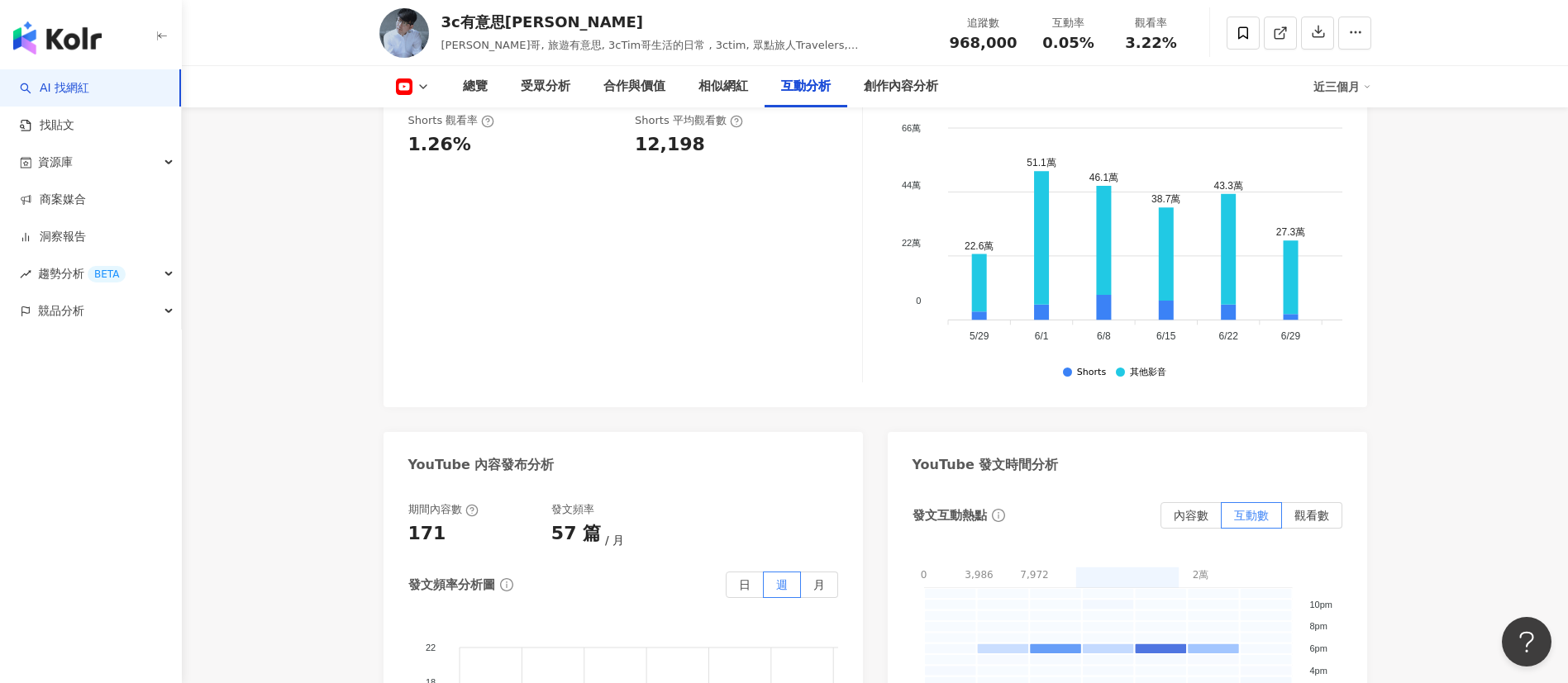
scroll to position [2833, 0]
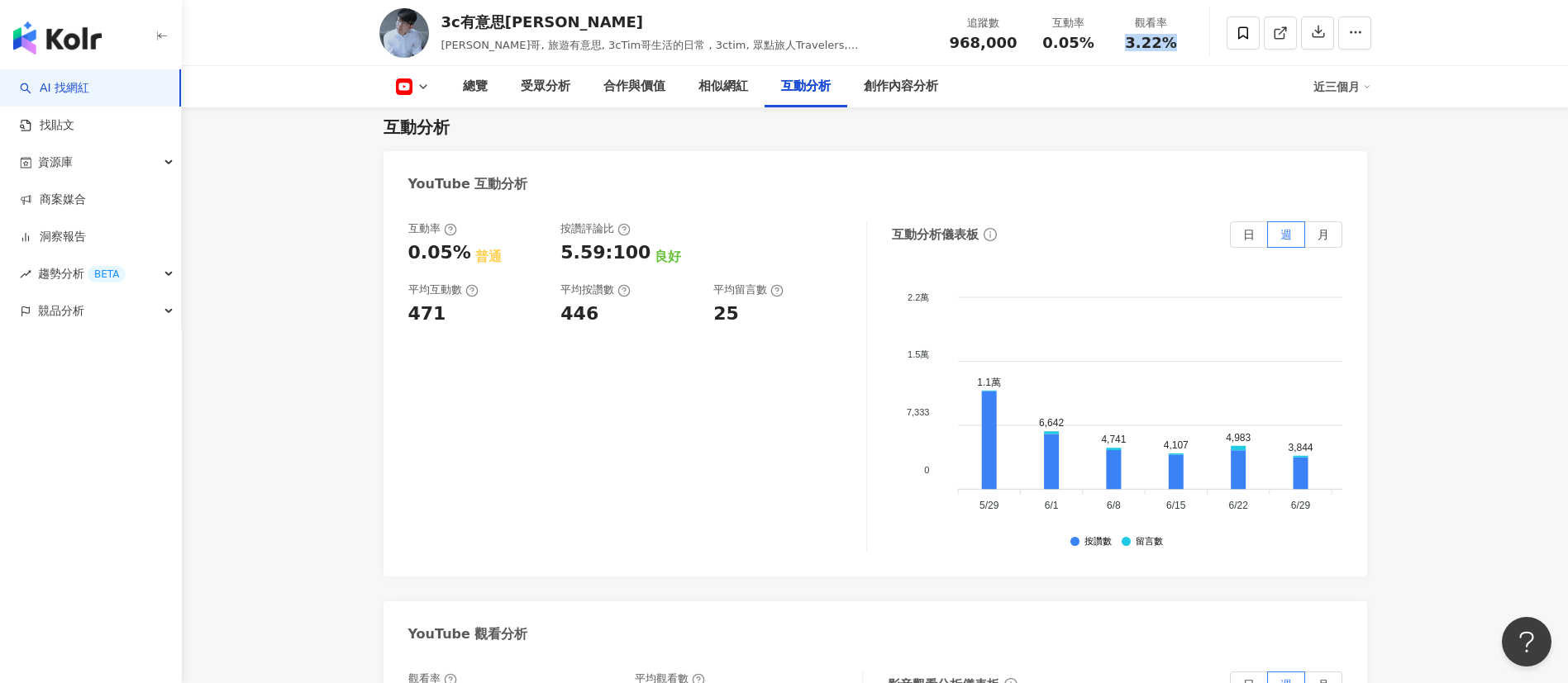
drag, startPoint x: 1127, startPoint y: 41, endPoint x: 1204, endPoint y: 40, distance: 77.0
click at [1204, 40] on div "3c有意思tim哥 Tim哥, 旅遊有意思, 3cTim哥生活的日常 , 3ctim, 眾點旅人Travelers, Tim哥生活副頻道 追蹤數 968,00…" at bounding box center [875, 32] width 1058 height 65
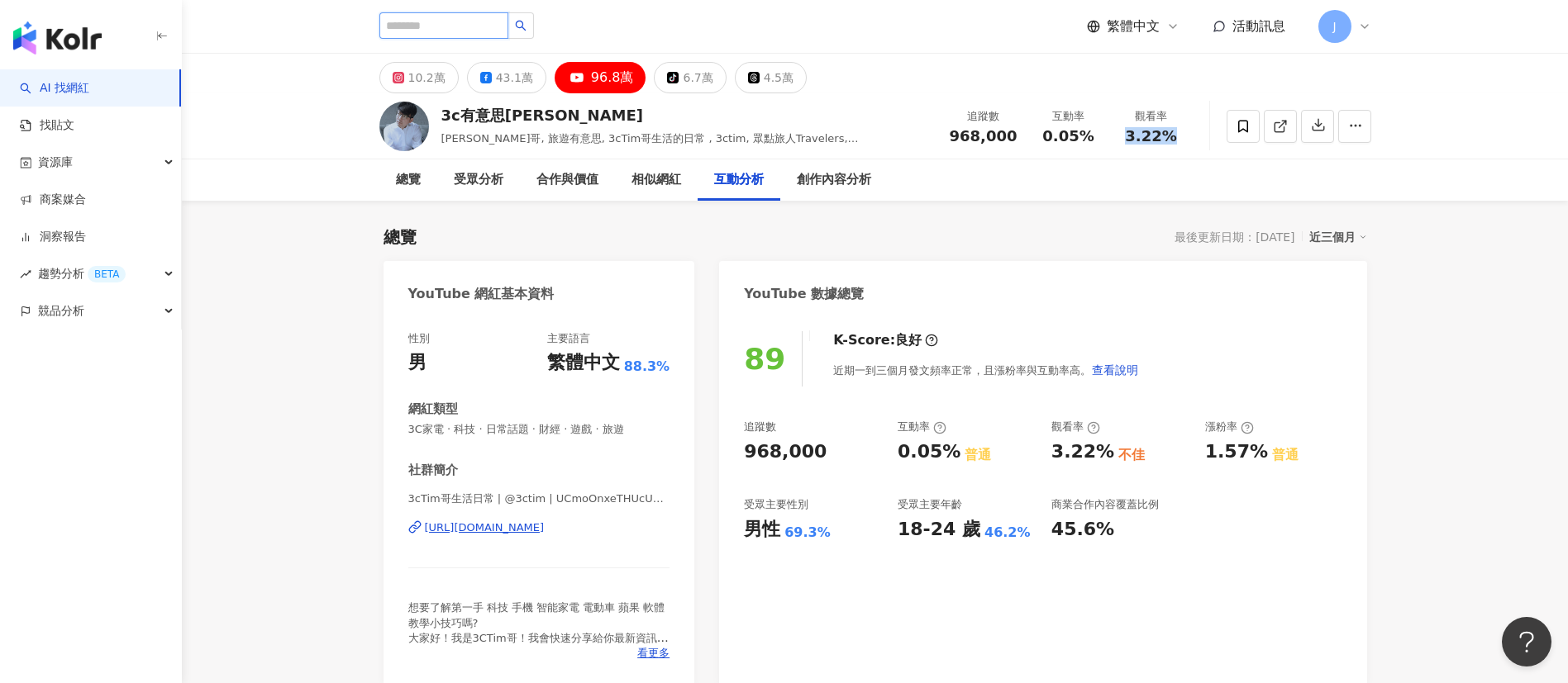
click at [470, 23] on input "search" at bounding box center [443, 25] width 129 height 26
paste input "**********"
type input "**********"
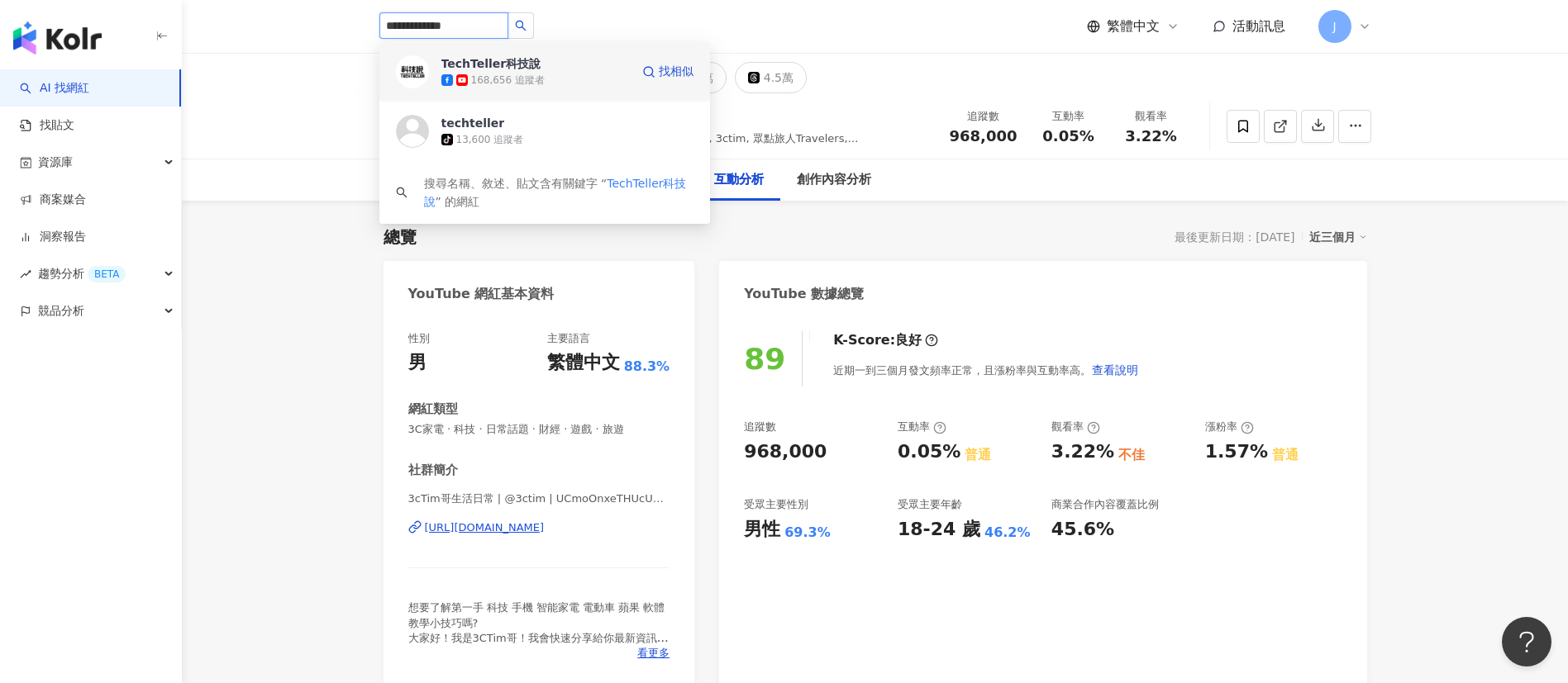
click at [538, 75] on div "168,656 追蹤者" at bounding box center [508, 80] width 74 height 14
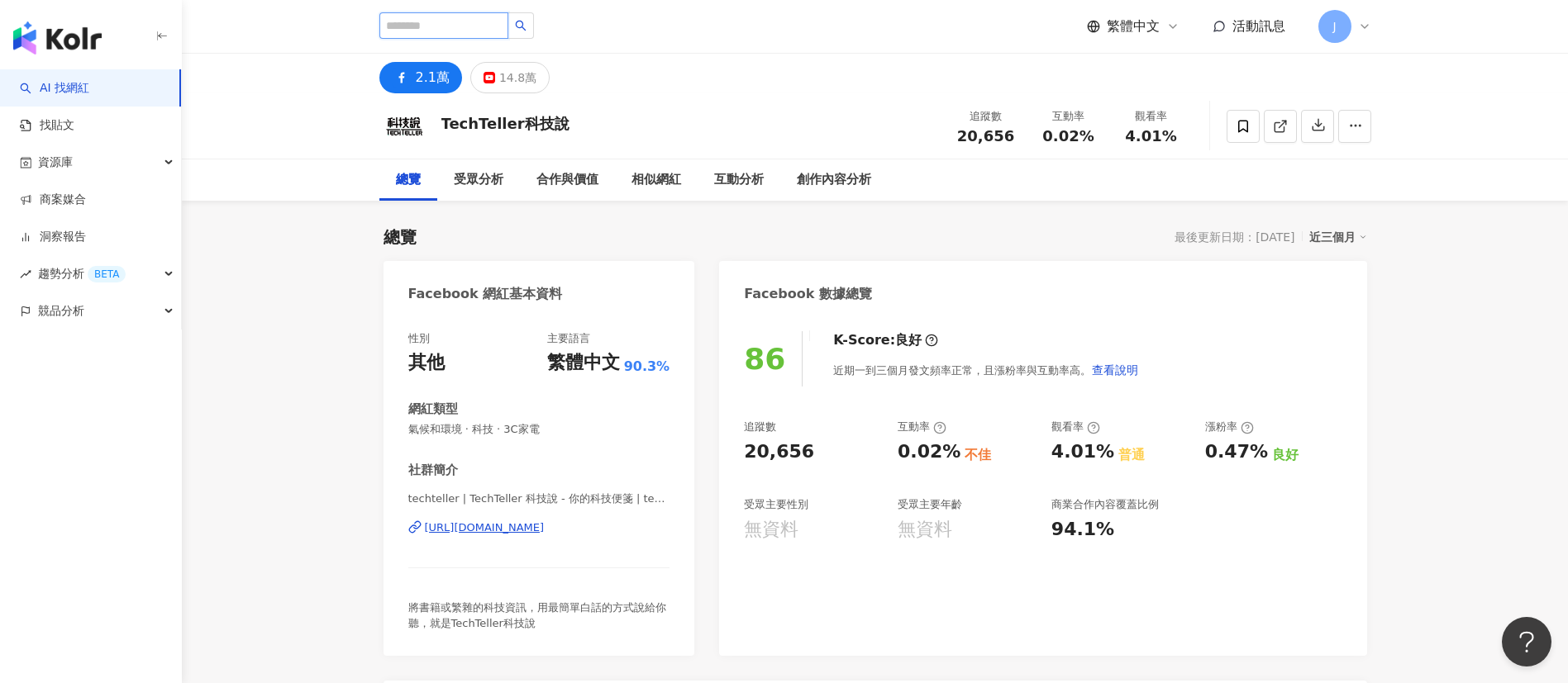
click at [464, 23] on input "search" at bounding box center [443, 25] width 129 height 26
paste input "**********"
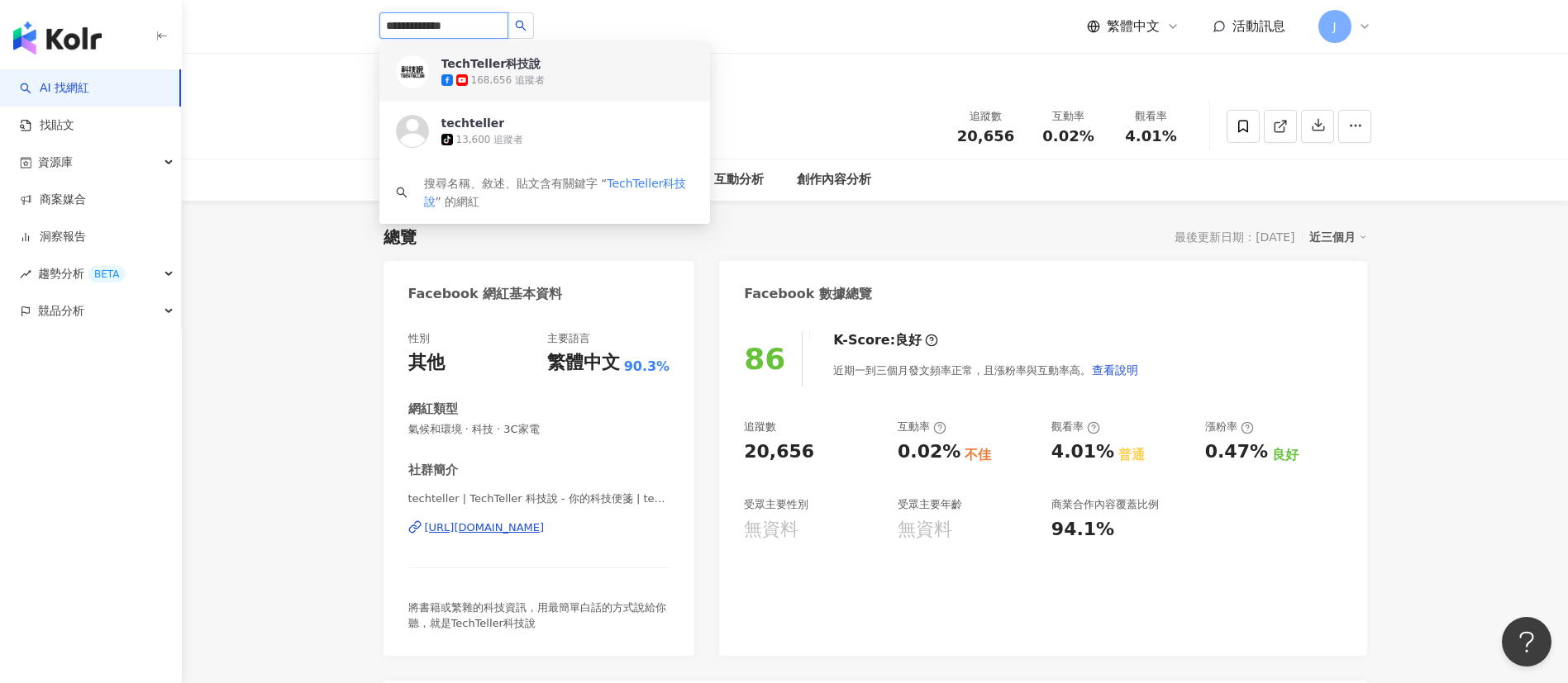
type input "**********"
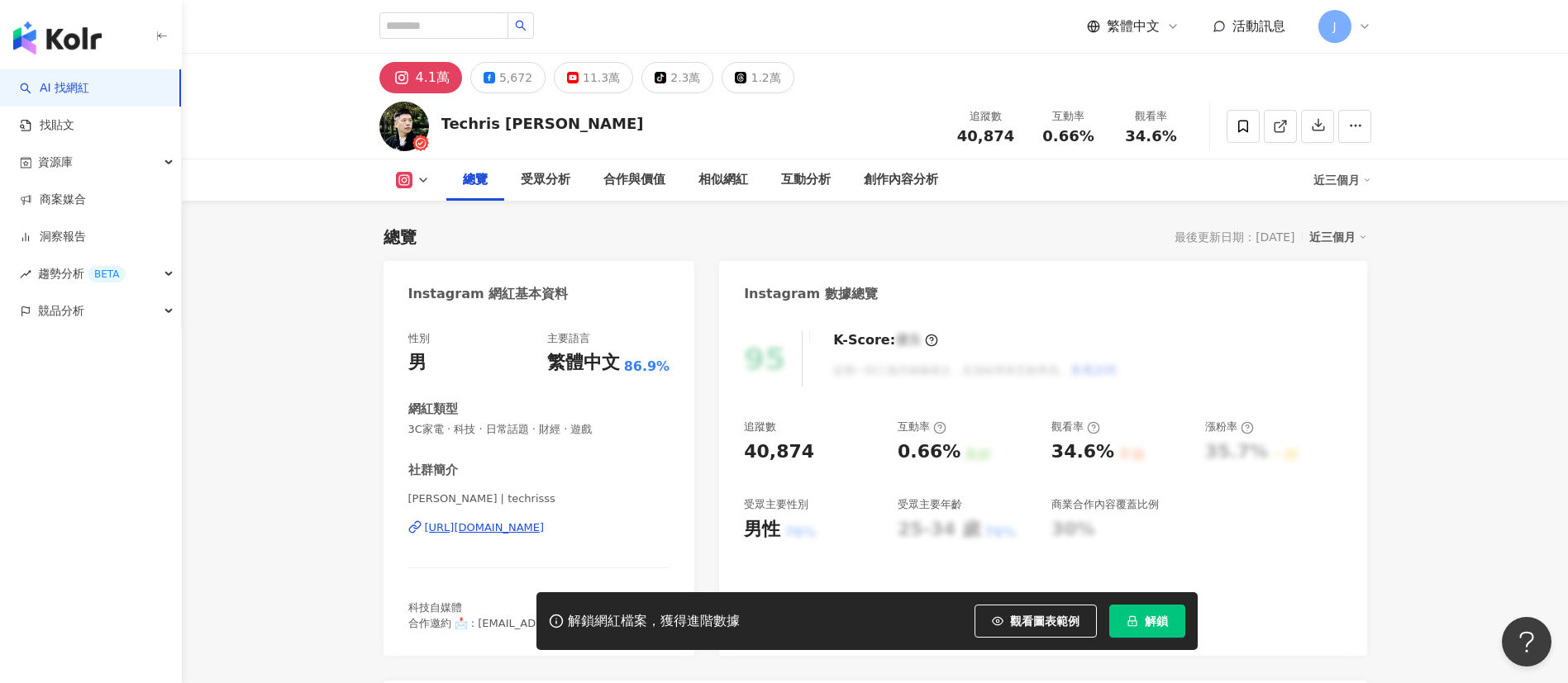
scroll to position [102, 0]
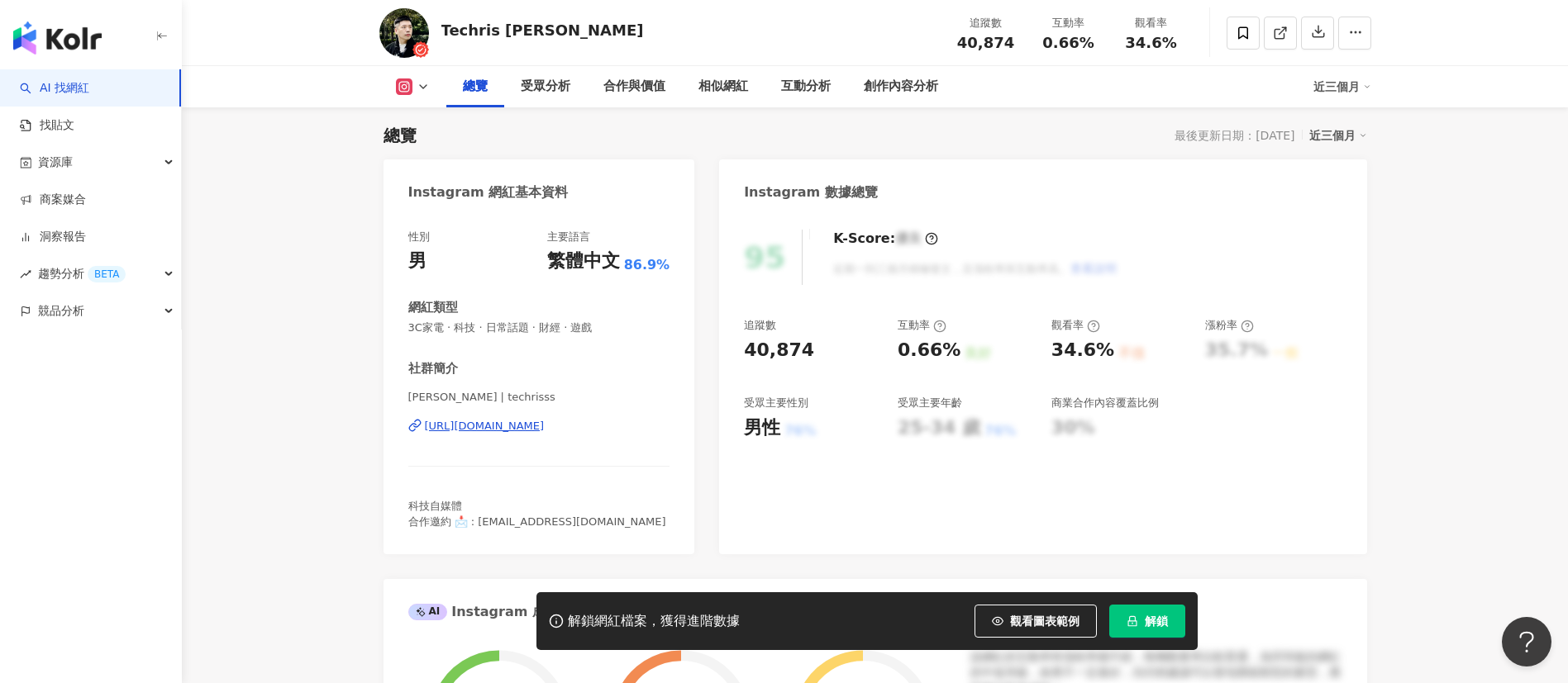
drag, startPoint x: 1169, startPoint y: 621, endPoint x: 1229, endPoint y: 579, distance: 73.2
click at [1169, 621] on button "解鎖" at bounding box center [1147, 621] width 76 height 33
click at [1137, 624] on icon "lock" at bounding box center [1133, 621] width 12 height 12
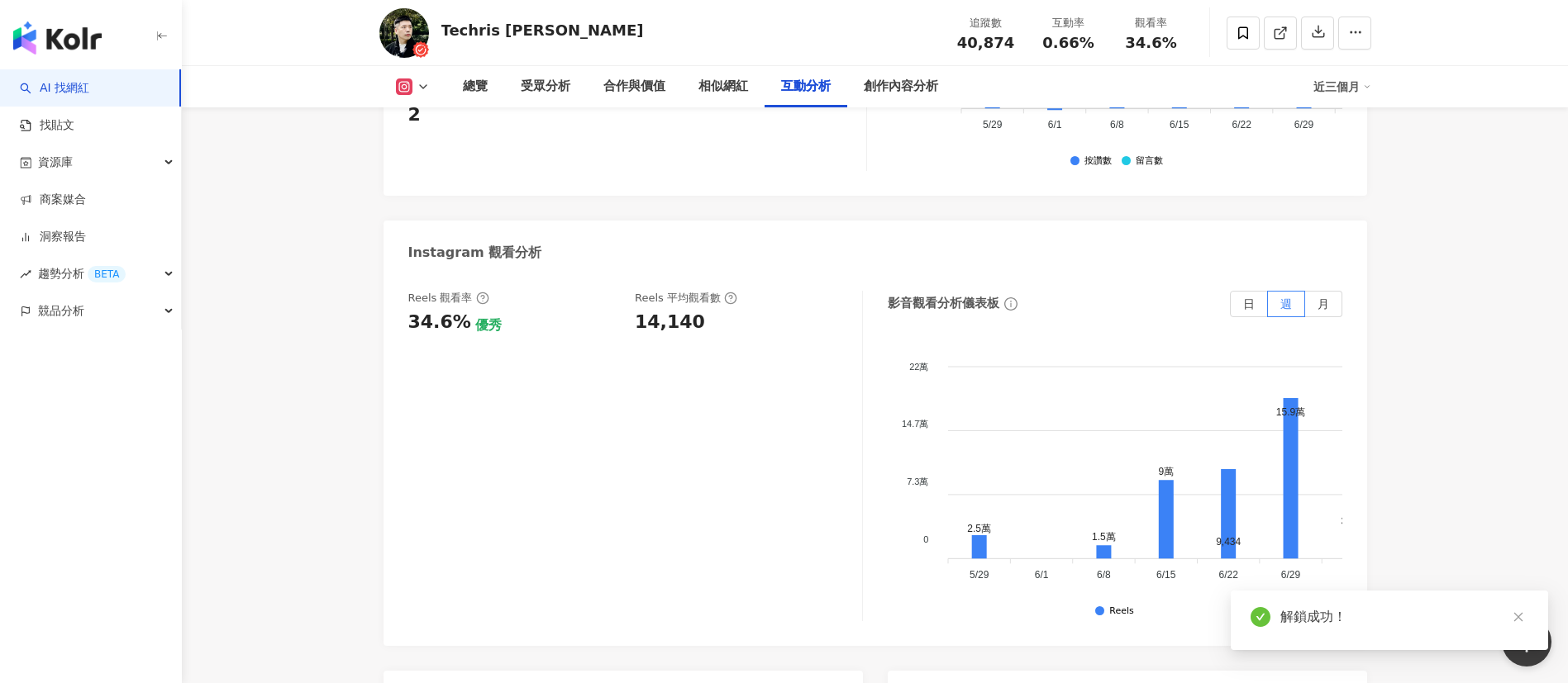
scroll to position [3589, 0]
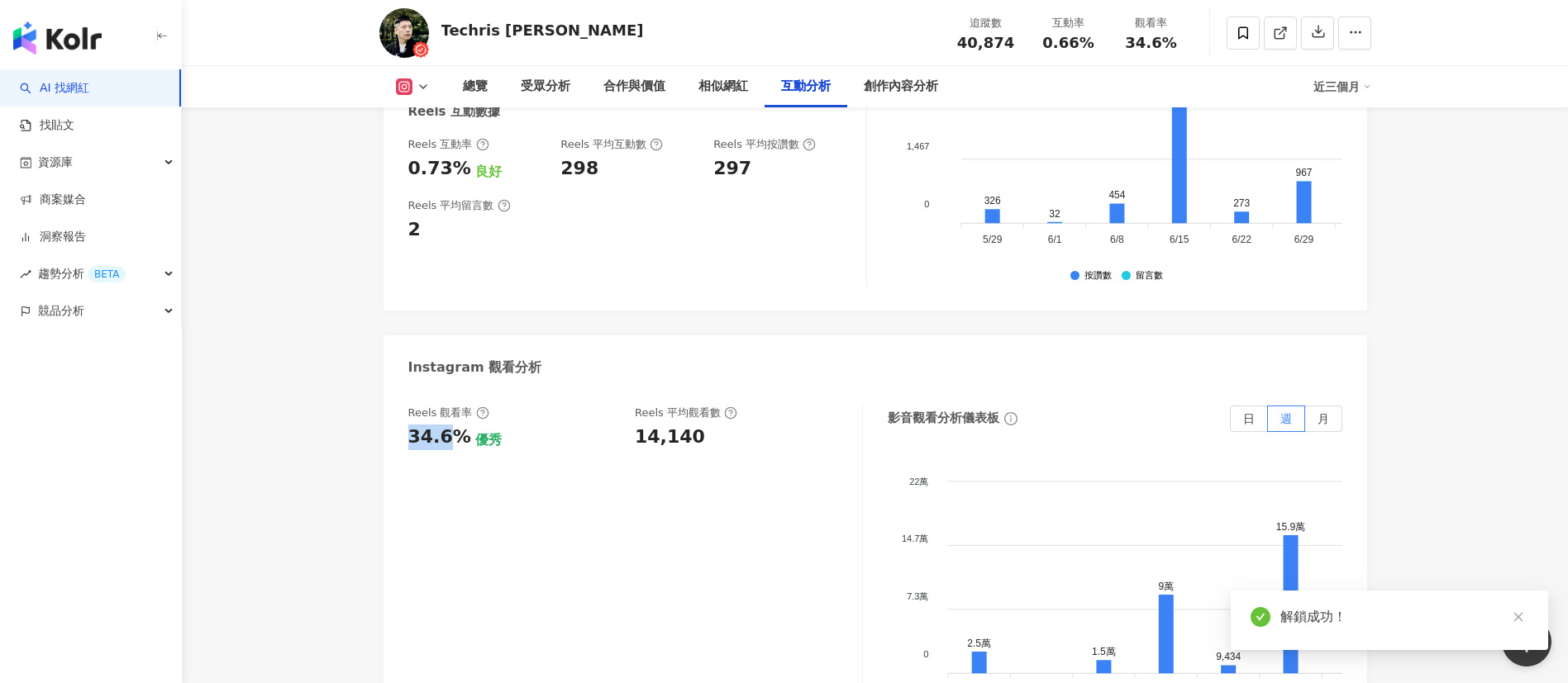
drag, startPoint x: 411, startPoint y: 382, endPoint x: 463, endPoint y: 375, distance: 52.5
click at [463, 425] on div "34.6%" at bounding box center [439, 438] width 62 height 26
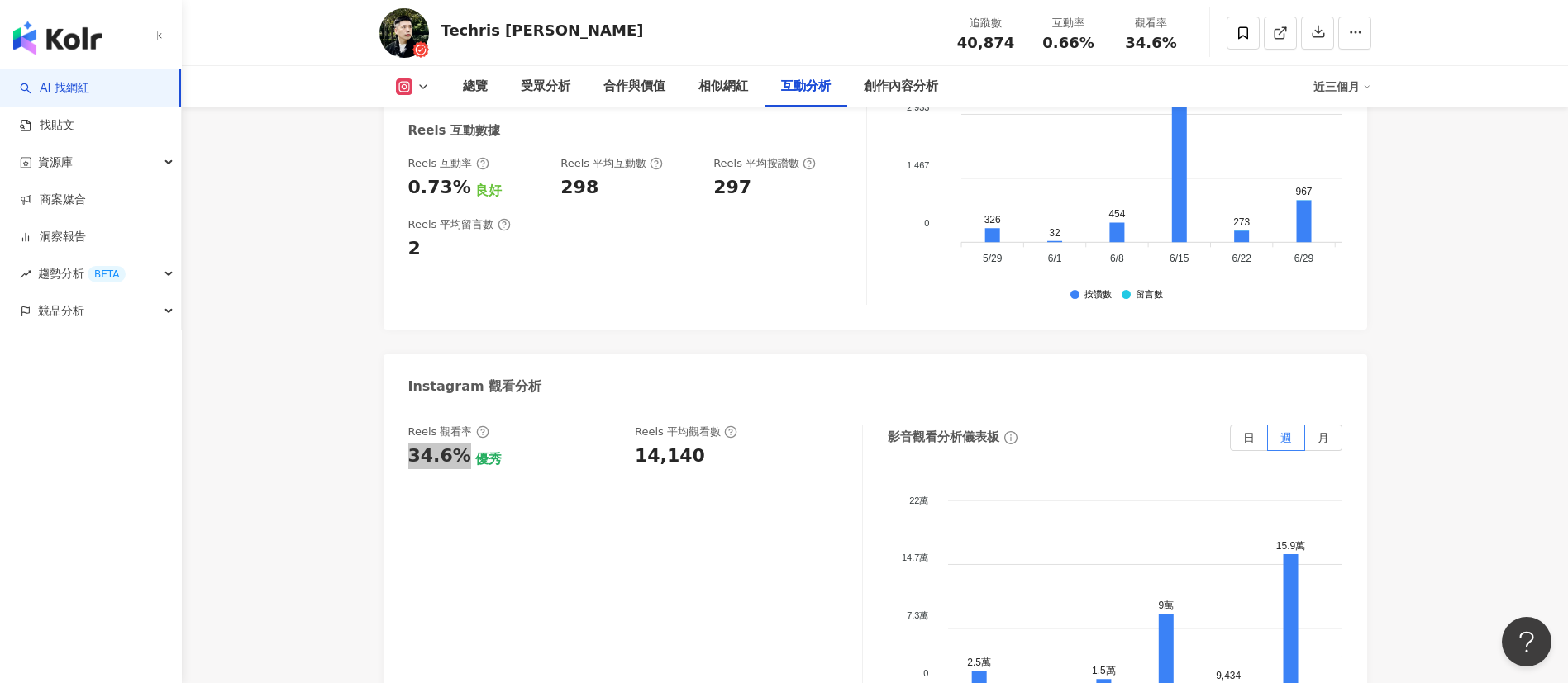
scroll to position [3447, 0]
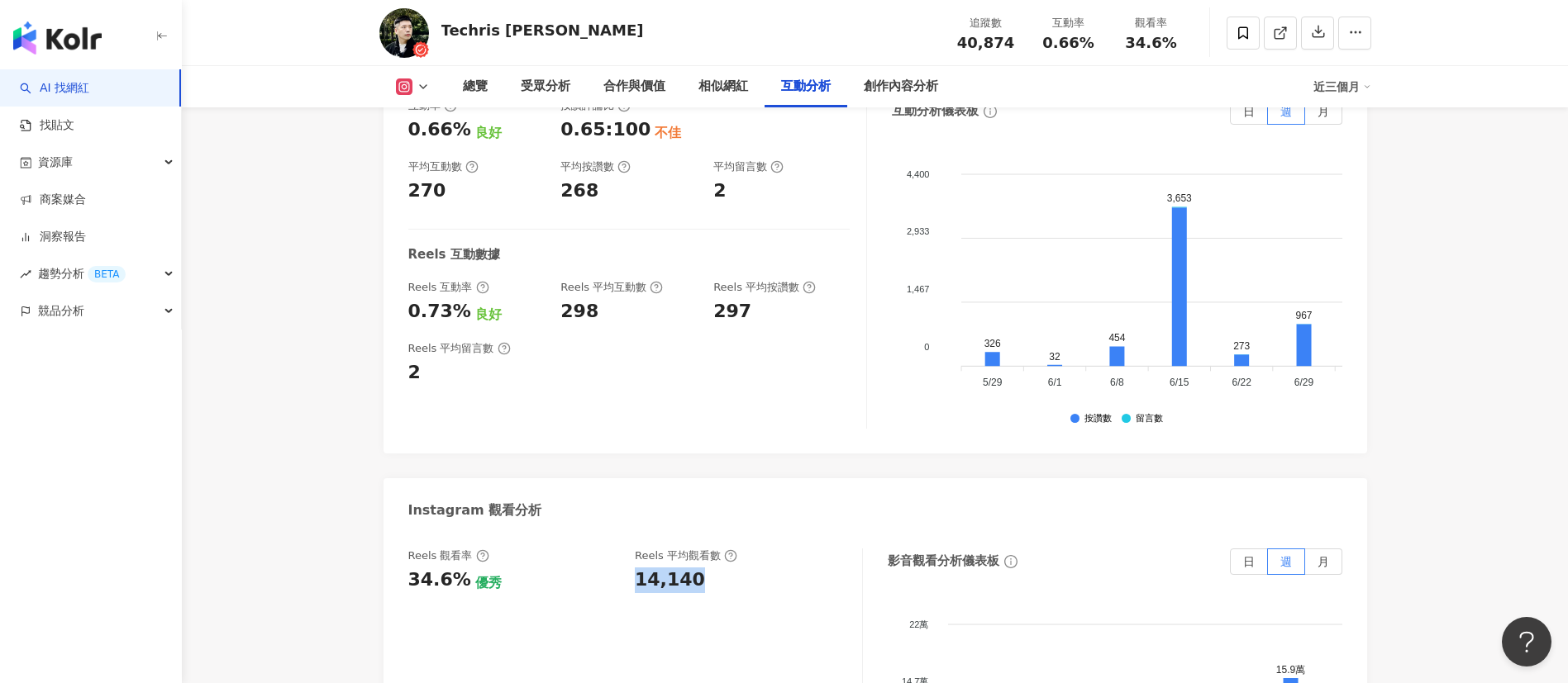
drag, startPoint x: 659, startPoint y: 525, endPoint x: 712, endPoint y: 529, distance: 53.2
click at [712, 548] on div "Reels 觀看率 34.6% 優秀 Reels 平均觀看數 14,140" at bounding box center [626, 570] width 437 height 44
drag, startPoint x: 408, startPoint y: 256, endPoint x: 462, endPoint y: 256, distance: 54.0
click at [462, 299] on div "0.73%" at bounding box center [439, 312] width 62 height 26
copy div "0.73%"
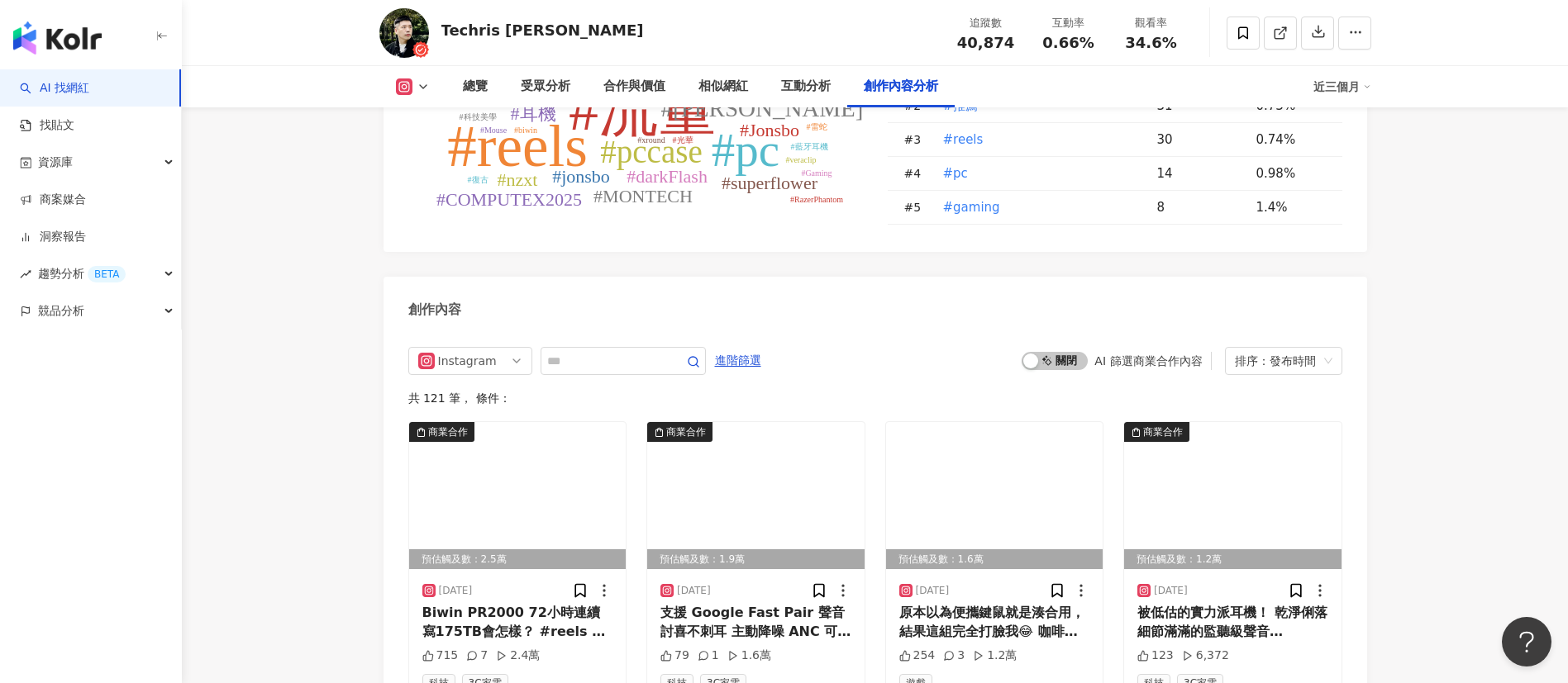
scroll to position [5056, 0]
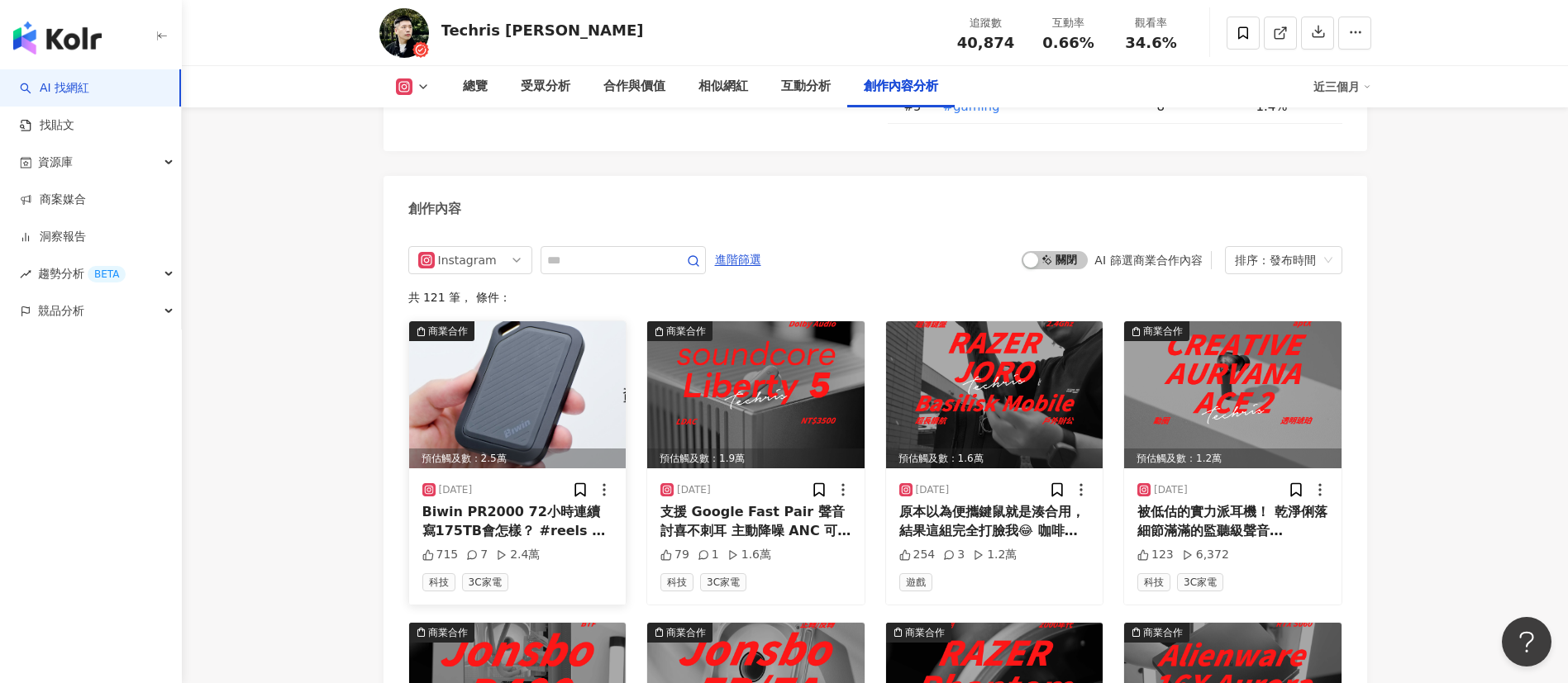
click at [491, 372] on img at bounding box center [518, 395] width 217 height 147
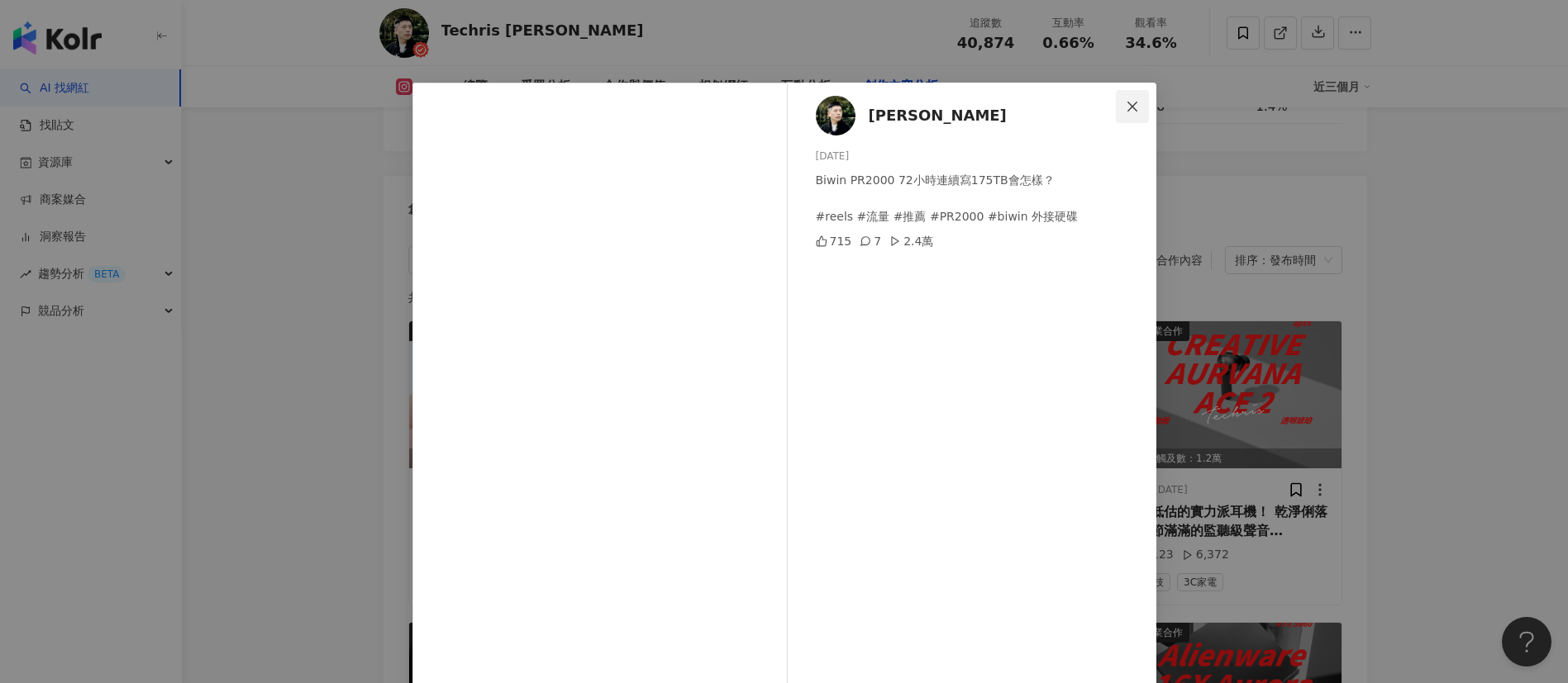
click at [1126, 105] on icon "close" at bounding box center [1132, 106] width 13 height 13
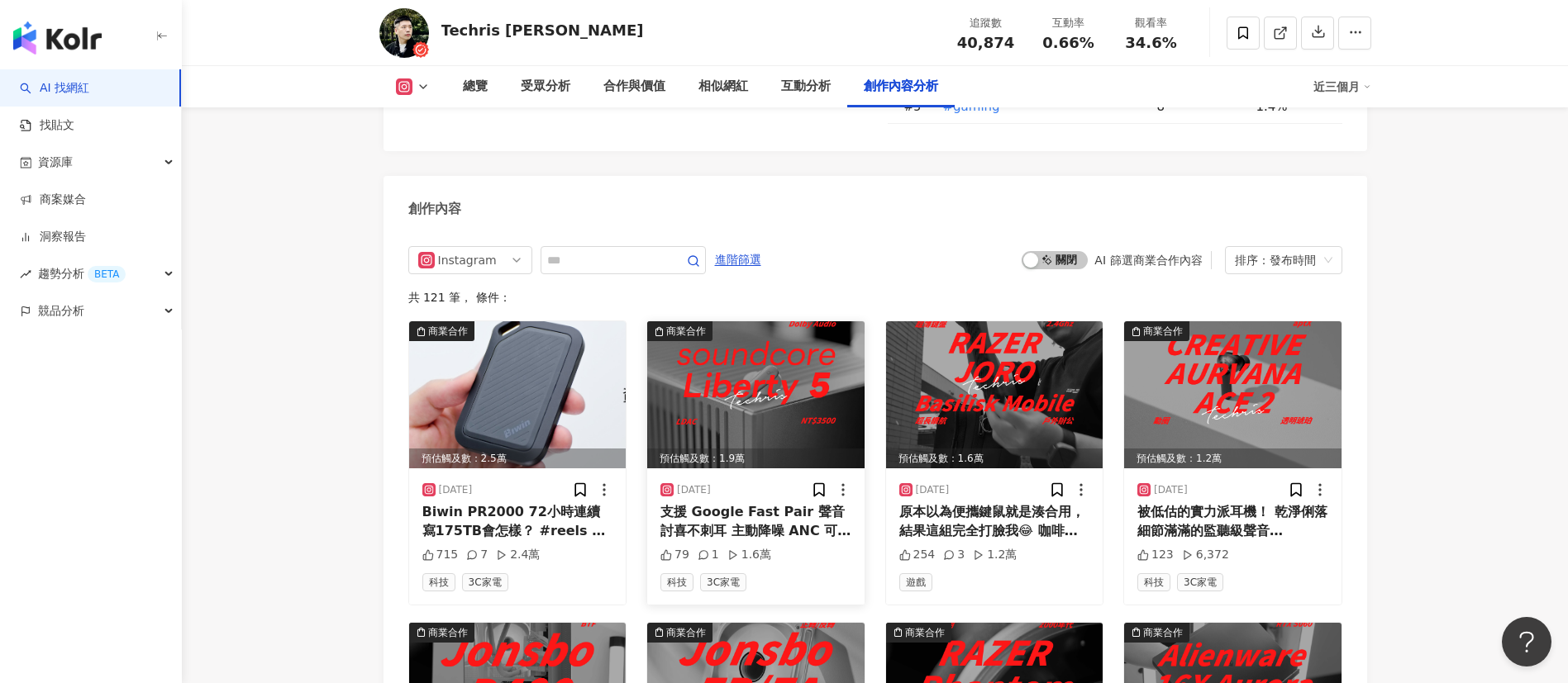
click at [754, 369] on img at bounding box center [755, 395] width 217 height 147
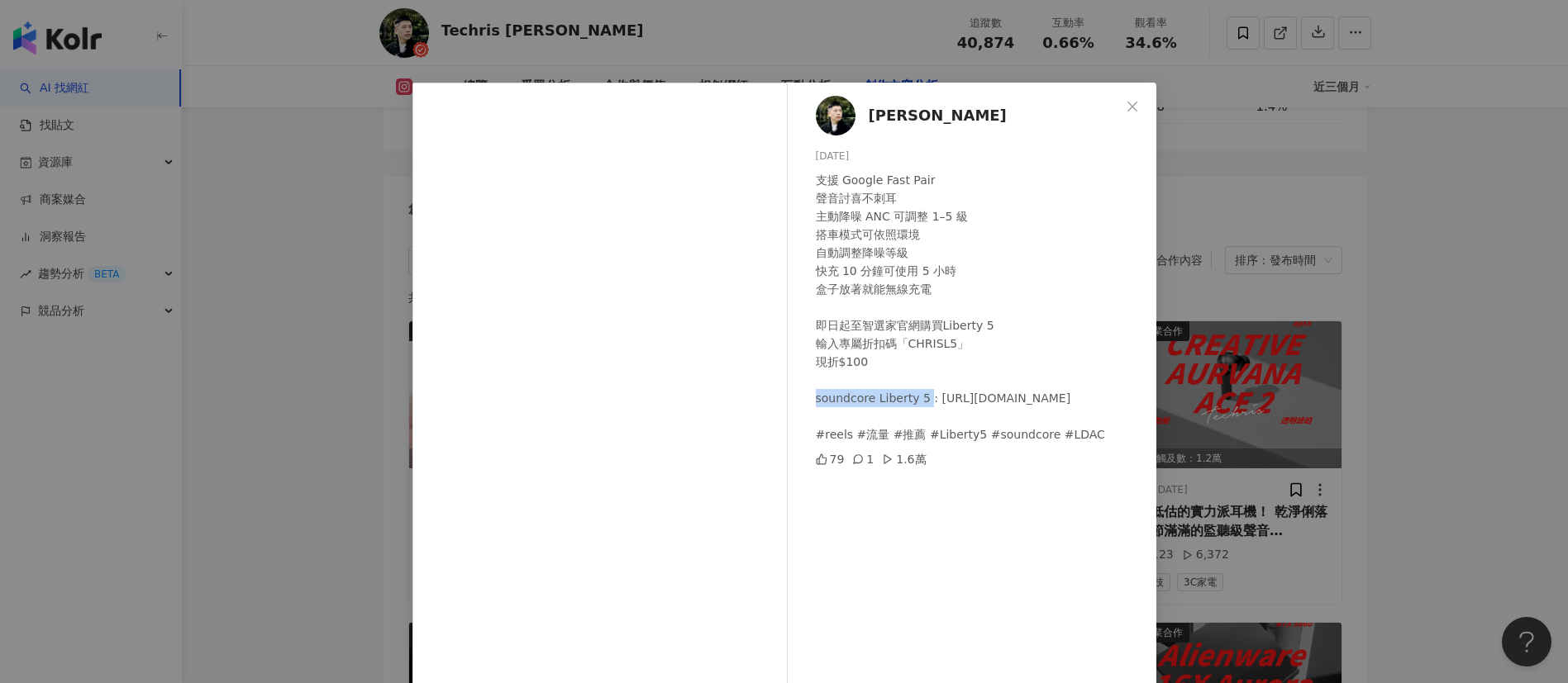
drag, startPoint x: 805, startPoint y: 394, endPoint x: 914, endPoint y: 397, distance: 109.0
click at [914, 397] on div "宜峯 Chris 2025/8/14 支援 Google Fast Pair 聲音討喜不刺耳 主動降噪 ANC 可調整 1–5 級 搭車模式可依照環境 自動調…" at bounding box center [975, 379] width 360 height 592
copy div "soundcore Liberty 5"
click at [1377, 376] on div "宜峯 Chris 2025/8/14 支援 Google Fast Pair 聲音討喜不刺耳 主動降噪 ANC 可調整 1–5 級 搭車模式可依照環境 自動調…" at bounding box center [784, 341] width 1568 height 683
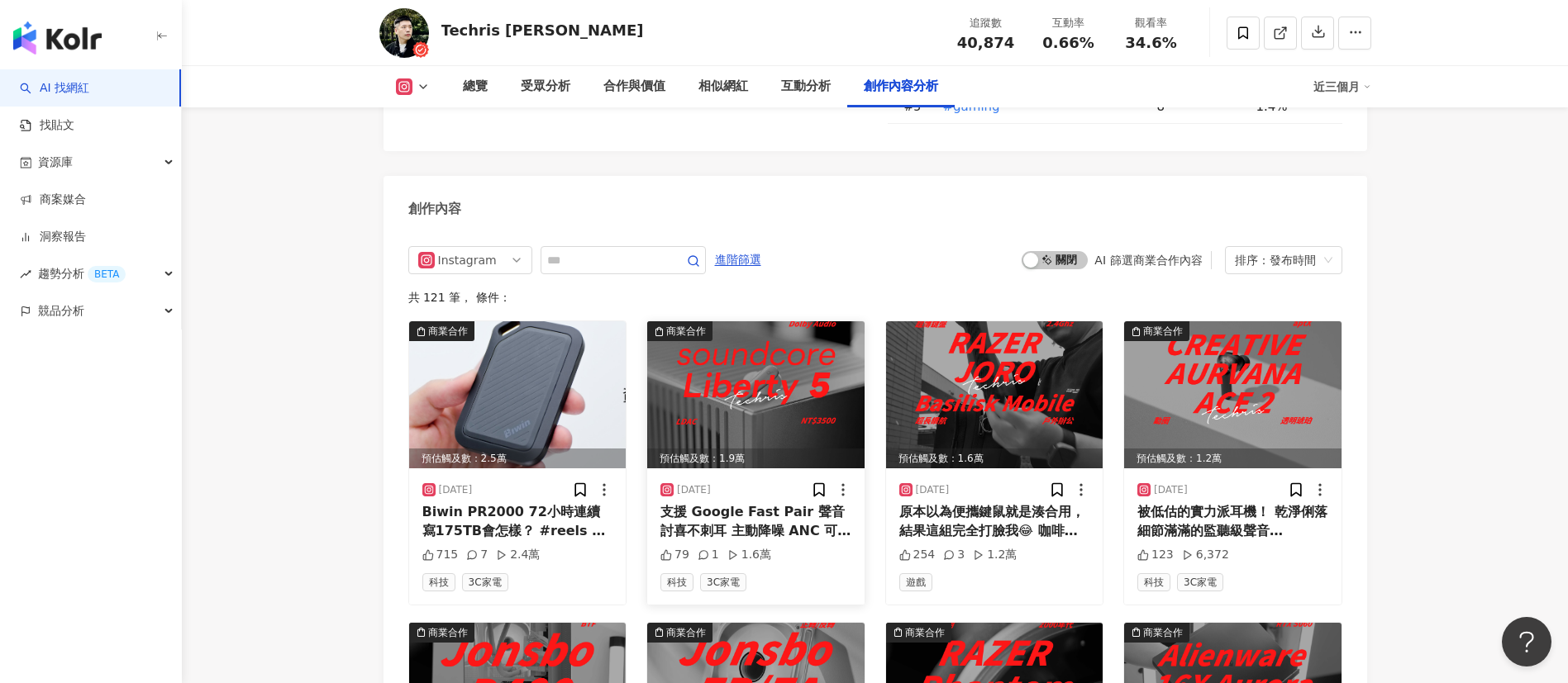
drag, startPoint x: 966, startPoint y: 645, endPoint x: 717, endPoint y: 352, distance: 384.5
click at [717, 352] on img at bounding box center [755, 395] width 217 height 147
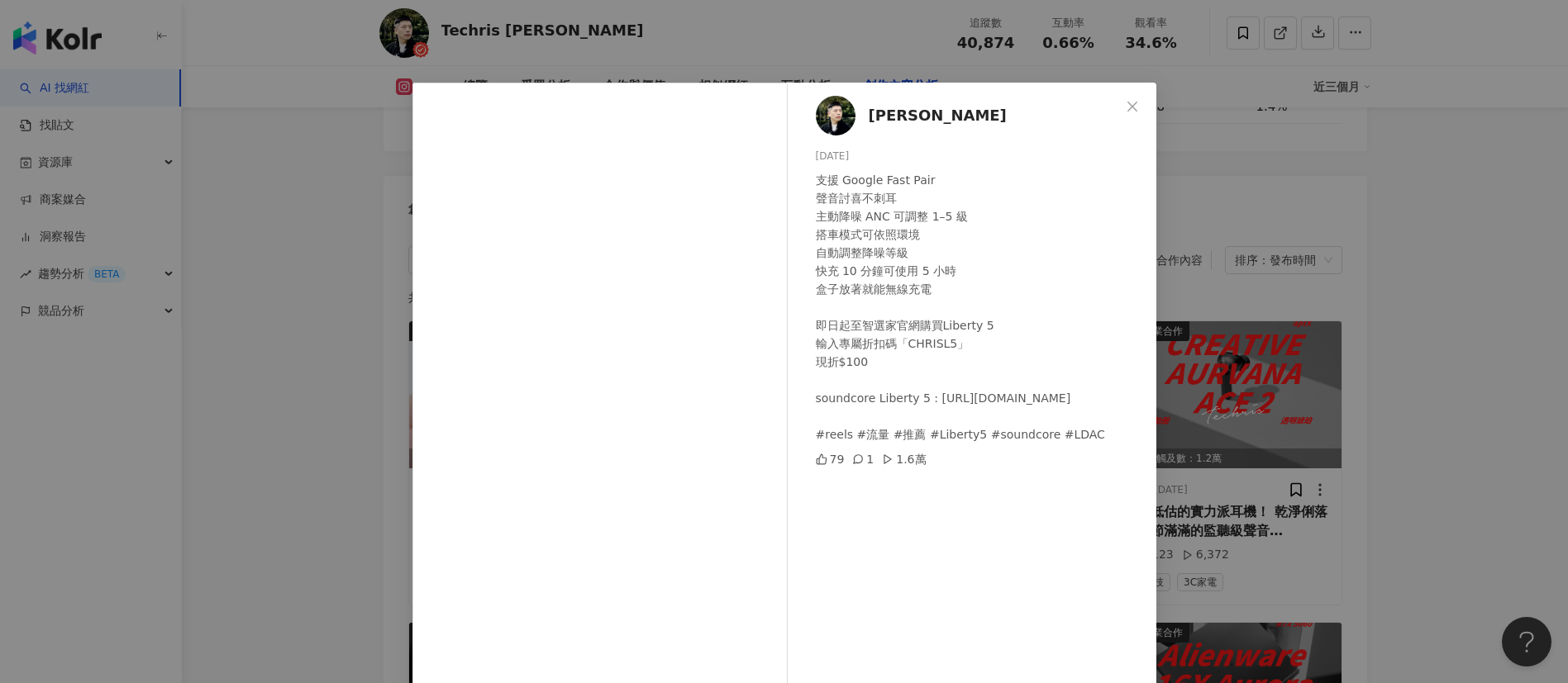
scroll to position [38, 0]
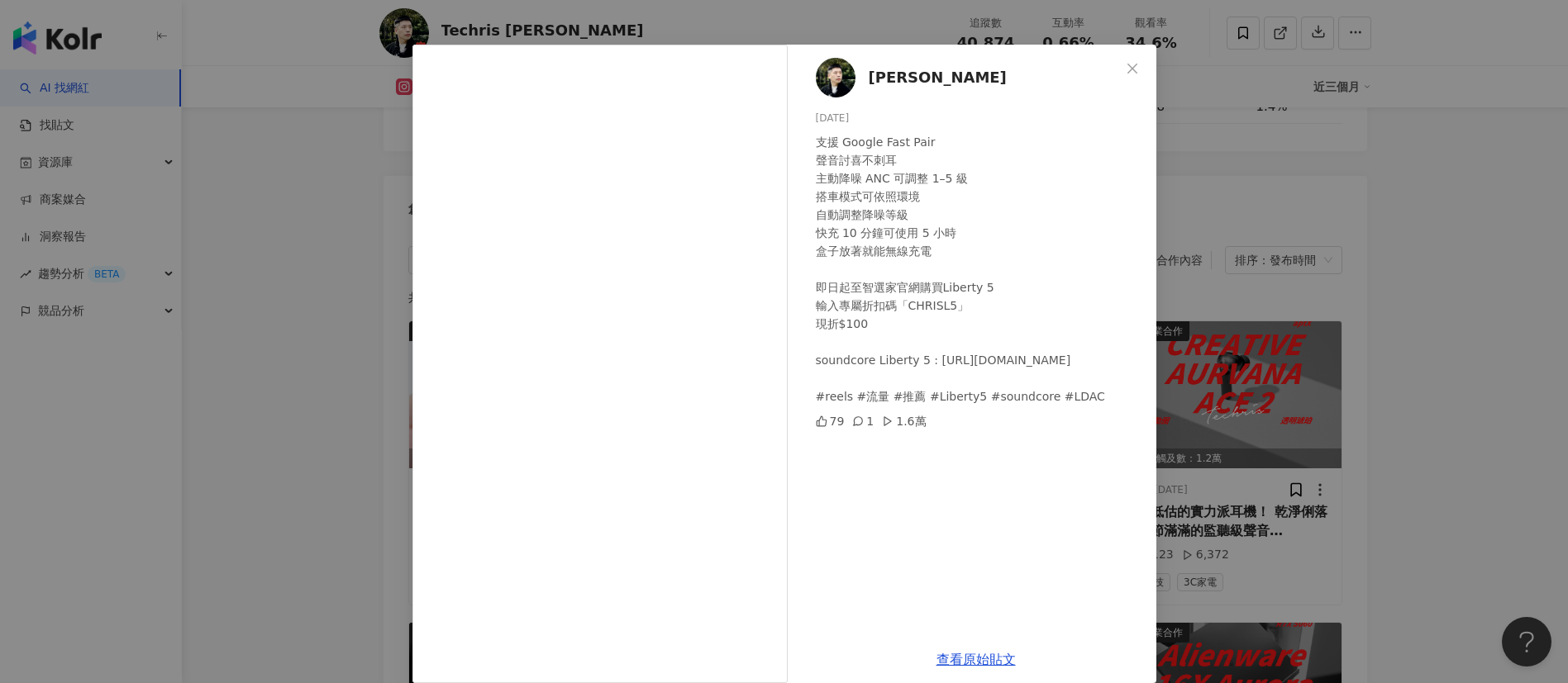
drag, startPoint x: 1126, startPoint y: 68, endPoint x: 805, endPoint y: 317, distance: 406.3
click at [1126, 68] on icon "close" at bounding box center [1132, 68] width 13 height 13
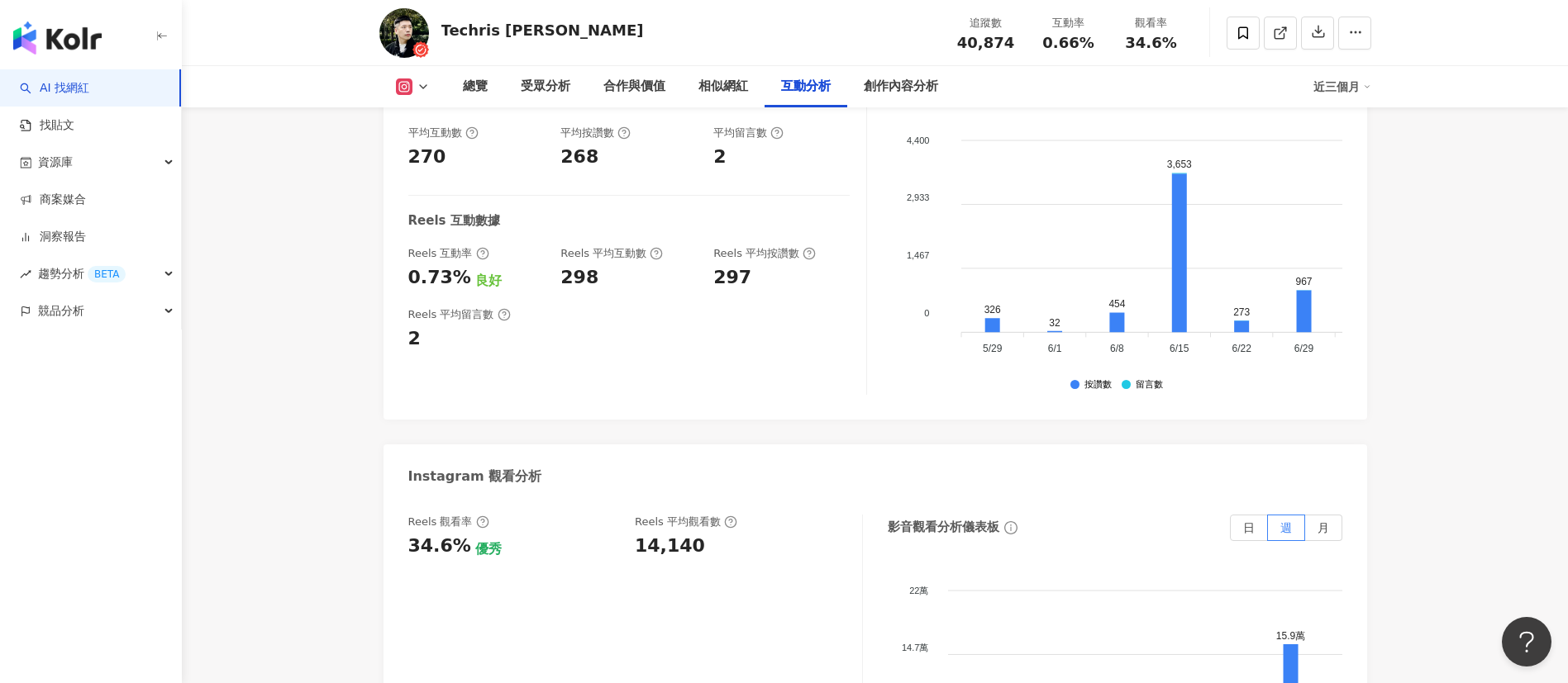
scroll to position [3323, 0]
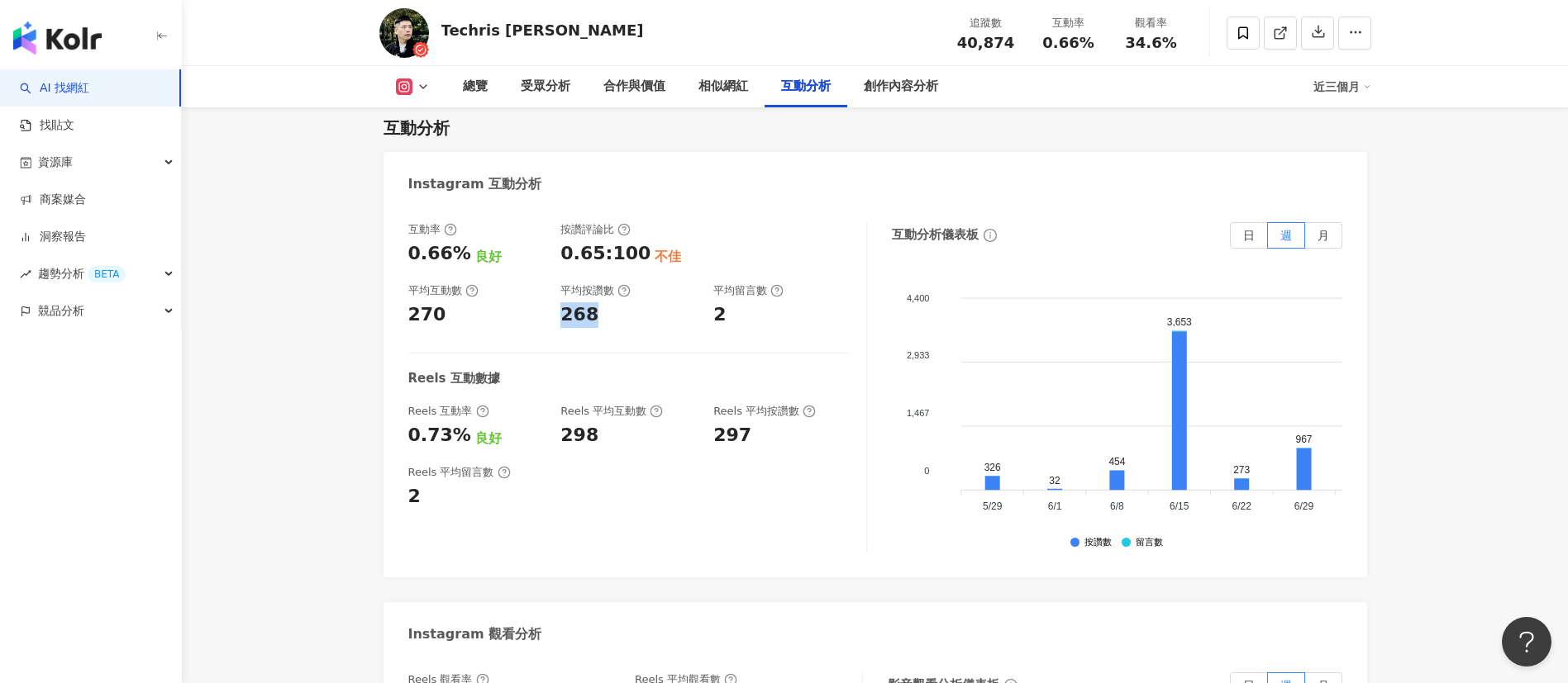
drag, startPoint x: 564, startPoint y: 257, endPoint x: 611, endPoint y: 257, distance: 47.0
click at [611, 303] on div "268" at bounding box center [628, 315] width 136 height 26
copy div "268"
click at [425, 81] on icon at bounding box center [423, 86] width 13 height 13
click at [437, 153] on button "Facebook" at bounding box center [439, 155] width 99 height 23
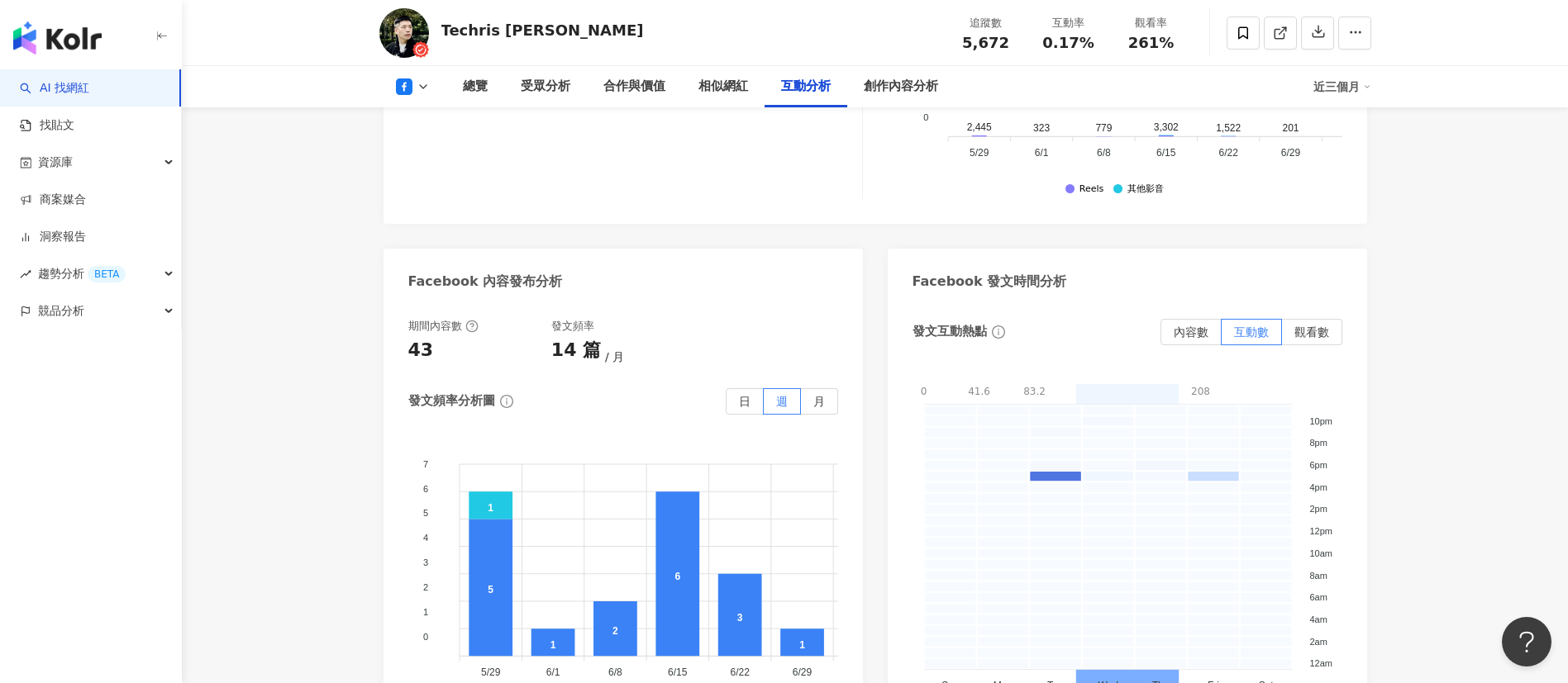
scroll to position [2761, 0]
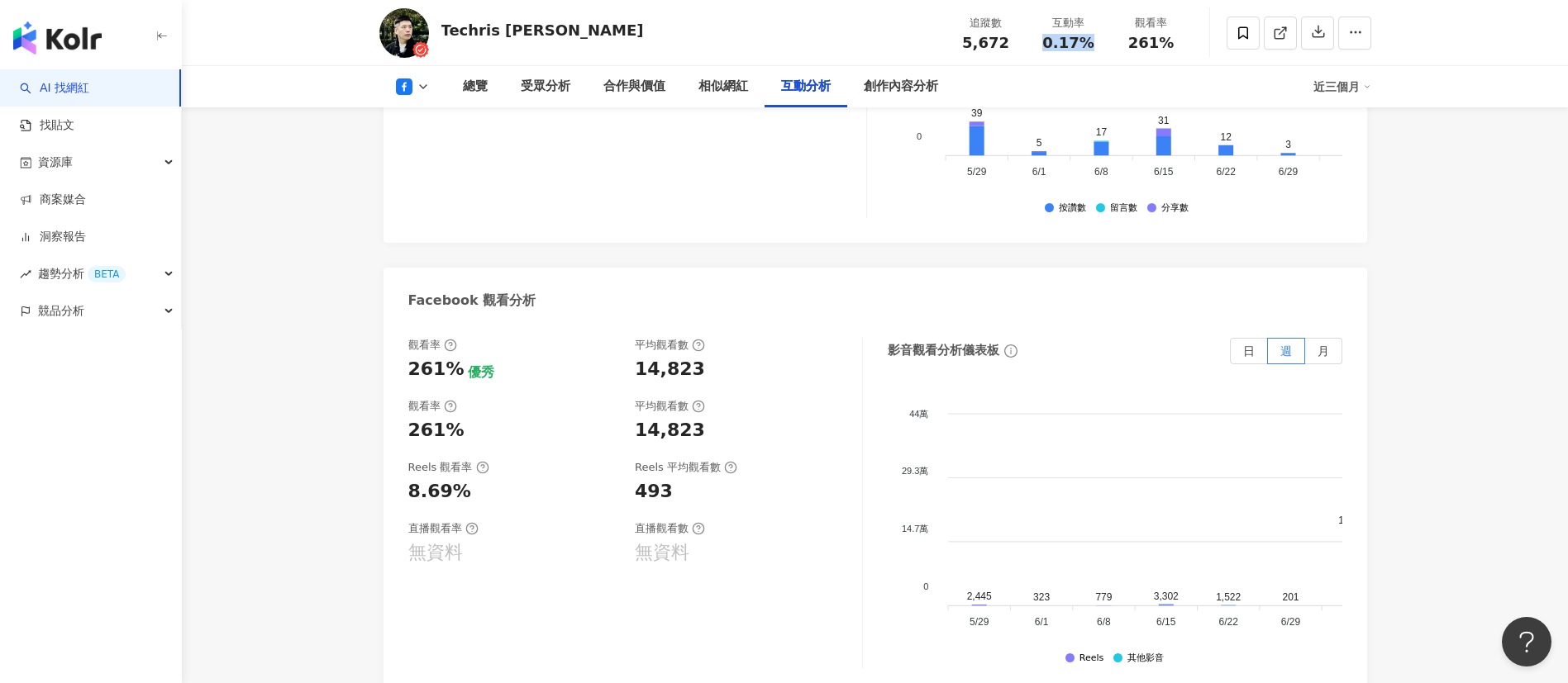
drag, startPoint x: 1044, startPoint y: 42, endPoint x: 1096, endPoint y: 41, distance: 52.0
click at [1096, 41] on div "0.17%" at bounding box center [1068, 43] width 62 height 16
copy span "0.17%"
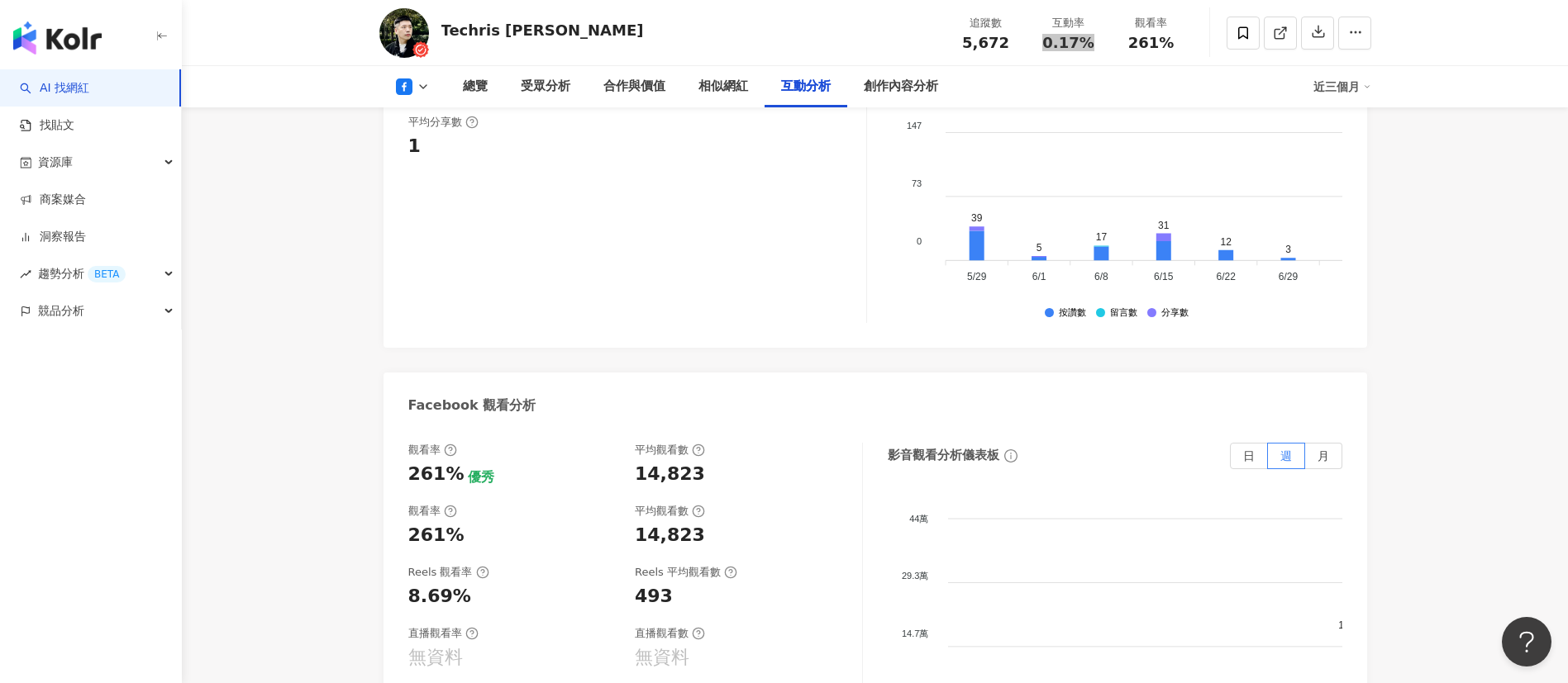
scroll to position [2513, 0]
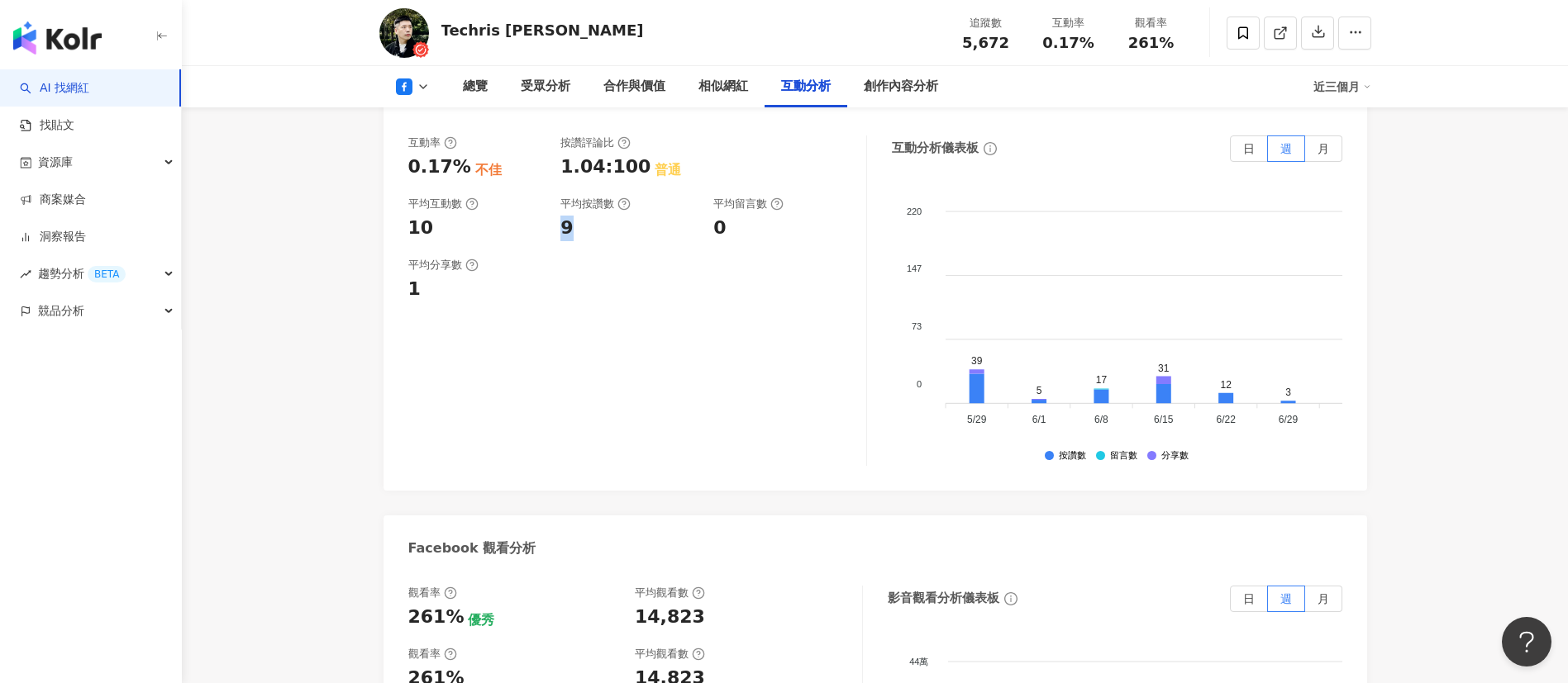
drag, startPoint x: 565, startPoint y: 229, endPoint x: 589, endPoint y: 227, distance: 24.1
click at [589, 227] on div "9" at bounding box center [628, 228] width 136 height 26
copy div "9"
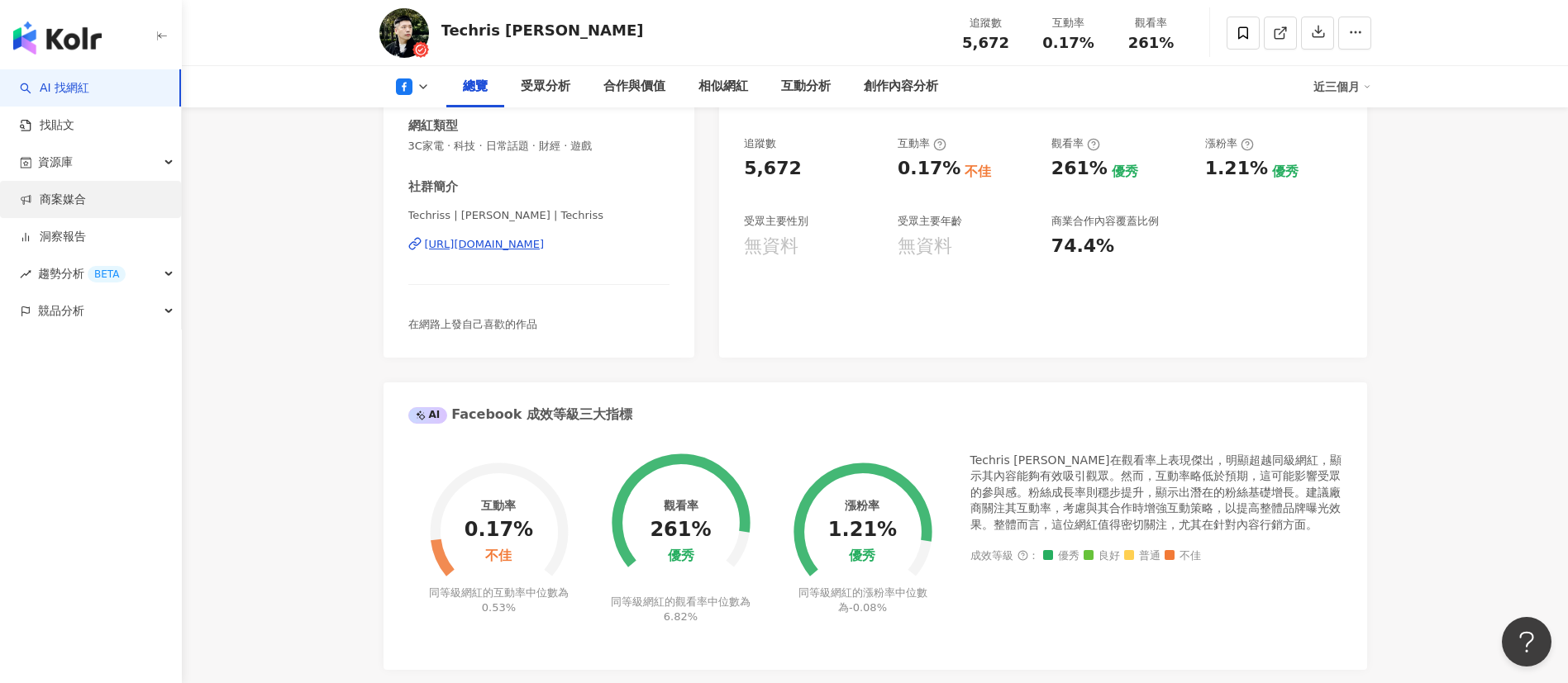
scroll to position [0, 0]
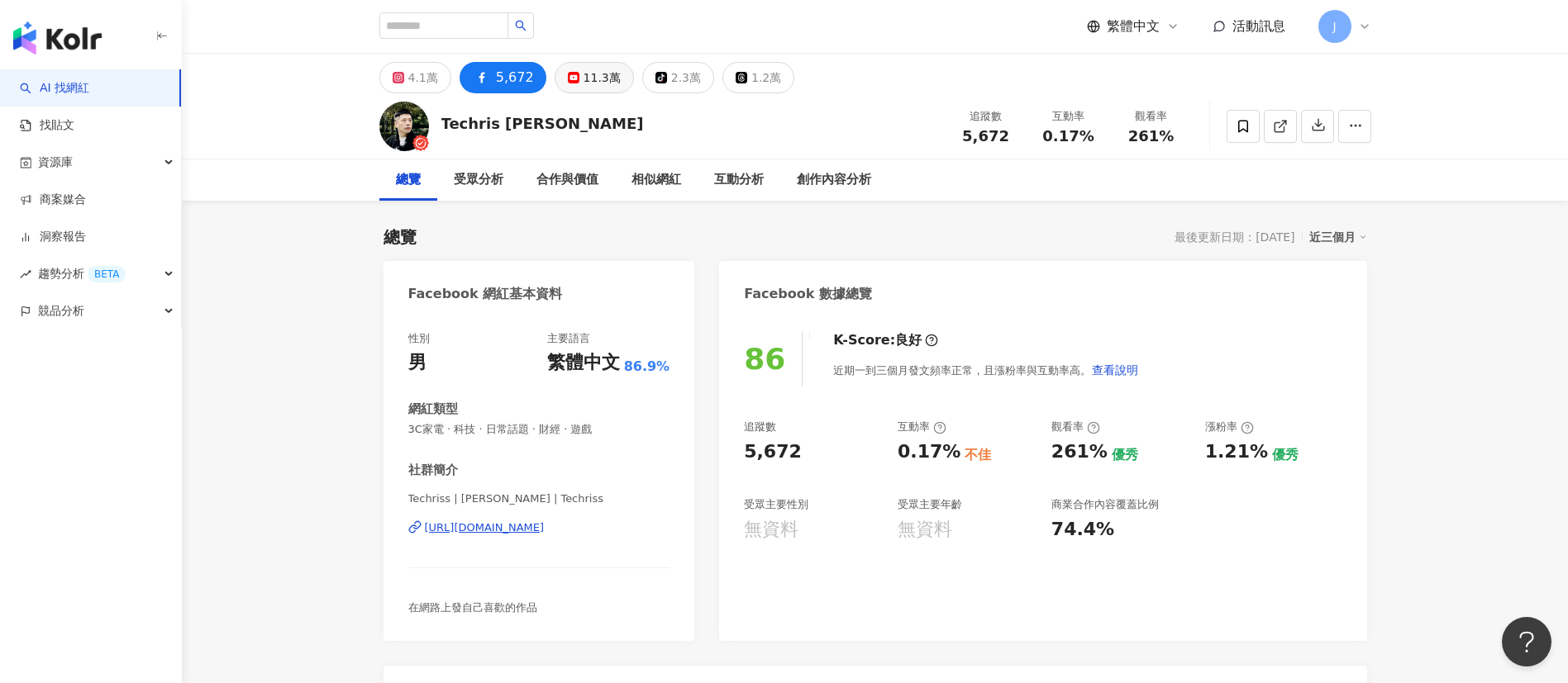
click at [587, 79] on div "11.3萬" at bounding box center [601, 77] width 37 height 23
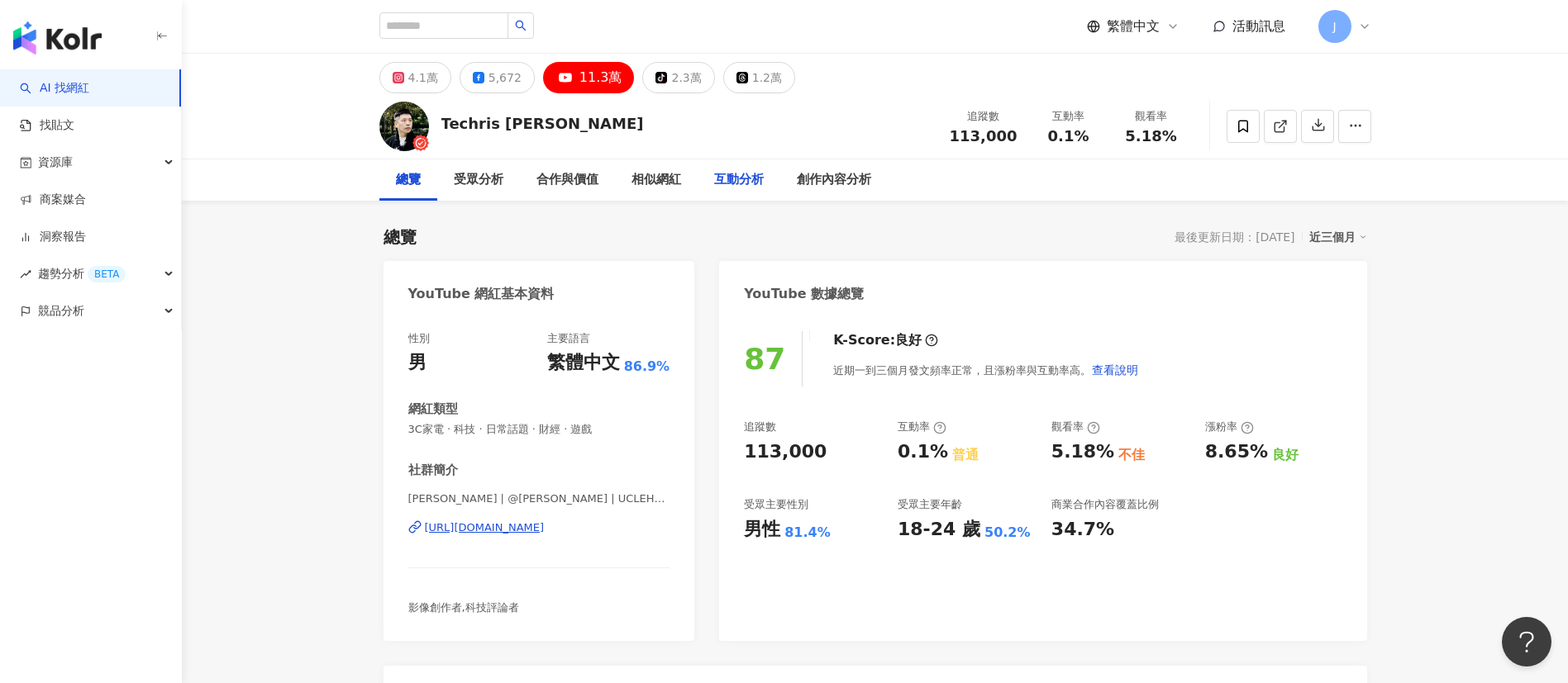
drag, startPoint x: 747, startPoint y: 185, endPoint x: 648, endPoint y: 386, distance: 224.1
click at [746, 185] on div "互動分析" at bounding box center [739, 180] width 50 height 20
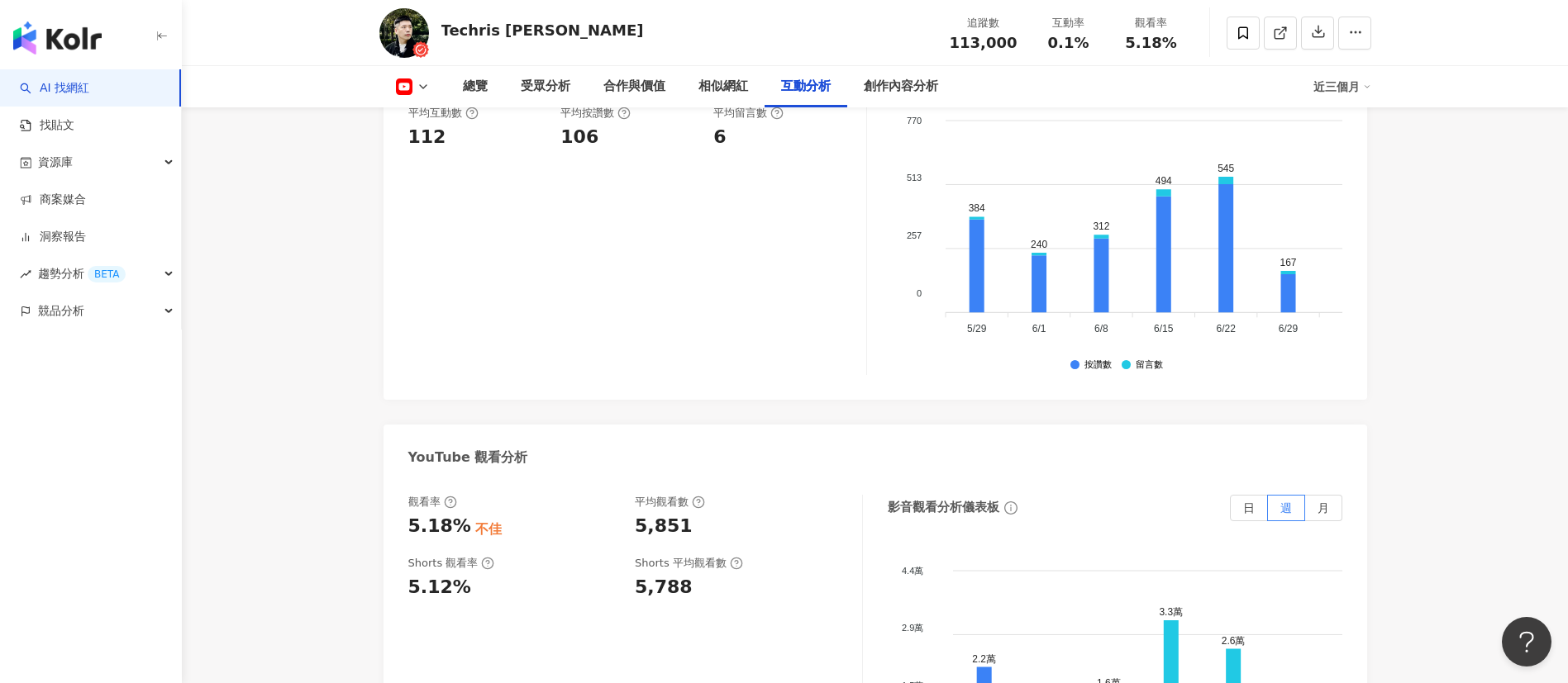
scroll to position [3071, 0]
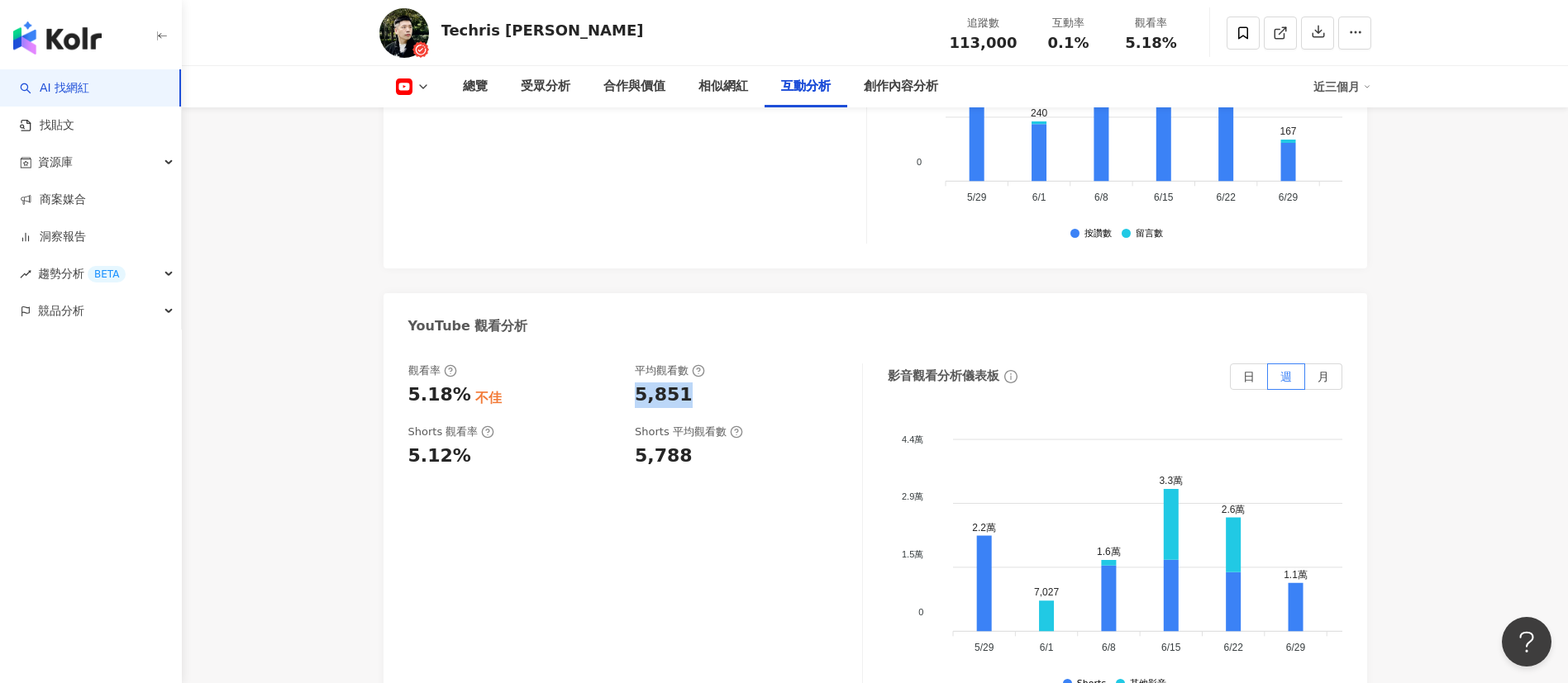
drag, startPoint x: 629, startPoint y: 341, endPoint x: 706, endPoint y: 341, distance: 77.0
click at [706, 363] on div "觀看率 5.18% 不佳 平均觀看數 5,851" at bounding box center [626, 386] width 437 height 44
copy div "5,851"
drag, startPoint x: 415, startPoint y: 337, endPoint x: 461, endPoint y: 338, distance: 46.0
click at [462, 347] on div "觀看率 5.18% 不佳 平均觀看數 5,851 Shorts 觀看率 5.12% Shorts 平均觀看數 5,788 影音觀看分析儀表板 日 週 月 4.…" at bounding box center [875, 533] width 984 height 372
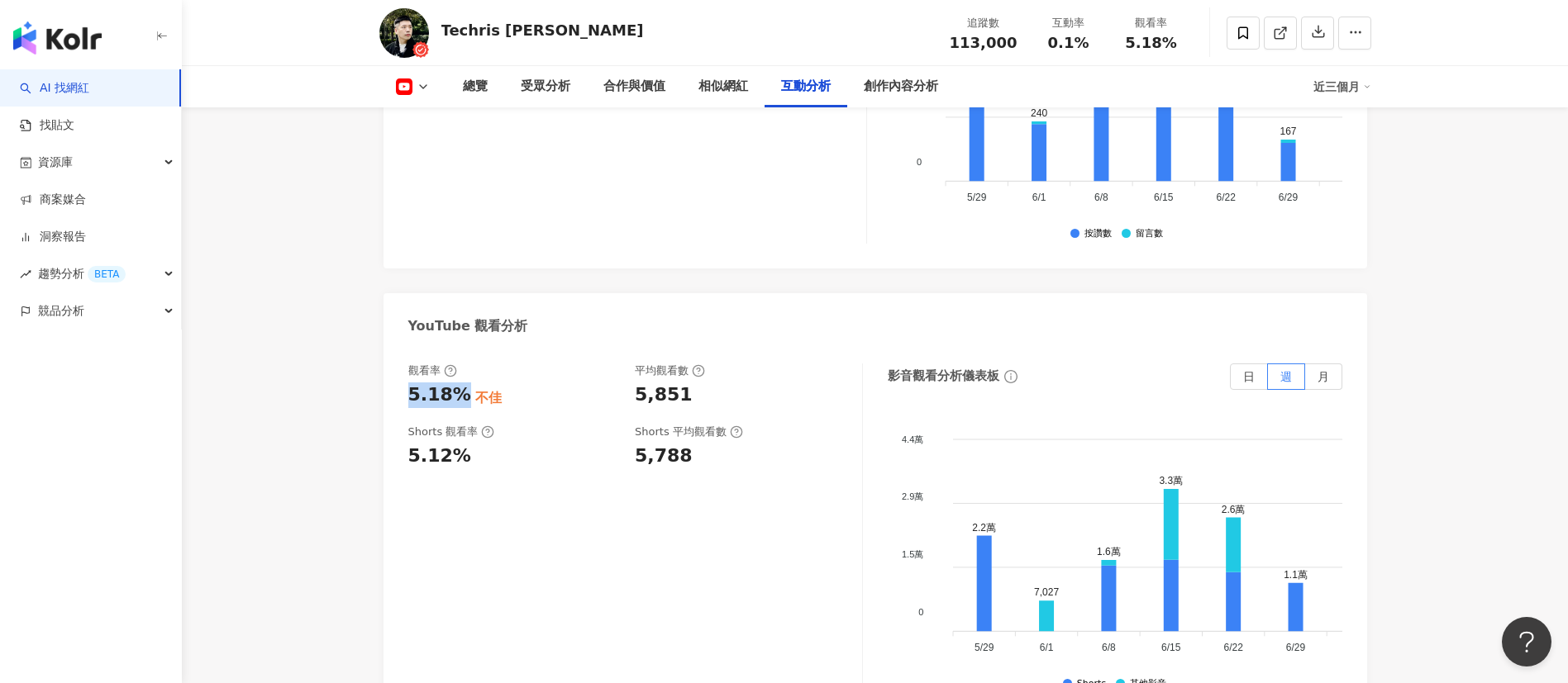
copy div "5.18%"
click at [422, 86] on icon at bounding box center [423, 86] width 13 height 13
click at [434, 115] on button "Instagram" at bounding box center [439, 117] width 99 height 23
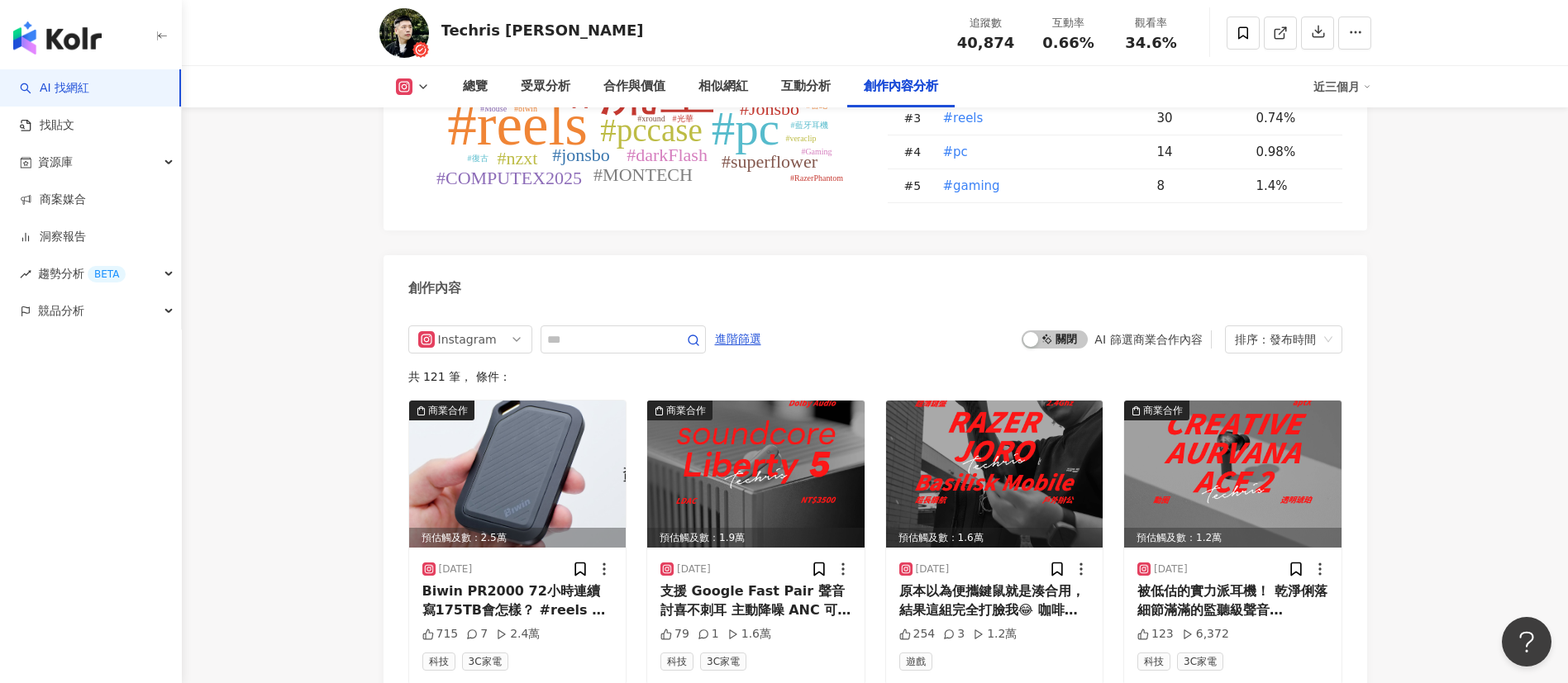
scroll to position [4920, 0]
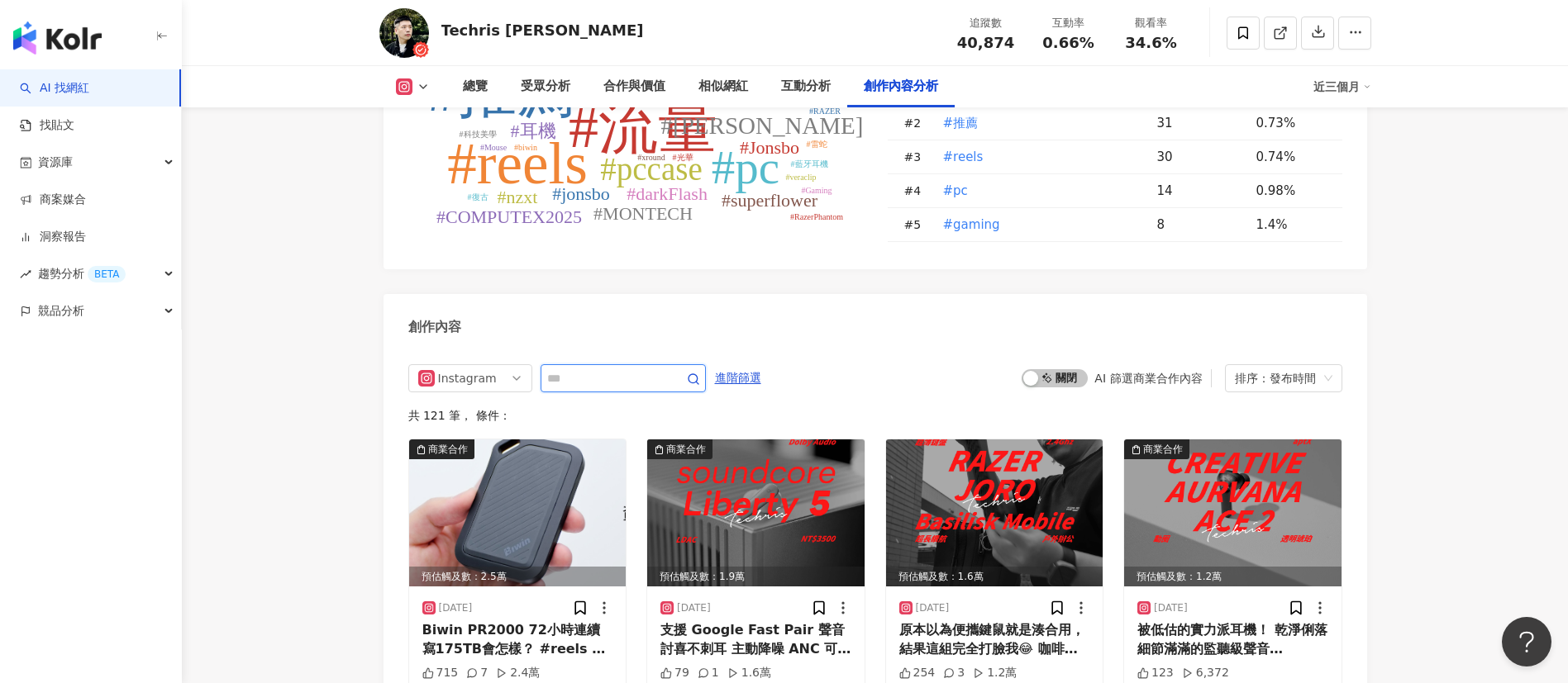
click at [592, 368] on input "text" at bounding box center [605, 378] width 115 height 20
type input "****"
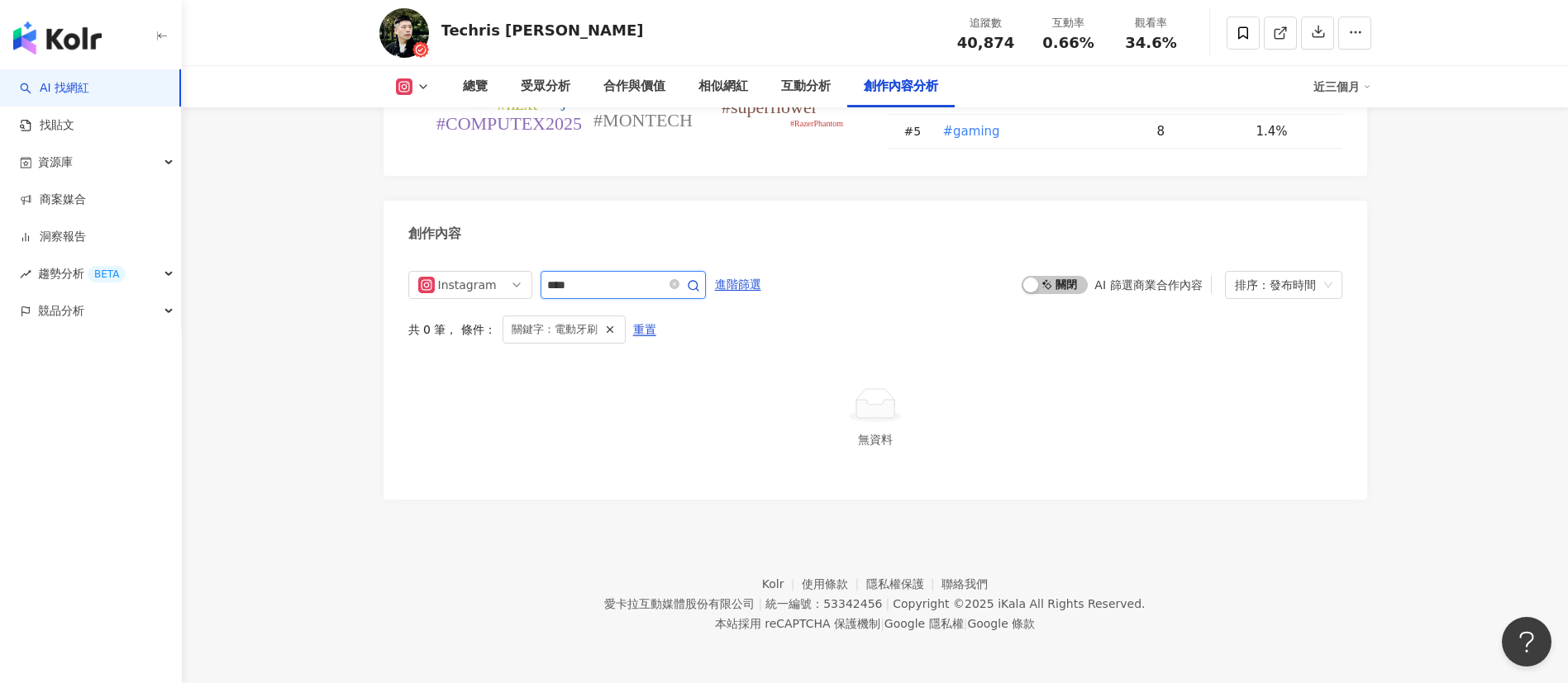
scroll to position [4978, 0]
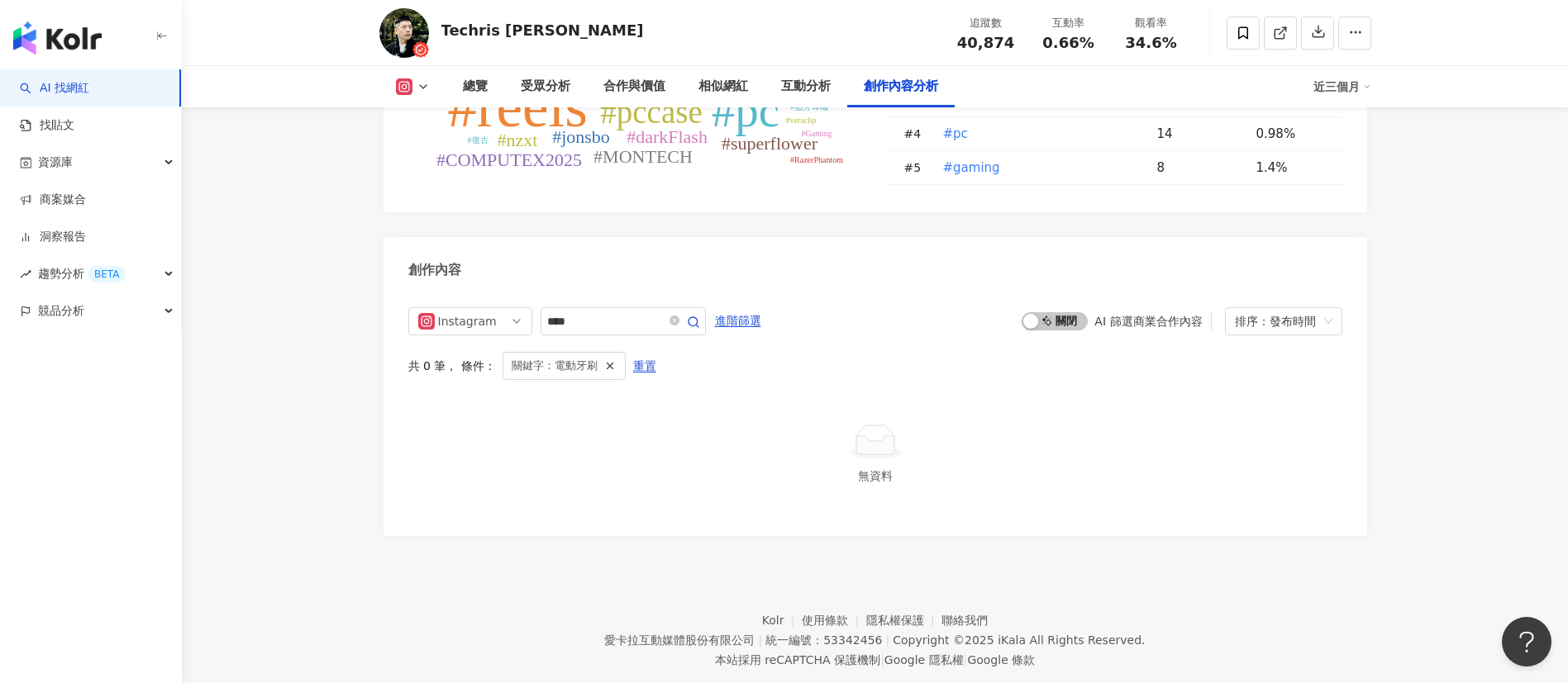
click at [423, 84] on icon at bounding box center [423, 86] width 13 height 13
click at [444, 199] on button "YouTube" at bounding box center [439, 193] width 99 height 23
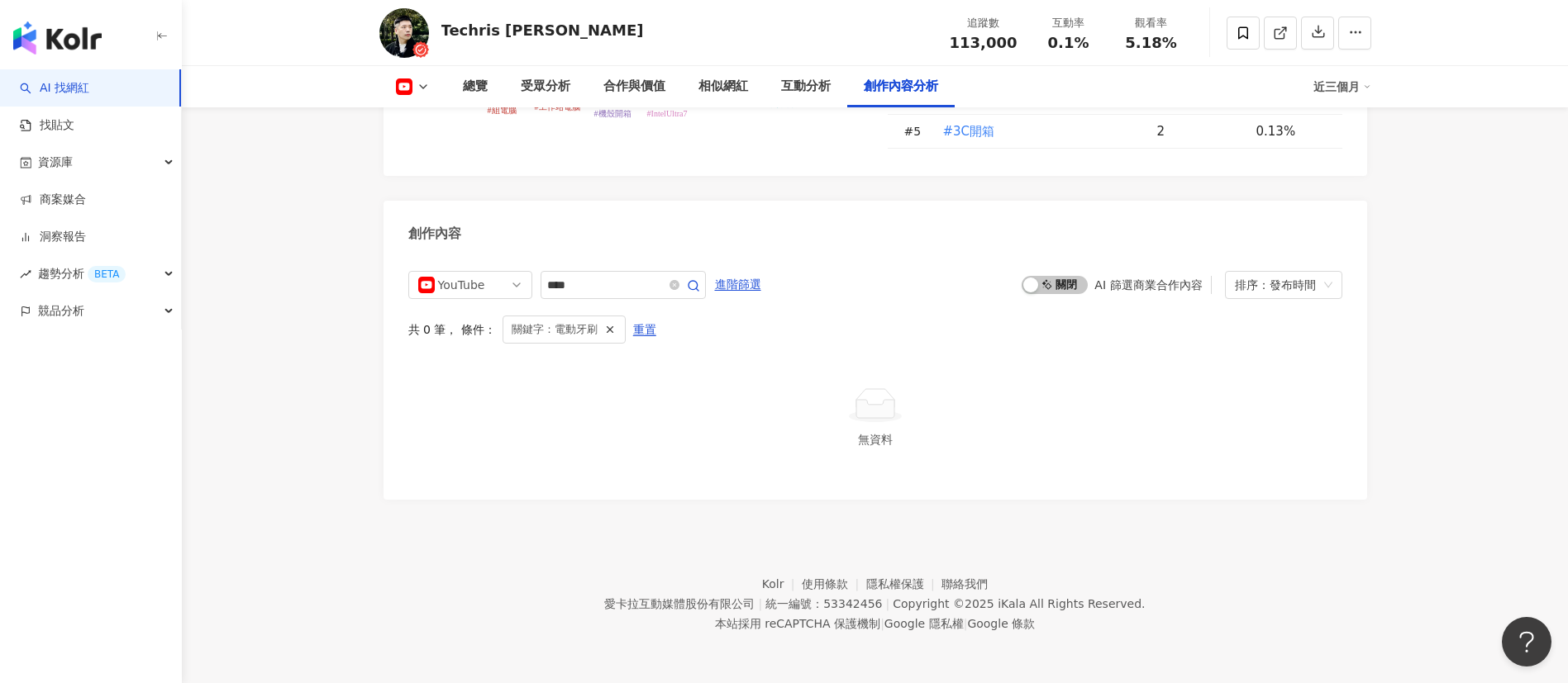
scroll to position [4435, 0]
